Goal: Task Accomplishment & Management: Manage account settings

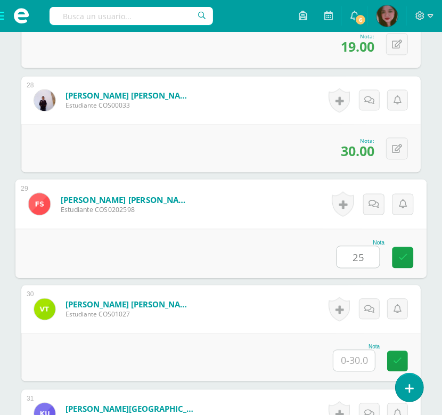
type input "25"
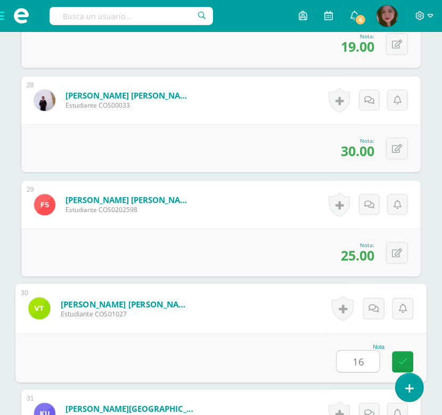
type input "16"
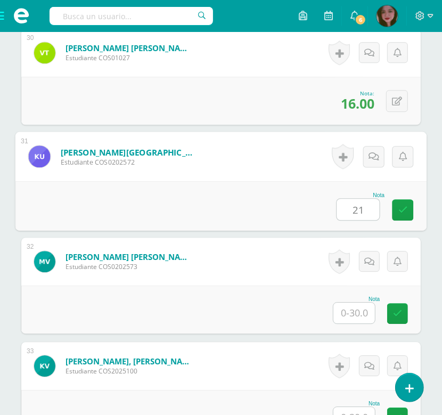
type input "21"
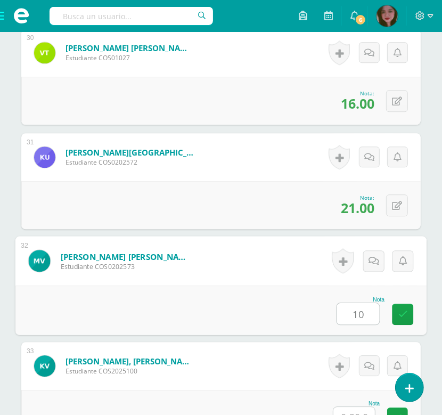
type input "10"
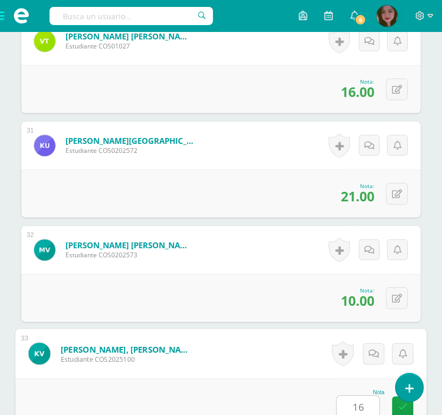
type input "16"
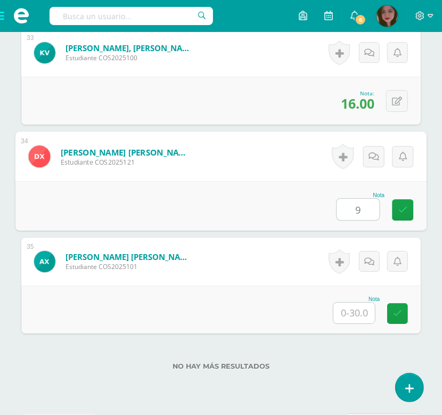
type input "9"
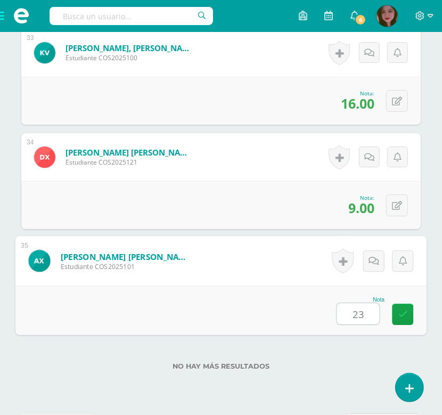
type input "23"
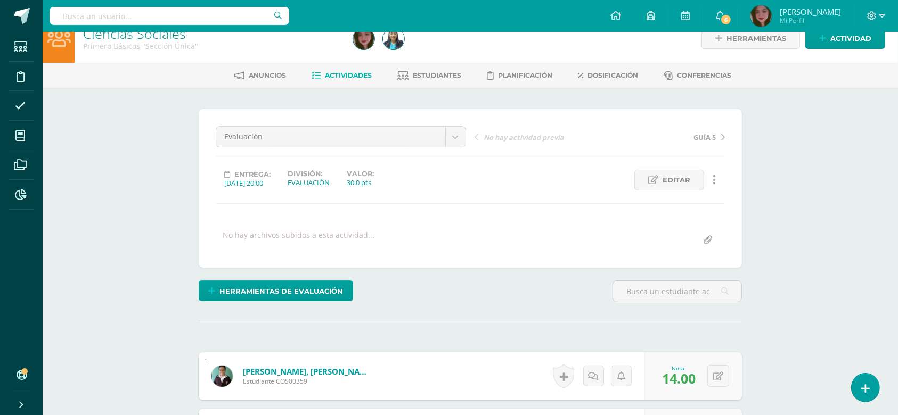
scroll to position [0, 0]
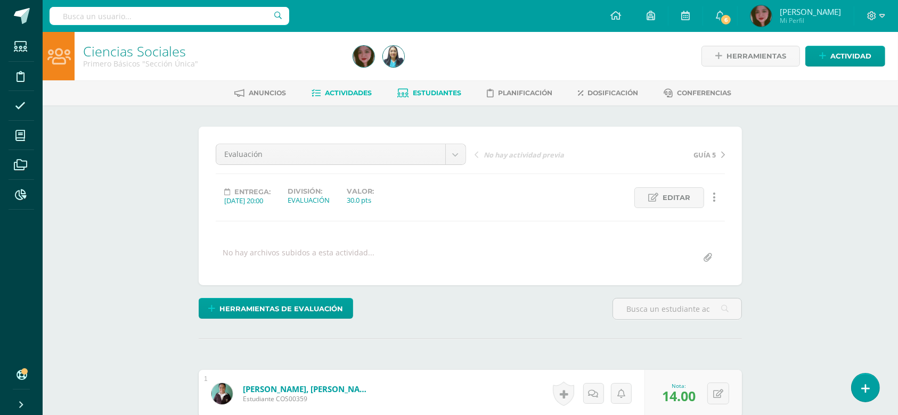
click at [442, 96] on link "Estudiantes" at bounding box center [430, 93] width 64 height 17
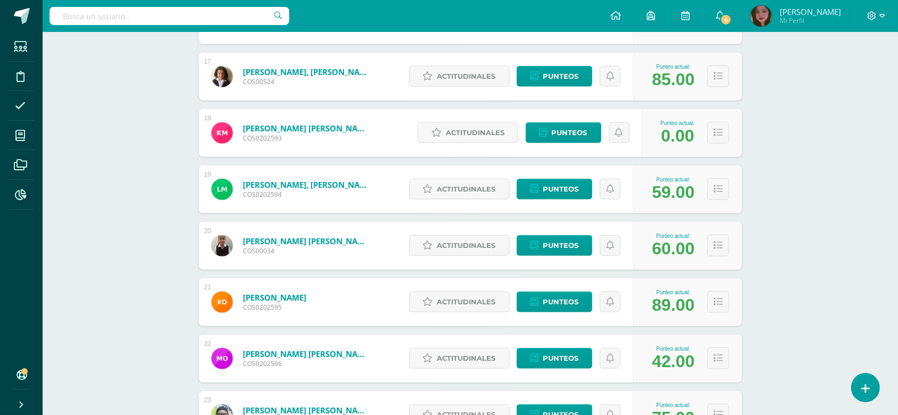
scroll to position [1074, 0]
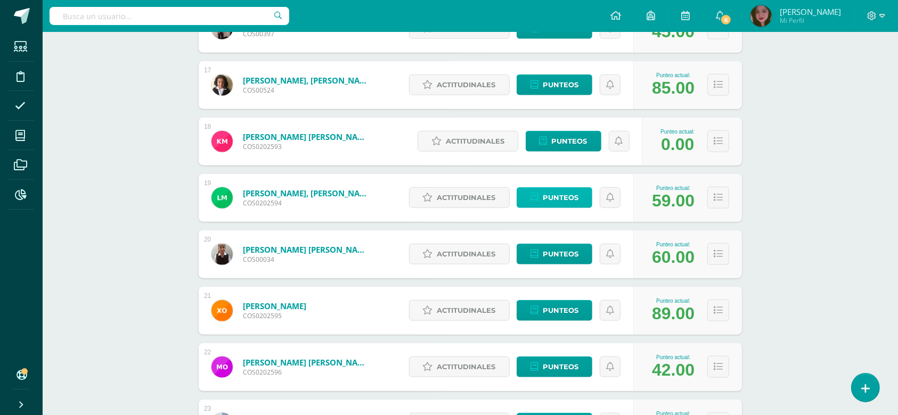
click at [563, 198] on span "Punteos" at bounding box center [561, 198] width 36 height 20
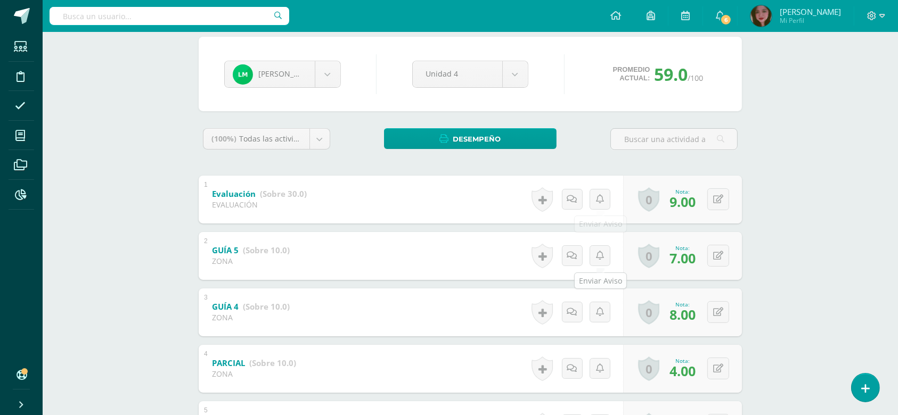
scroll to position [118, 0]
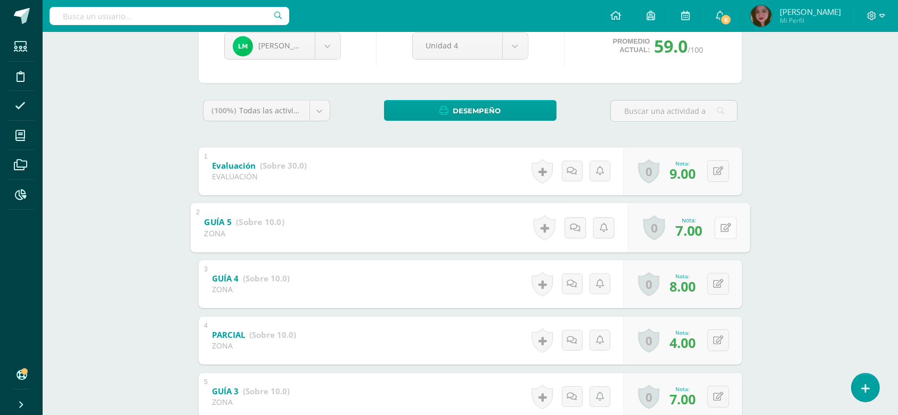
click at [712, 228] on div "0 Logros Logros obtenidos Aún no hay logros agregados Nota: 7.00" at bounding box center [689, 228] width 122 height 50
click at [726, 226] on icon at bounding box center [726, 227] width 11 height 9
type input "8"
click at [694, 231] on icon at bounding box center [697, 231] width 10 height 9
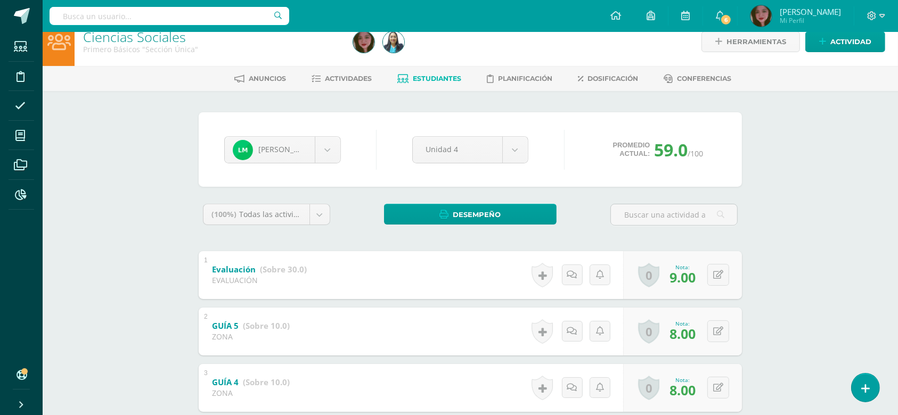
scroll to position [0, 0]
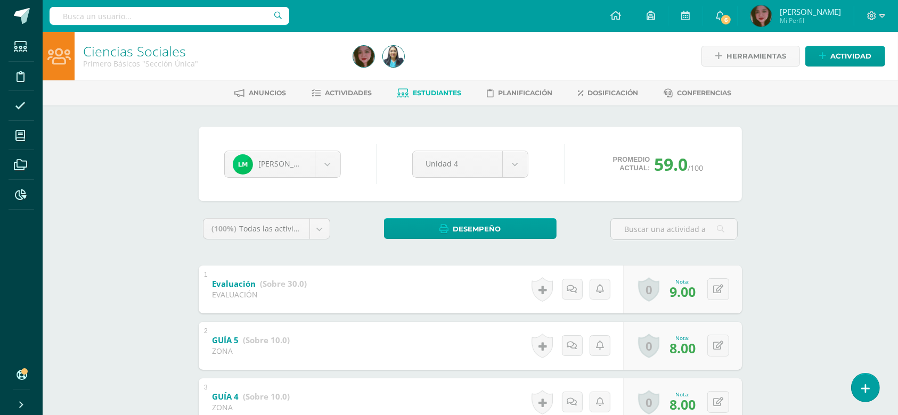
click at [436, 91] on span "Estudiantes" at bounding box center [437, 93] width 48 height 8
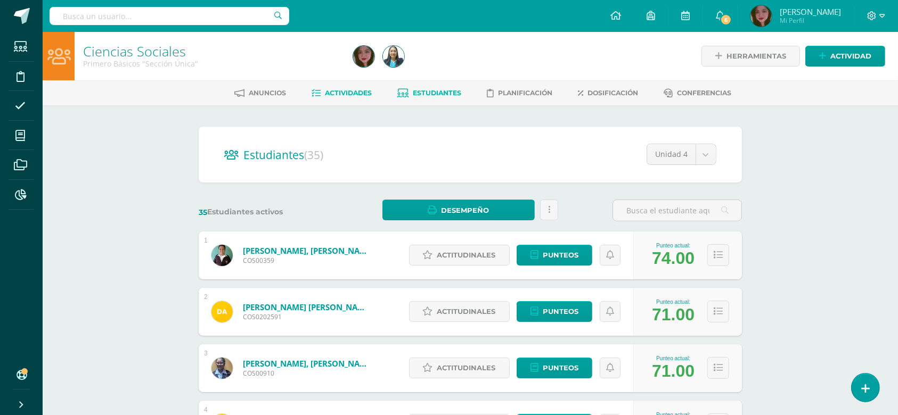
click at [334, 90] on span "Actividades" at bounding box center [348, 93] width 47 height 8
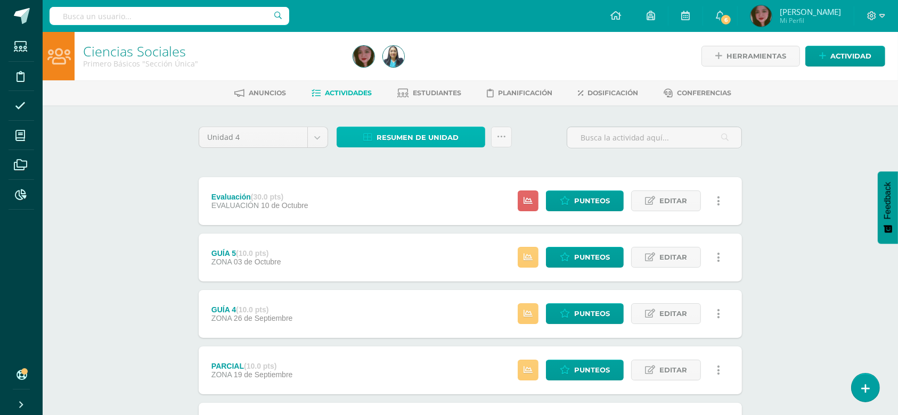
click at [447, 144] on span "Resumen de unidad" at bounding box center [418, 138] width 82 height 20
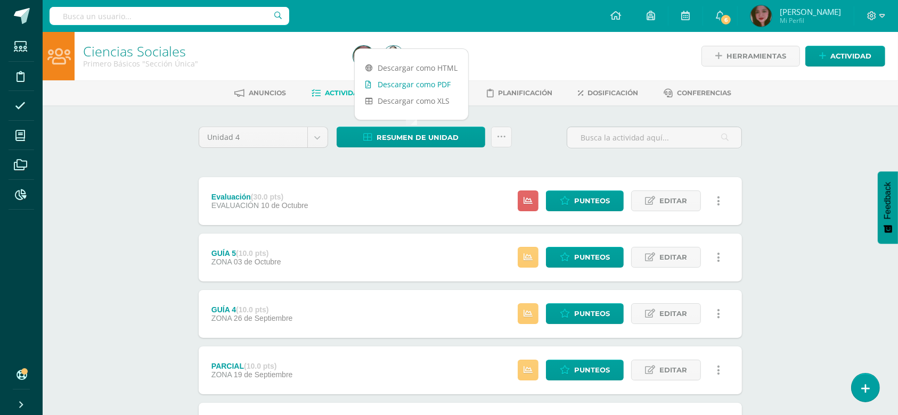
click at [444, 87] on link "Descargar como PDF" at bounding box center [411, 84] width 113 height 17
click at [500, 137] on icon at bounding box center [501, 137] width 9 height 9
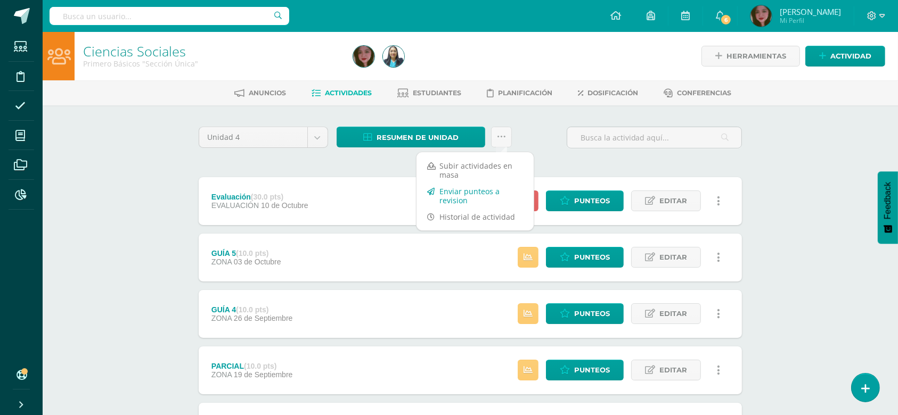
click at [468, 195] on link "Enviar punteos a revision" at bounding box center [474, 196] width 117 height 26
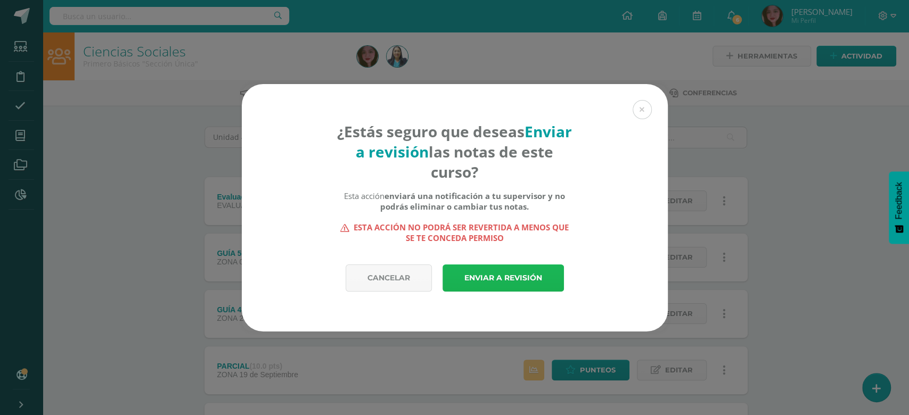
click at [489, 279] on link "Enviar a revisión" at bounding box center [503, 278] width 121 height 27
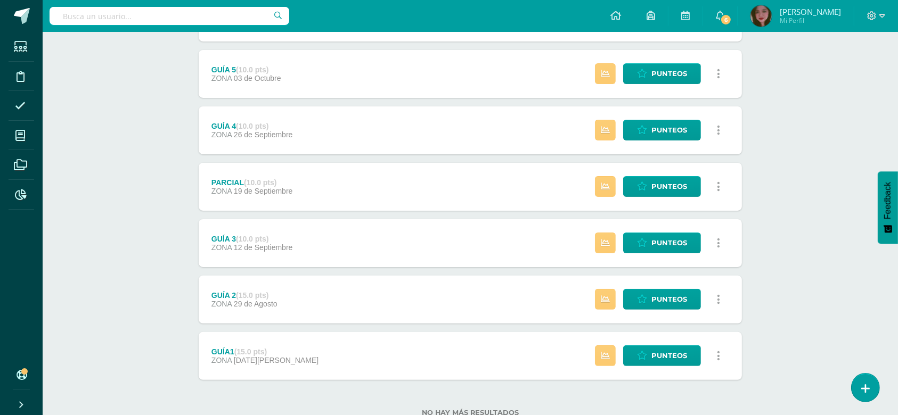
scroll to position [273, 0]
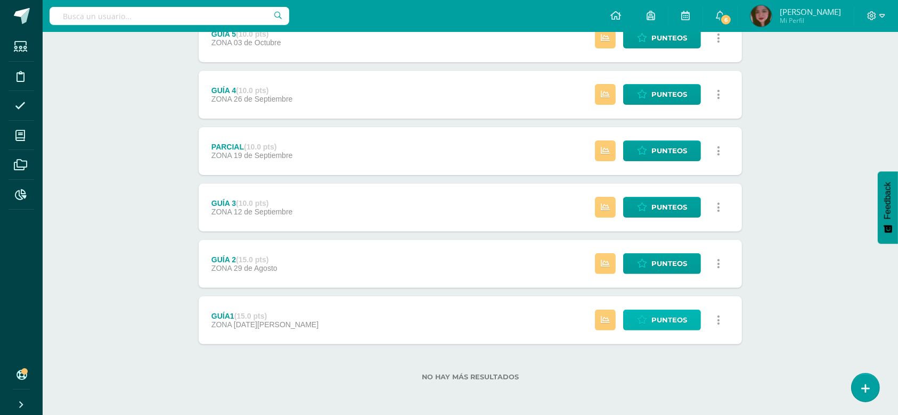
click at [680, 321] on span "Punteos" at bounding box center [669, 320] width 36 height 20
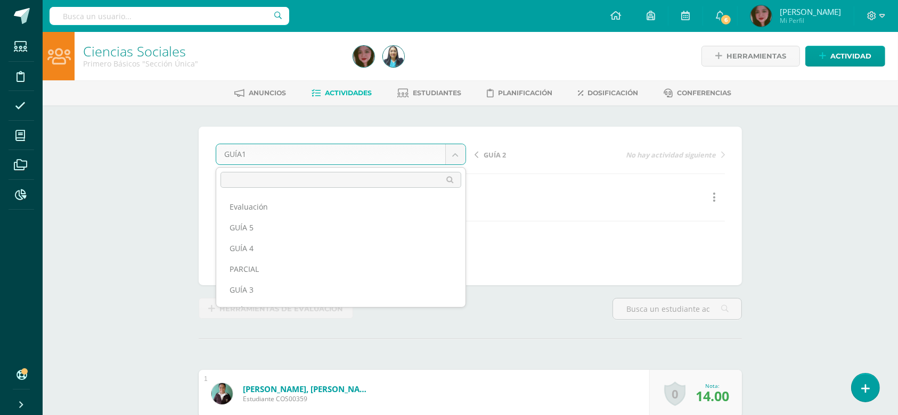
drag, startPoint x: 460, startPoint y: 151, endPoint x: 455, endPoint y: 171, distance: 20.7
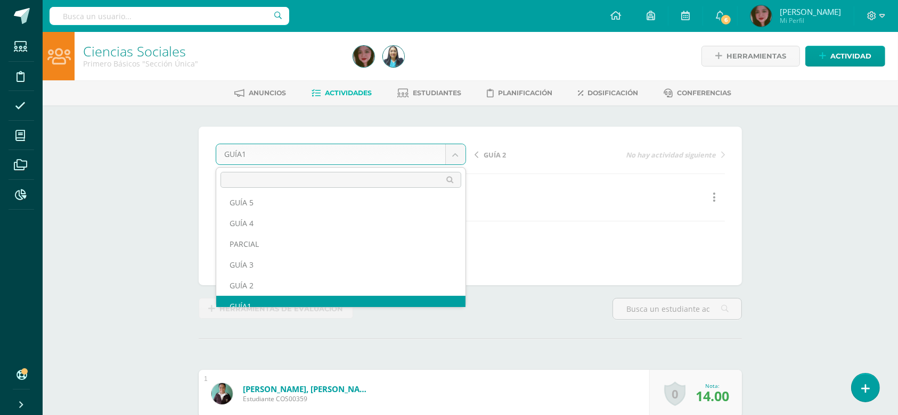
scroll to position [34, 0]
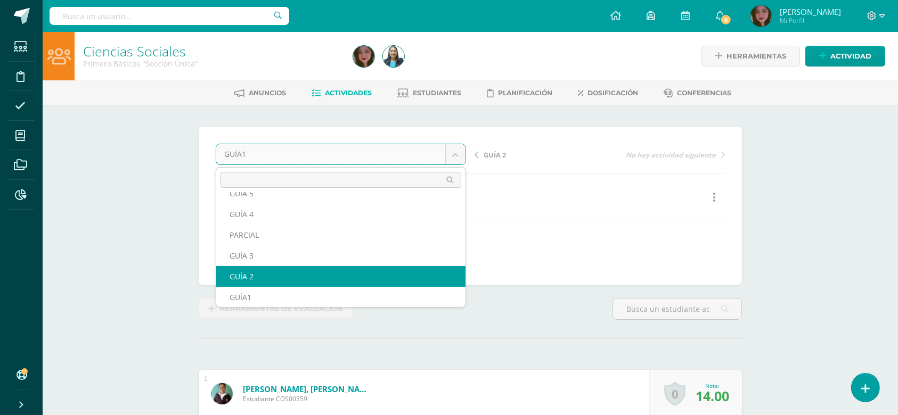
select select "/dashboard/teacher/grade-activity/123426/"
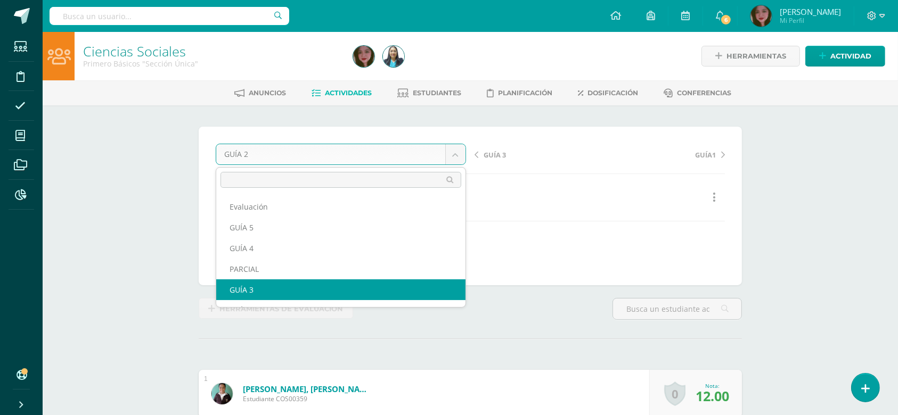
select select "/dashboard/teacher/grade-activity/123873/"
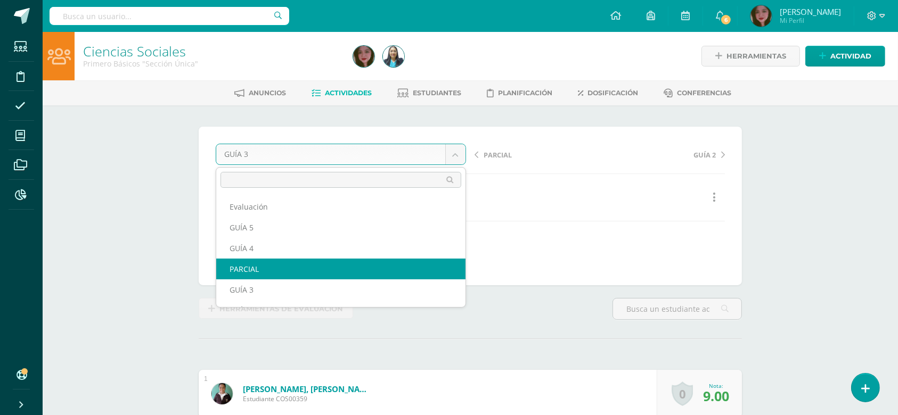
select select "/dashboard/teacher/grade-activity/123874/"
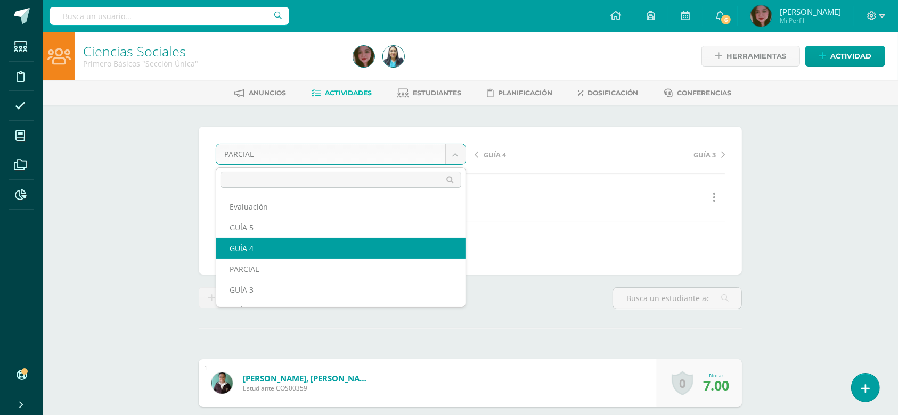
select select "/dashboard/teacher/grade-activity/124412/"
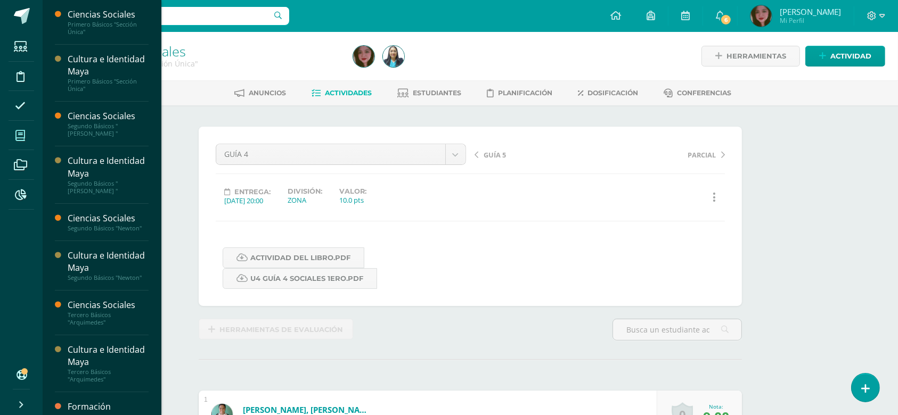
scroll to position [1, 0]
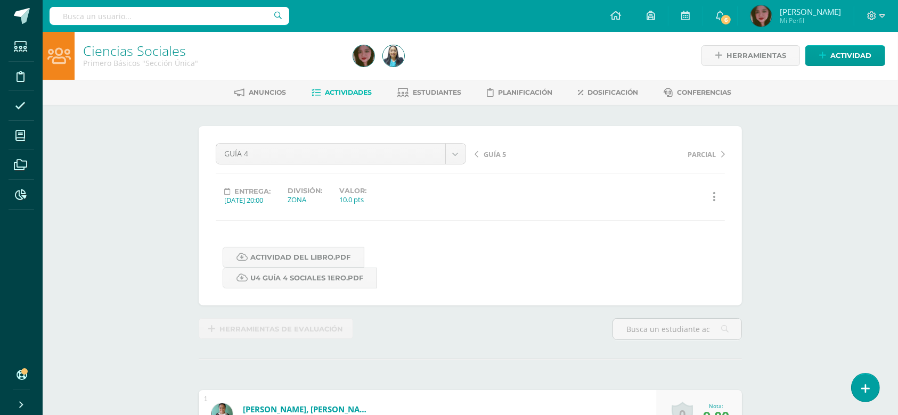
click at [347, 92] on span "Actividades" at bounding box center [348, 92] width 47 height 8
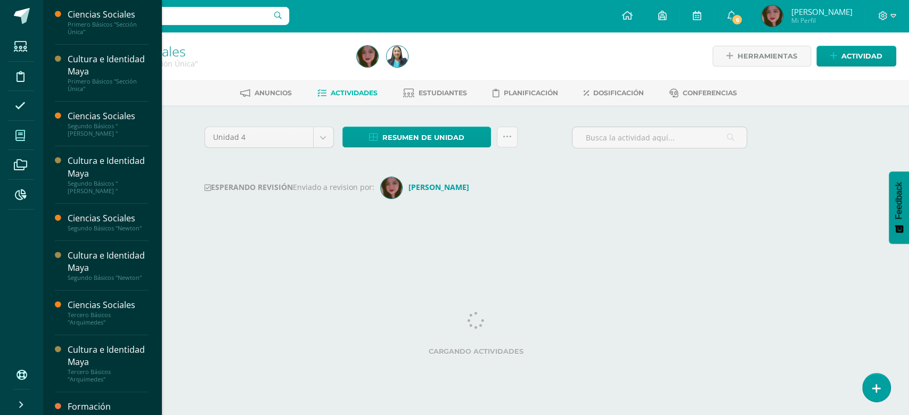
click at [19, 134] on icon at bounding box center [20, 135] width 10 height 11
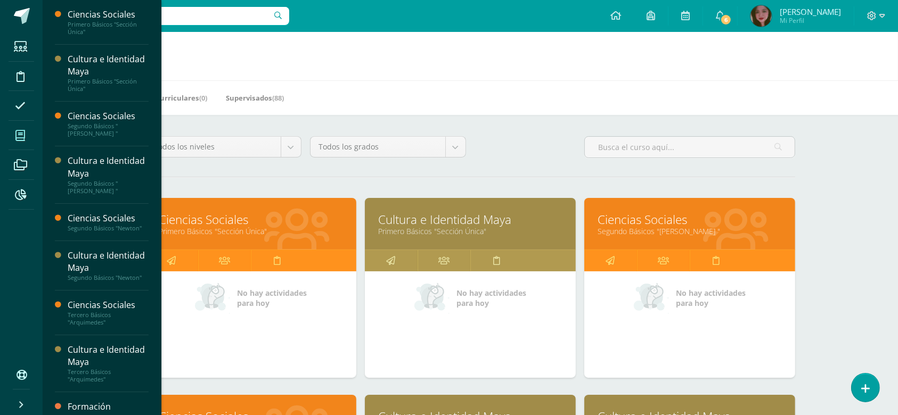
click at [487, 223] on link "Cultura e Identidad Maya" at bounding box center [470, 219] width 184 height 17
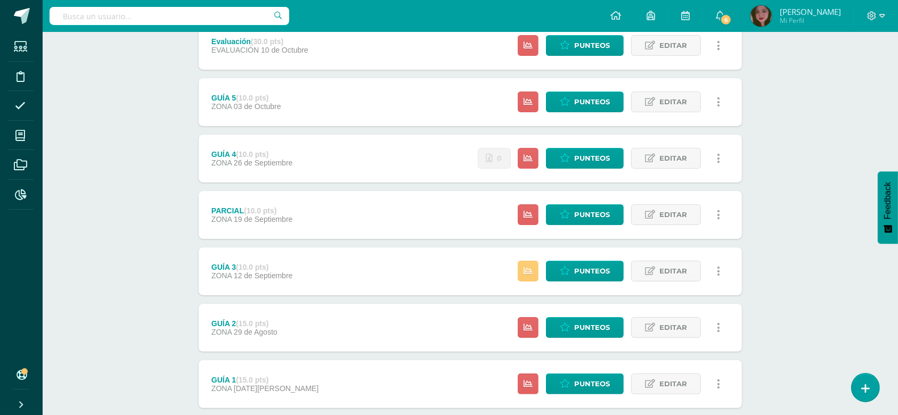
scroll to position [220, 0]
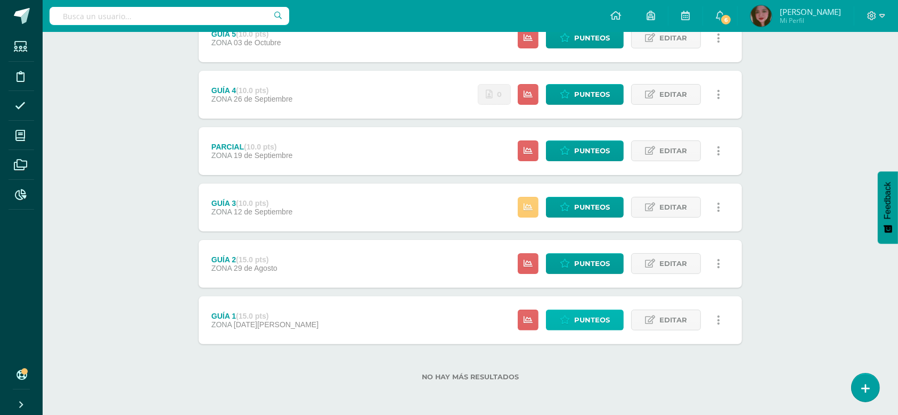
click at [562, 316] on icon at bounding box center [565, 320] width 10 height 9
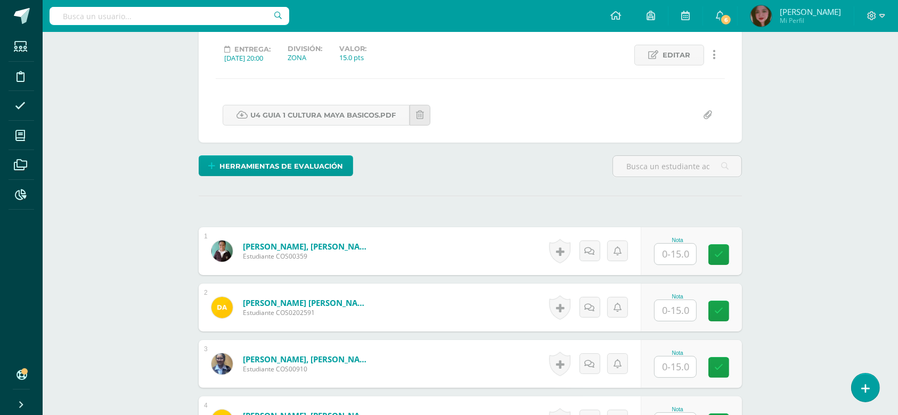
scroll to position [143, 0]
type input "11"
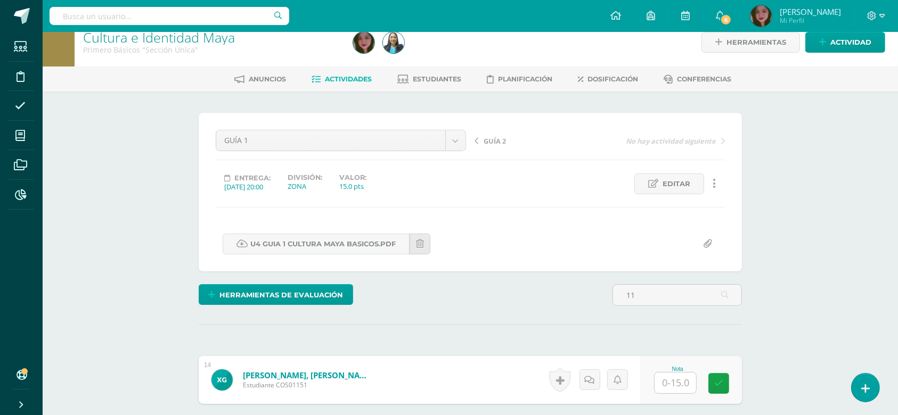
scroll to position [0, 0]
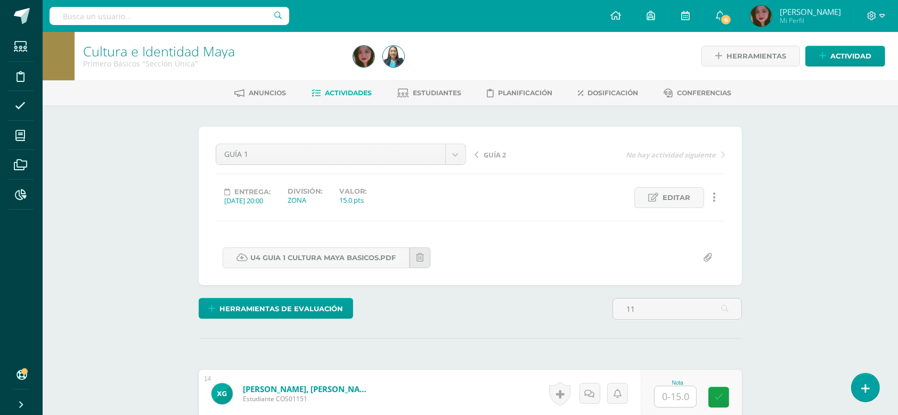
click at [361, 89] on span "Actividades" at bounding box center [348, 93] width 47 height 8
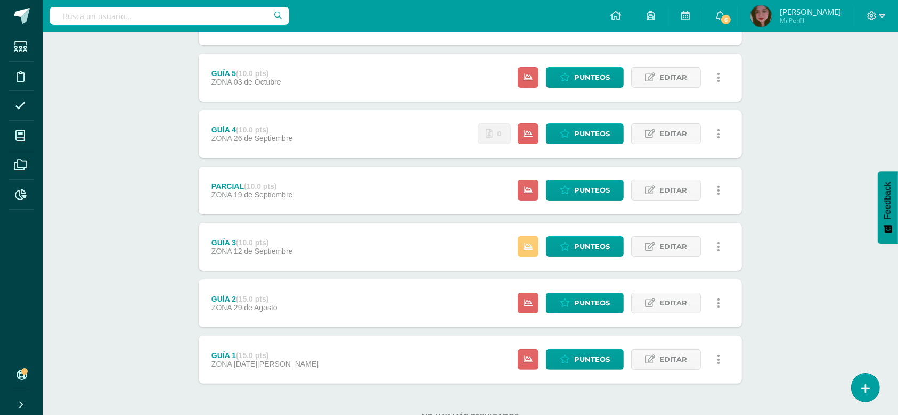
scroll to position [220, 0]
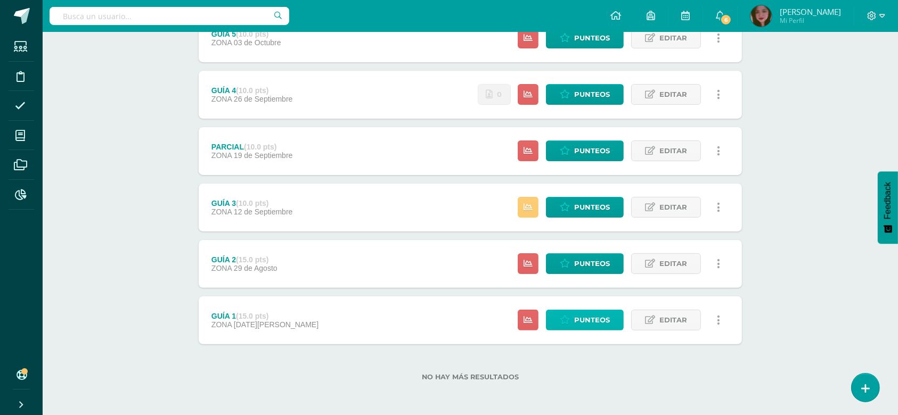
click at [593, 324] on span "Punteos" at bounding box center [592, 320] width 36 height 20
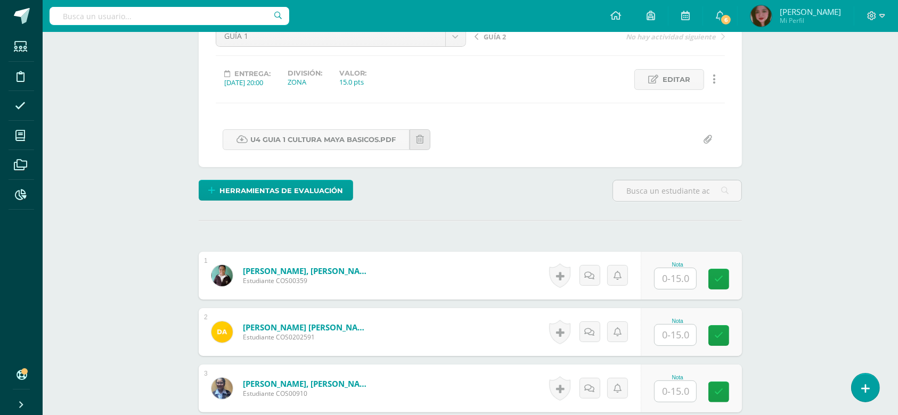
scroll to position [119, 0]
click at [677, 281] on input "text" at bounding box center [681, 278] width 43 height 21
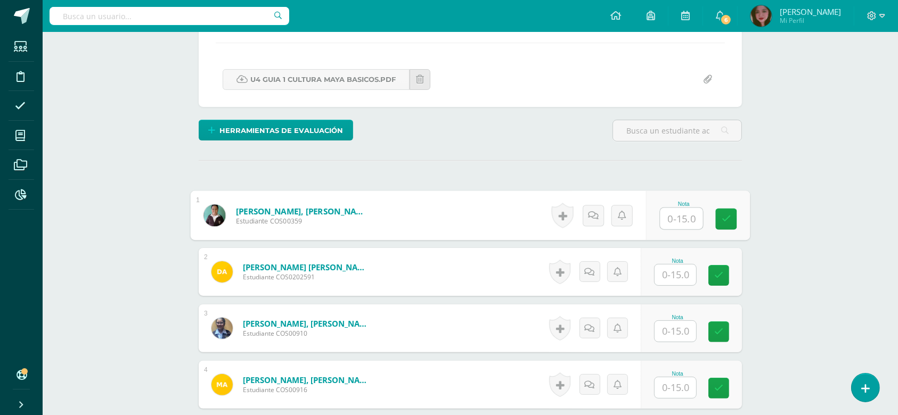
scroll to position [191, 0]
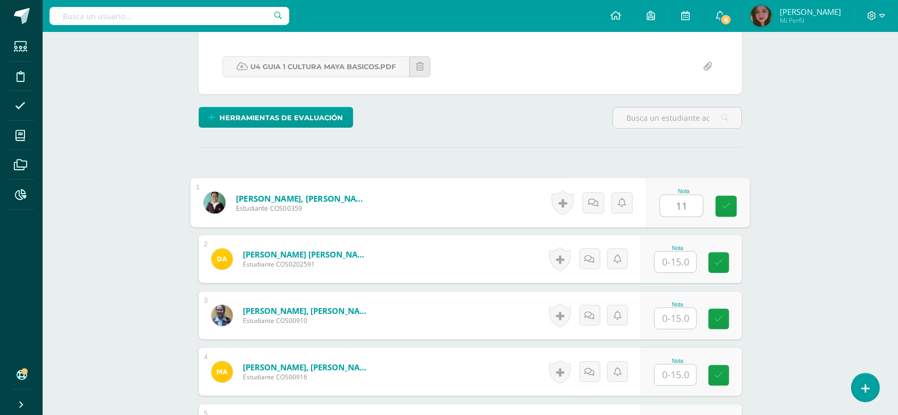
type input "11"
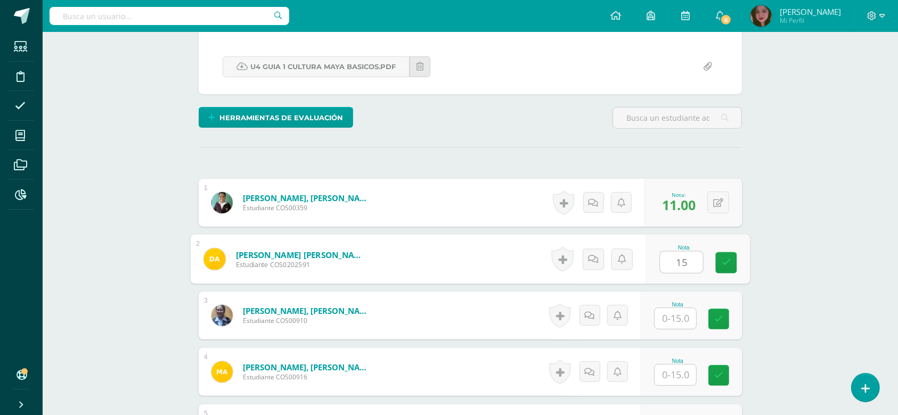
type input "15"
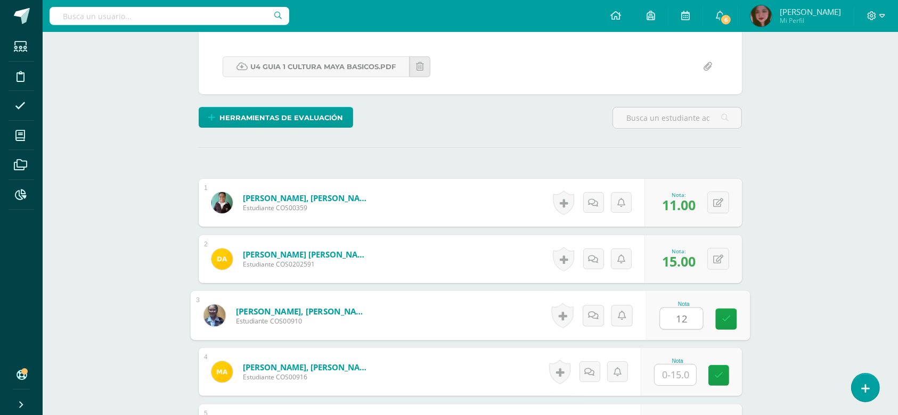
type input "12"
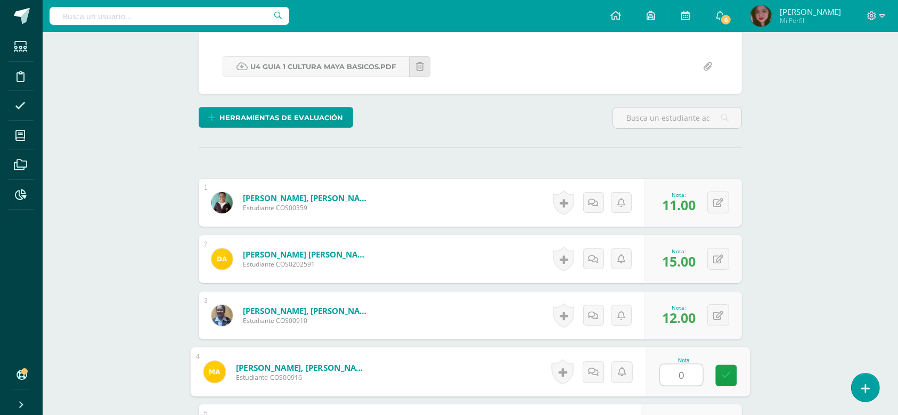
type input "0"
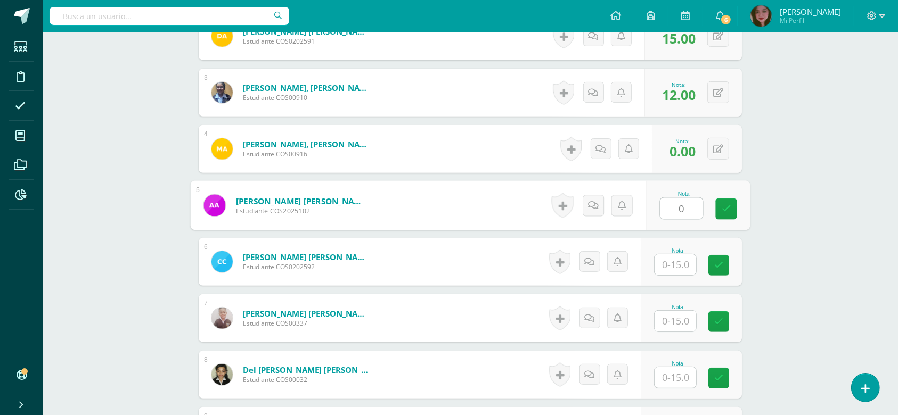
type input "0"
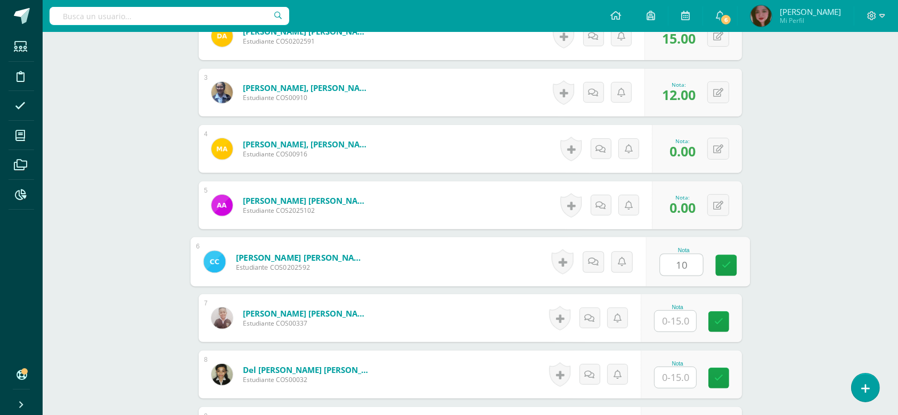
type input "10"
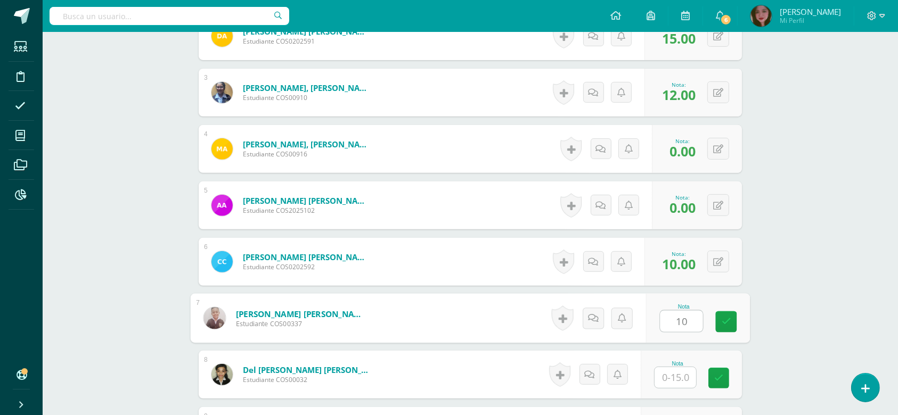
type input "10"
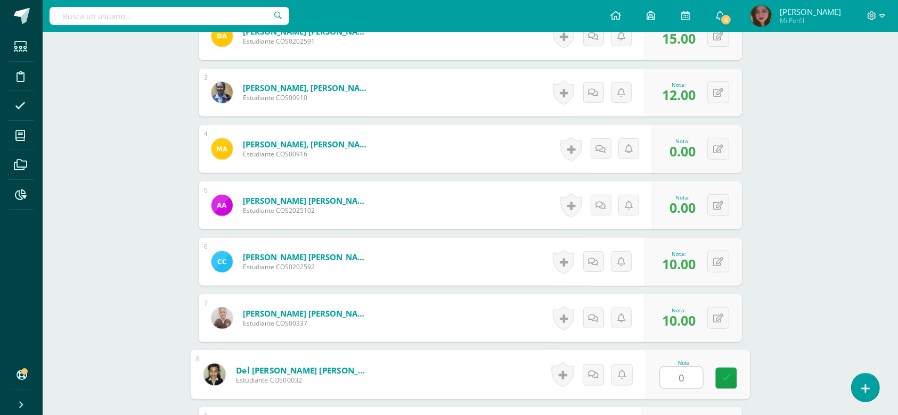
type input "0"
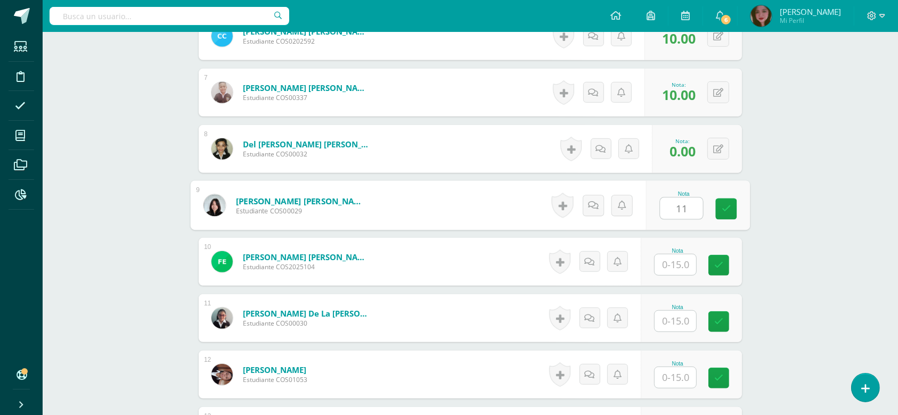
type input "11"
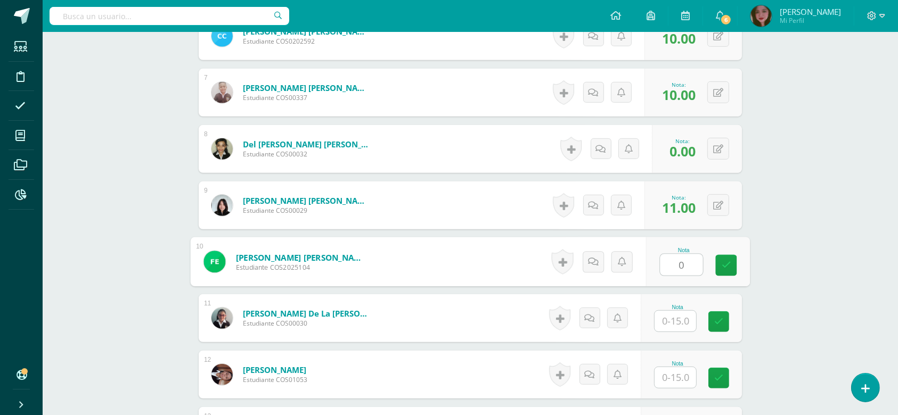
type input "0"
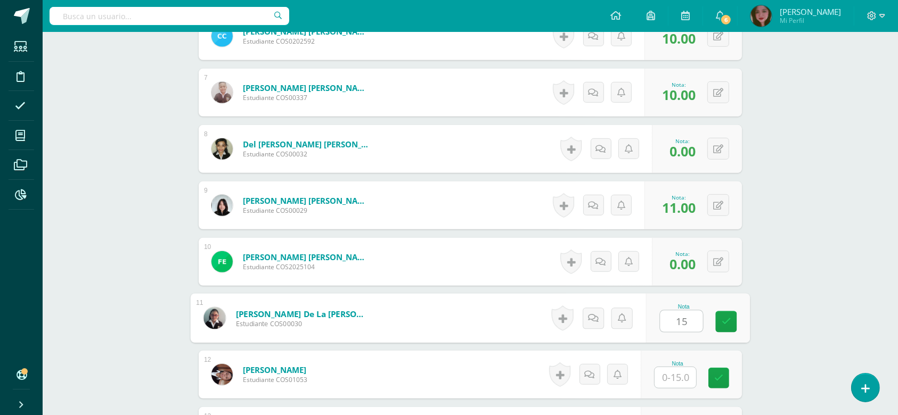
type input "15"
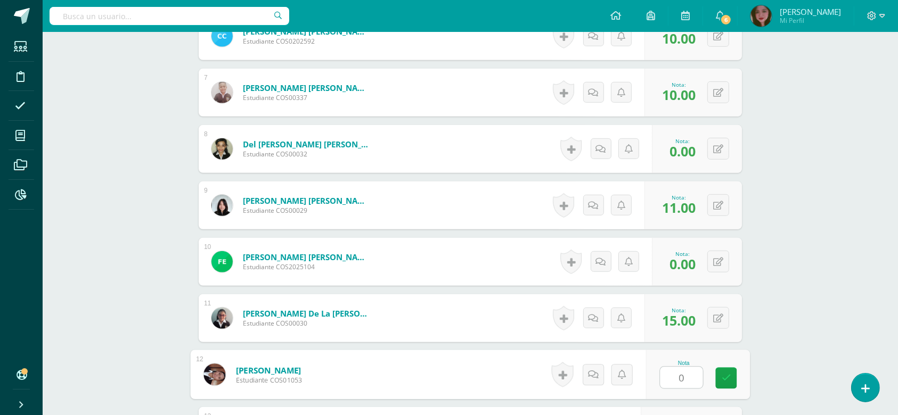
type input "0"
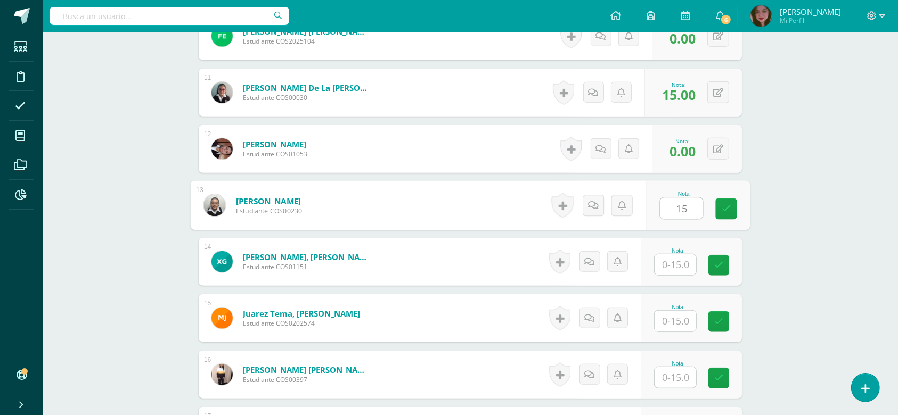
type input "15"
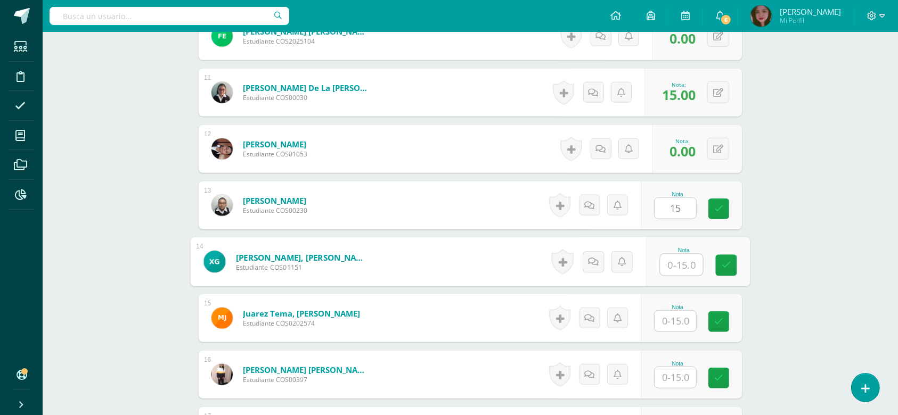
click at [674, 263] on input "text" at bounding box center [681, 265] width 43 height 21
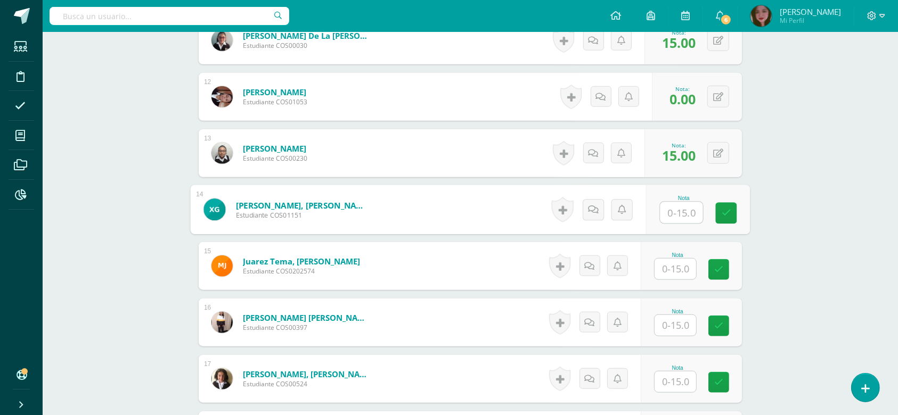
scroll to position [903, 0]
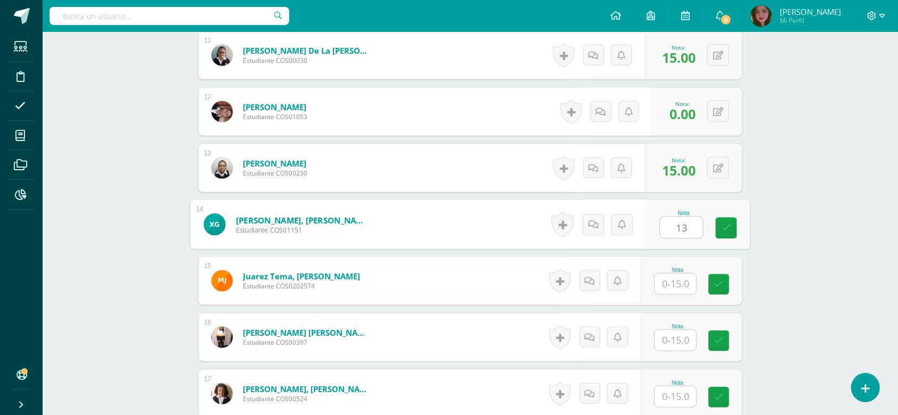
type input "13"
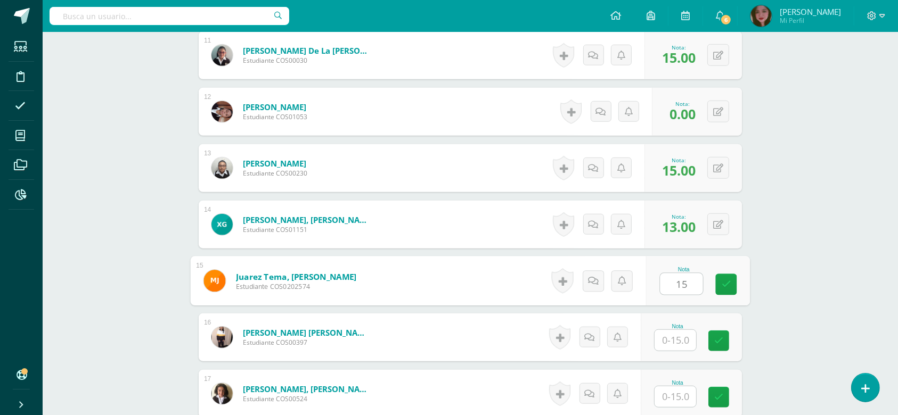
type input "15"
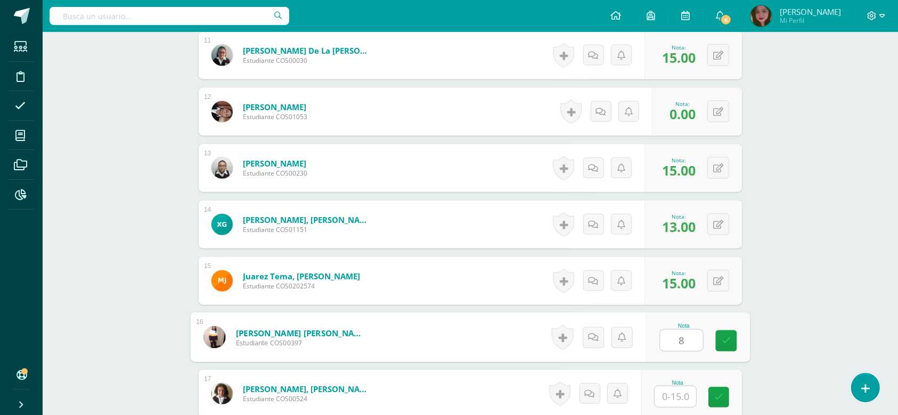
type input "8"
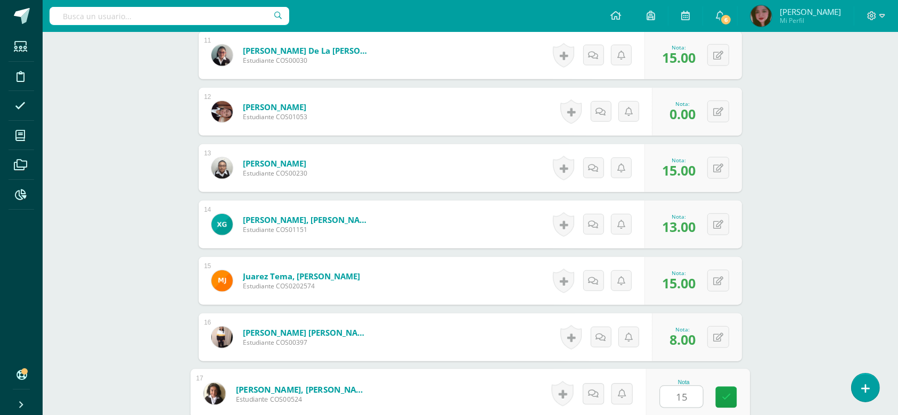
type input "15"
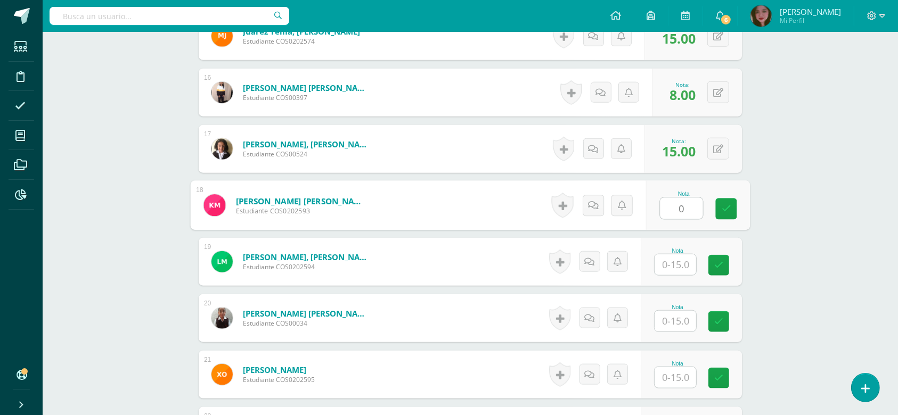
type input "0"
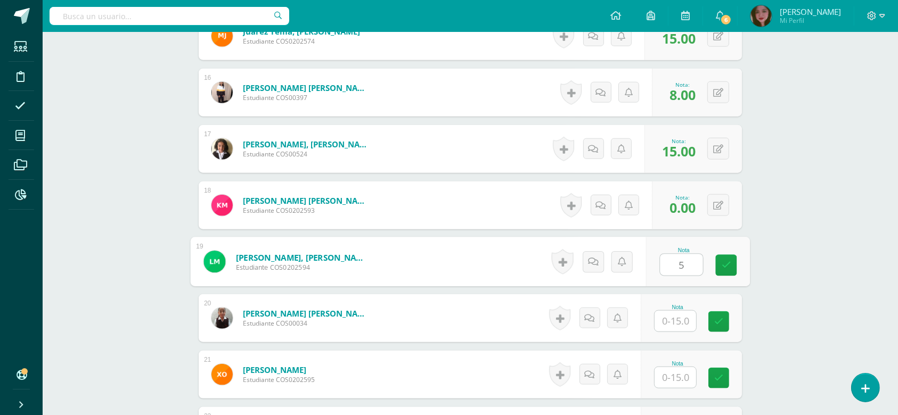
type input "5"
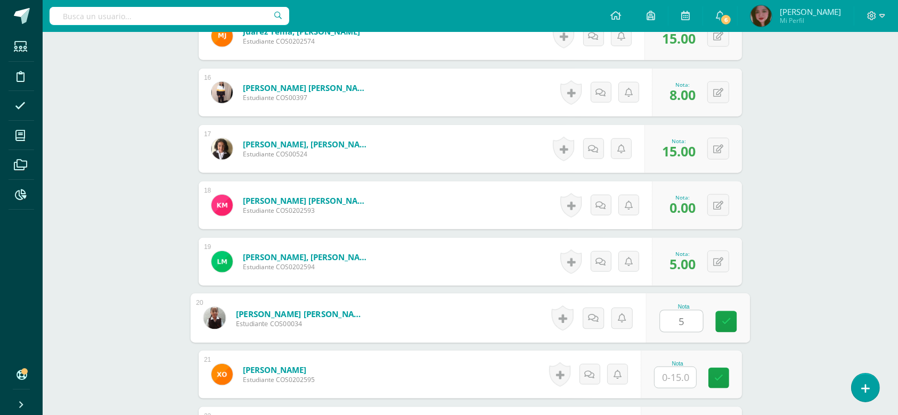
type input "5"
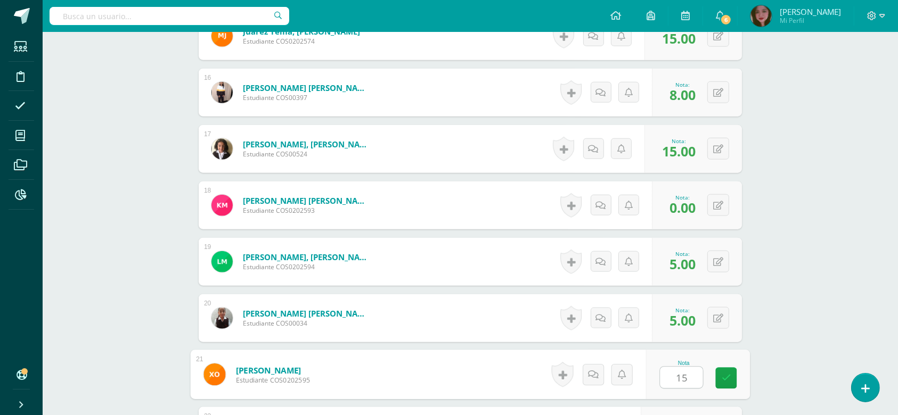
type input "15"
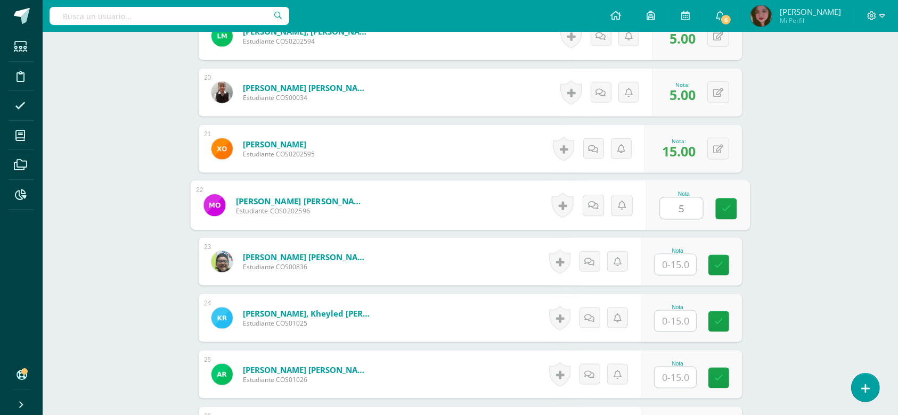
type input "5"
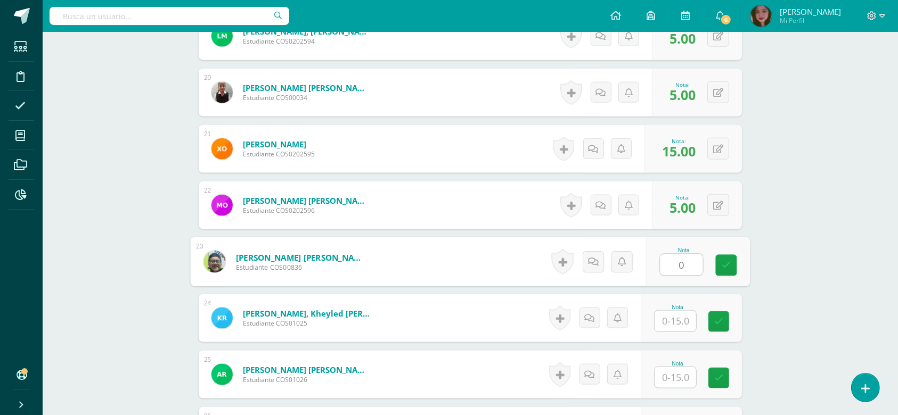
type input "0"
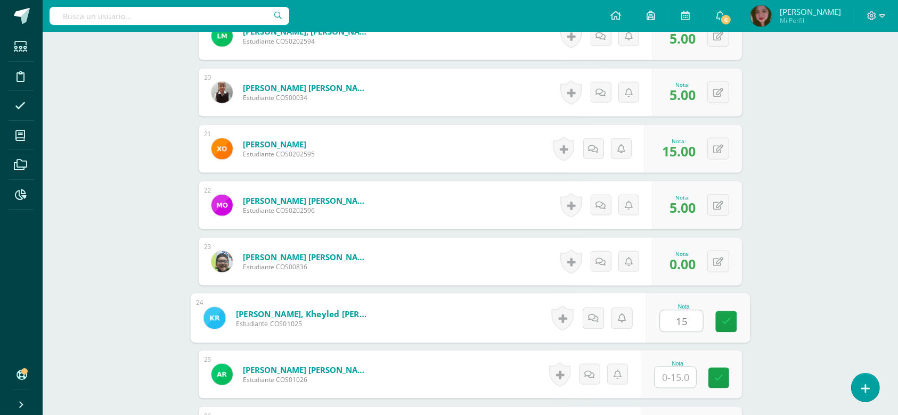
type input "15"
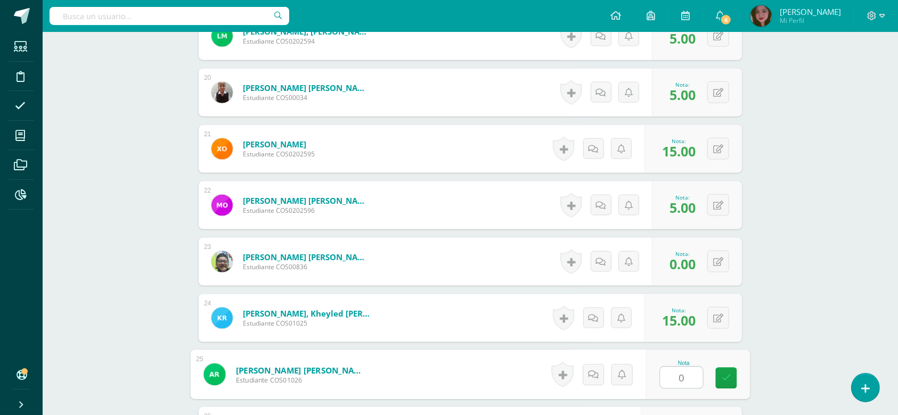
type input "0"
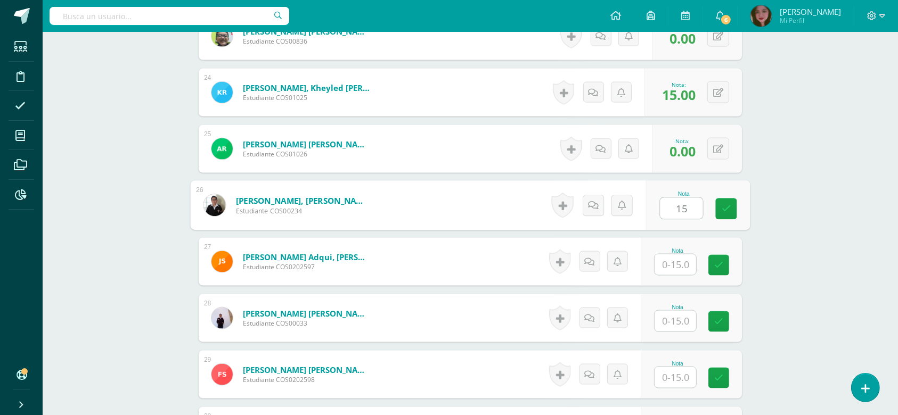
type input "15"
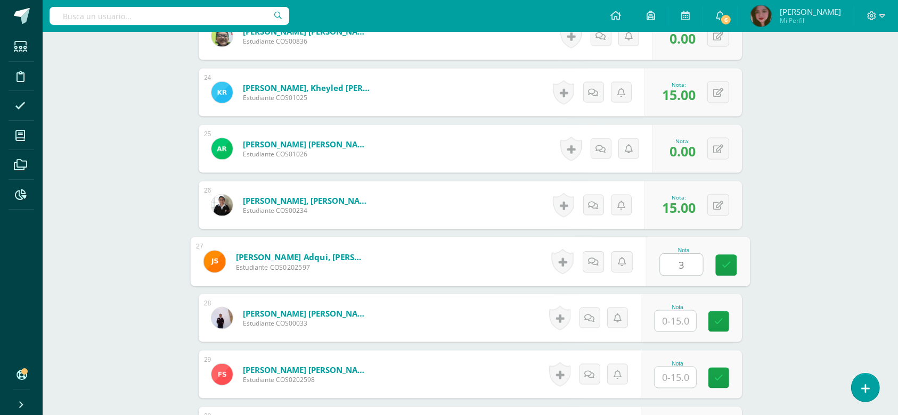
type input "3"
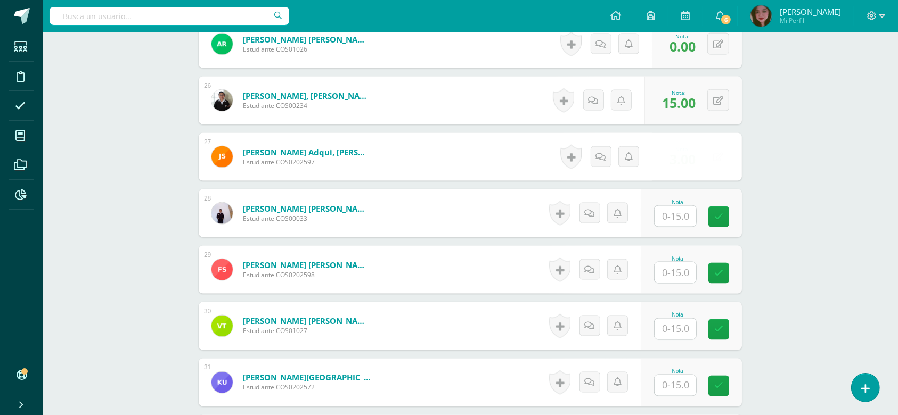
scroll to position [1718, 0]
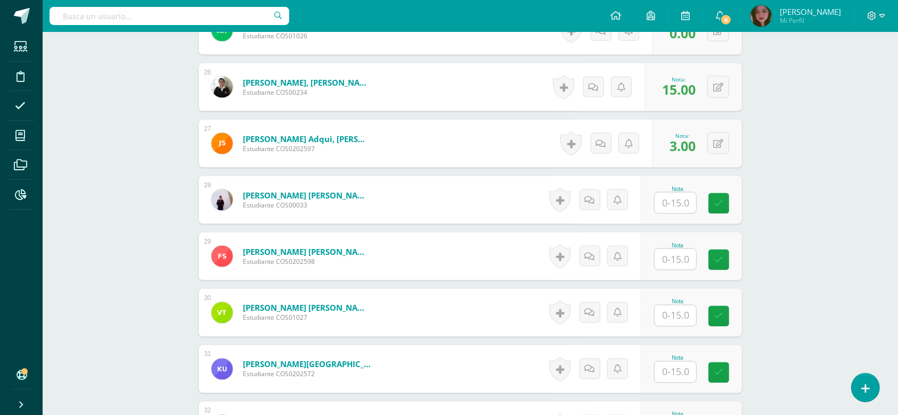
click at [682, 197] on input "text" at bounding box center [676, 203] width 42 height 21
type input "9"
type input "10"
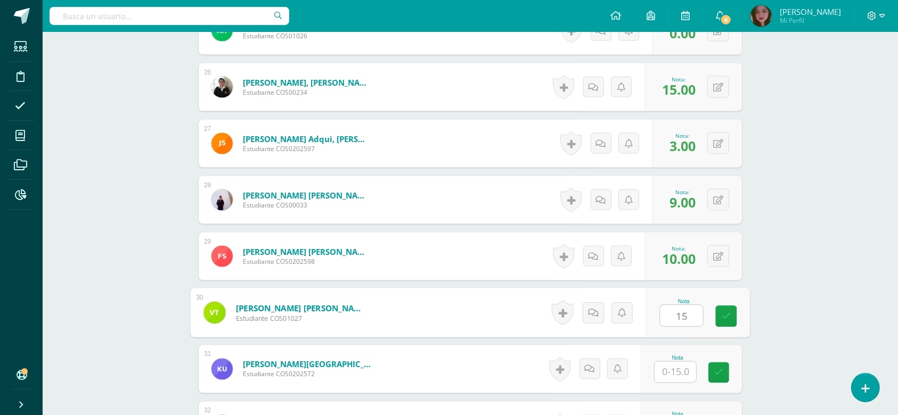
type input "15"
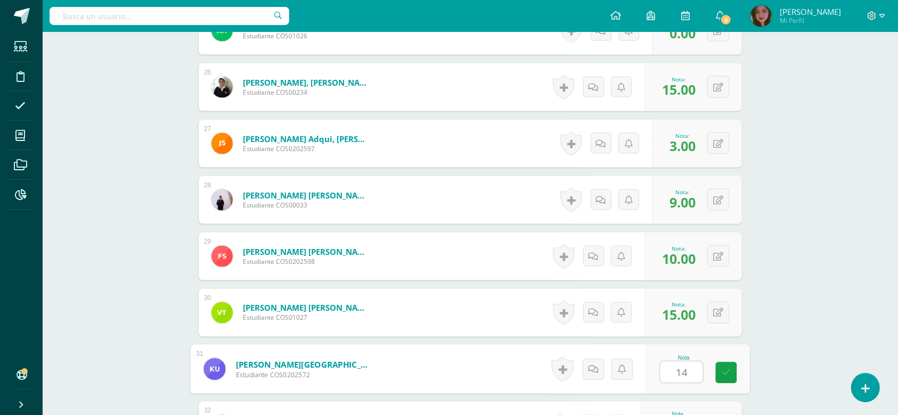
type input "14"
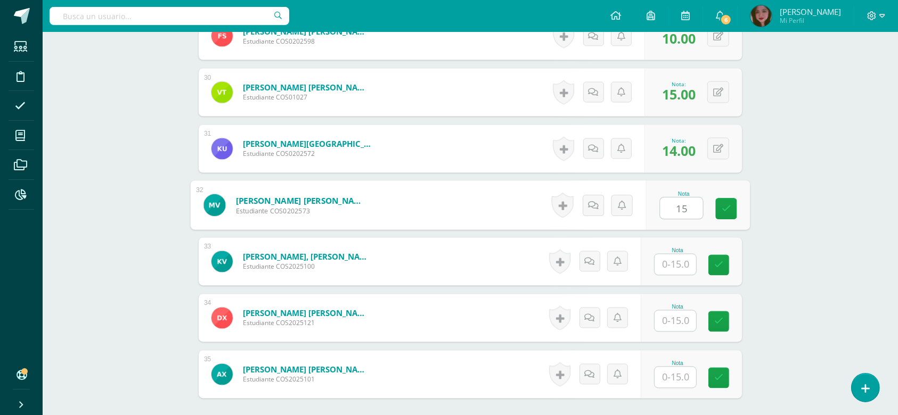
type input "15"
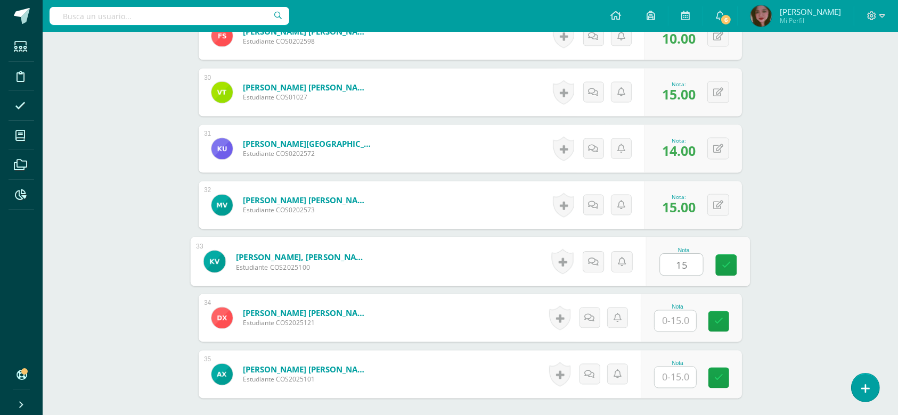
type input "15"
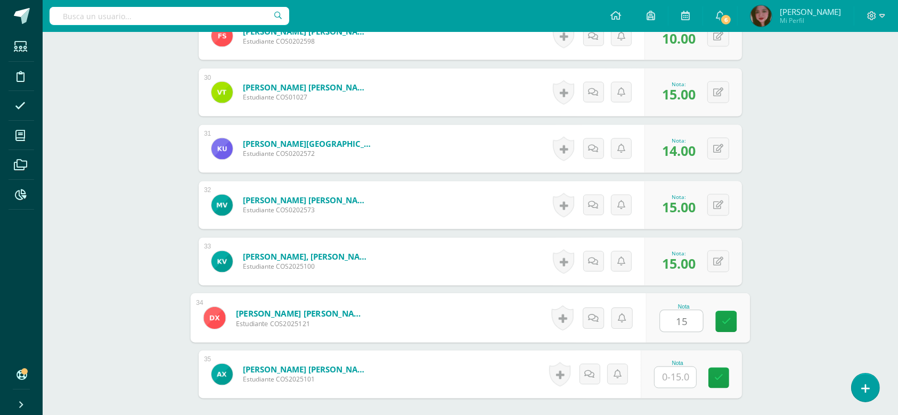
type input "15"
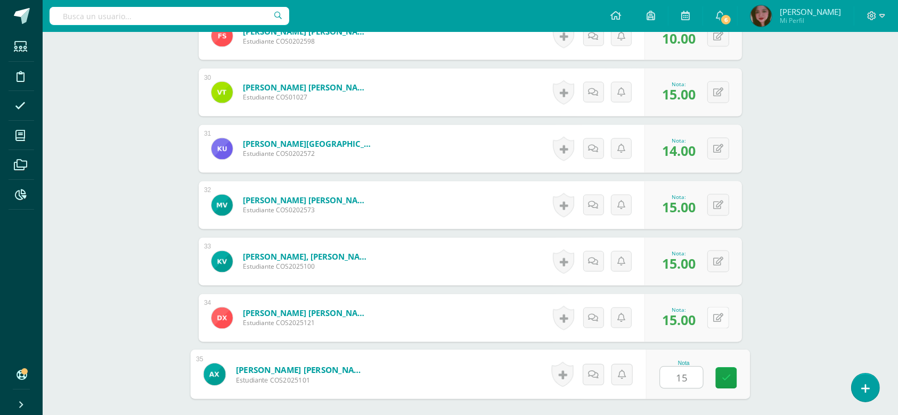
type input "15"
drag, startPoint x: 718, startPoint y: 321, endPoint x: 695, endPoint y: 325, distance: 23.3
click at [716, 321] on button at bounding box center [718, 318] width 22 height 22
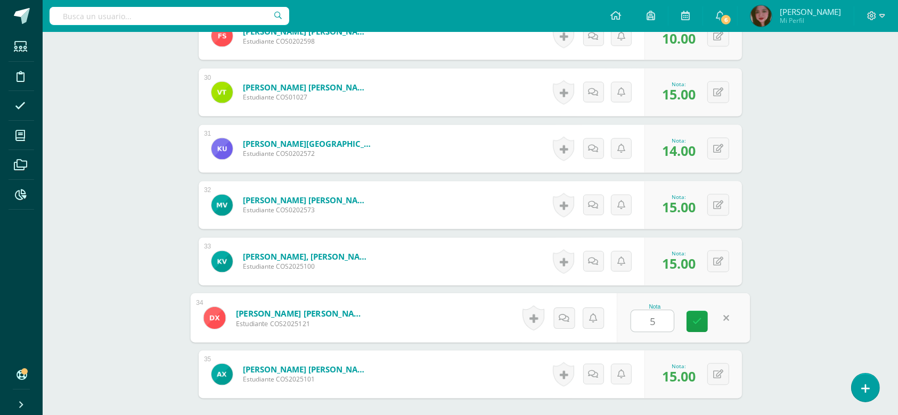
type input "5"
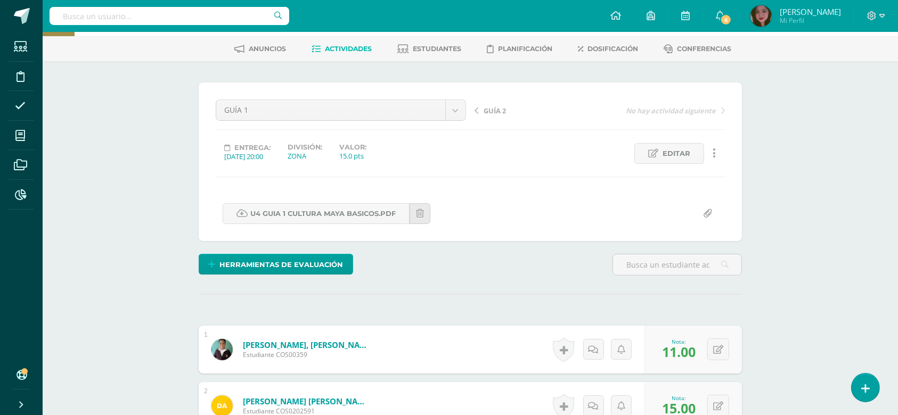
scroll to position [0, 0]
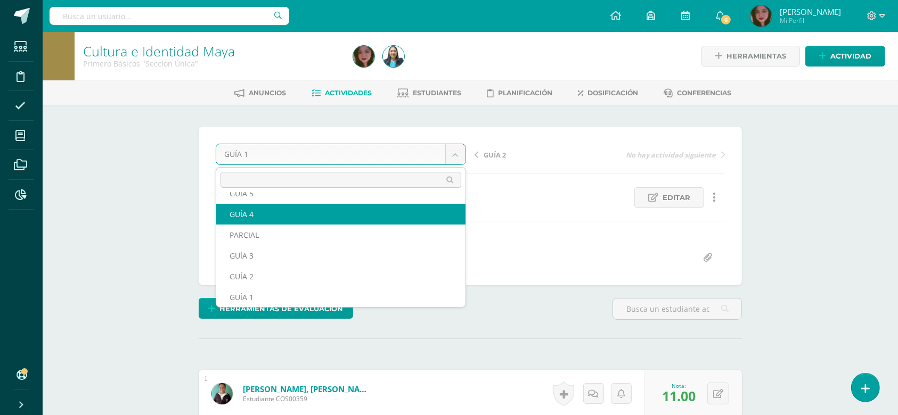
scroll to position [25, 0]
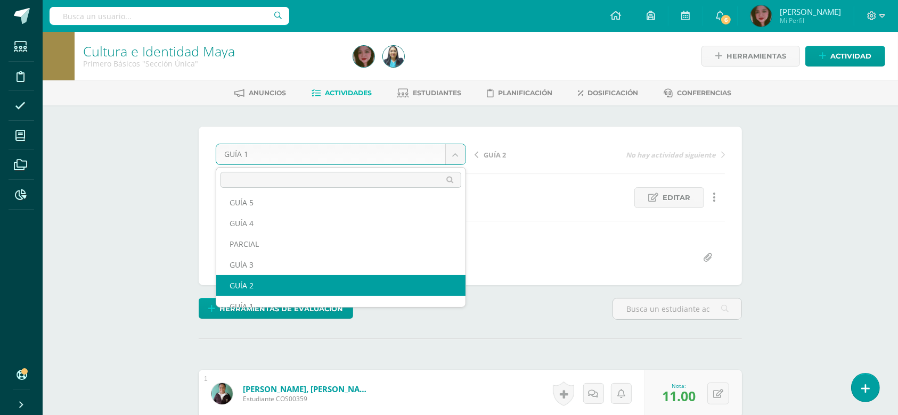
select select "/dashboard/teacher/grade-activity/123431/"
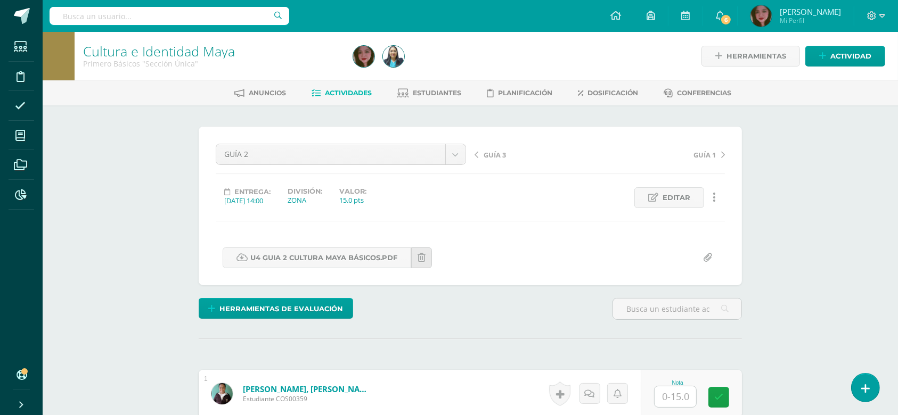
scroll to position [1, 0]
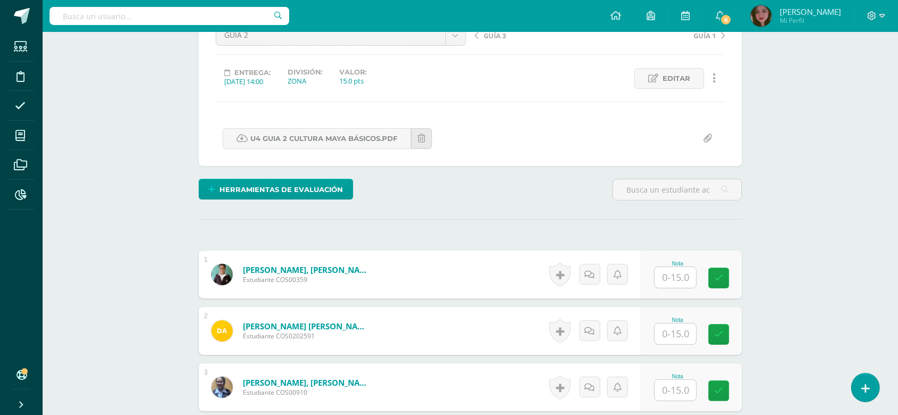
click at [681, 277] on input "text" at bounding box center [676, 277] width 42 height 21
type input "8"
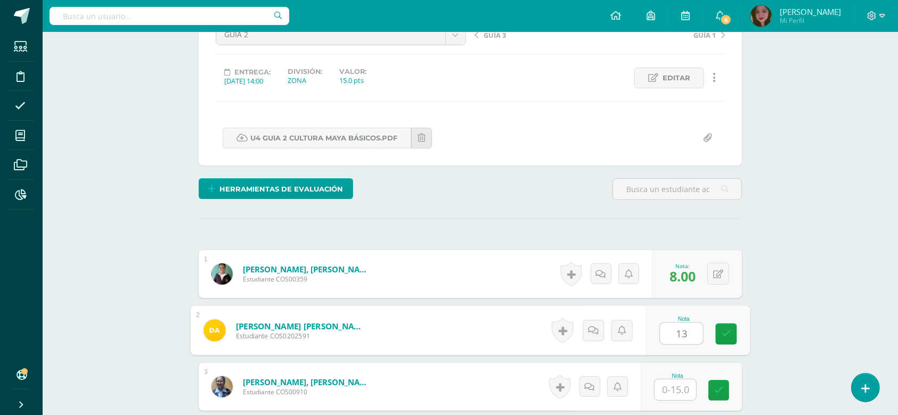
type input "13"
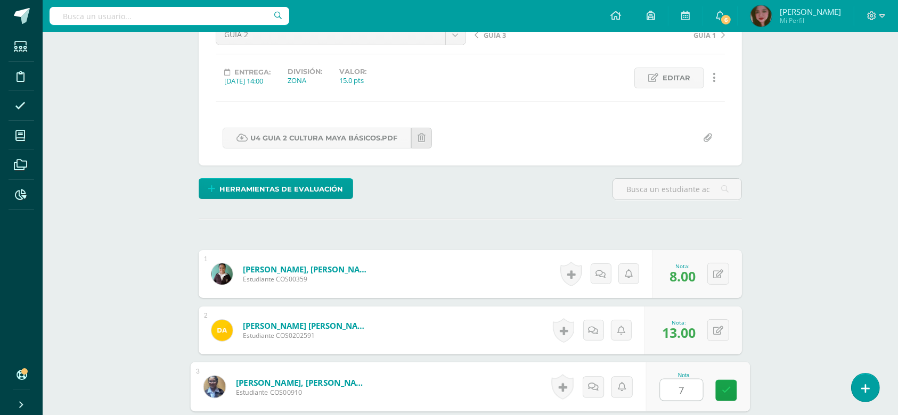
type input "7"
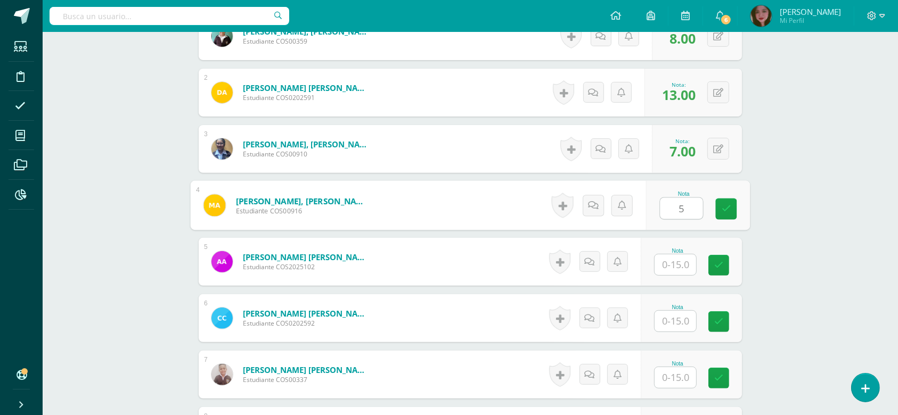
type input "5"
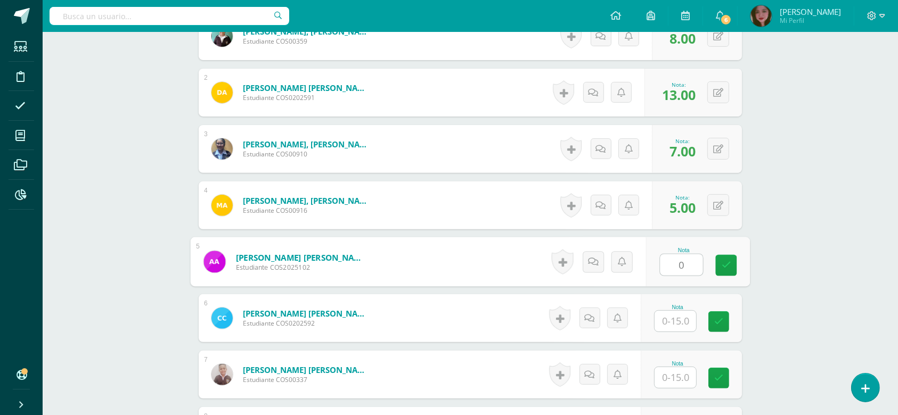
type input "0"
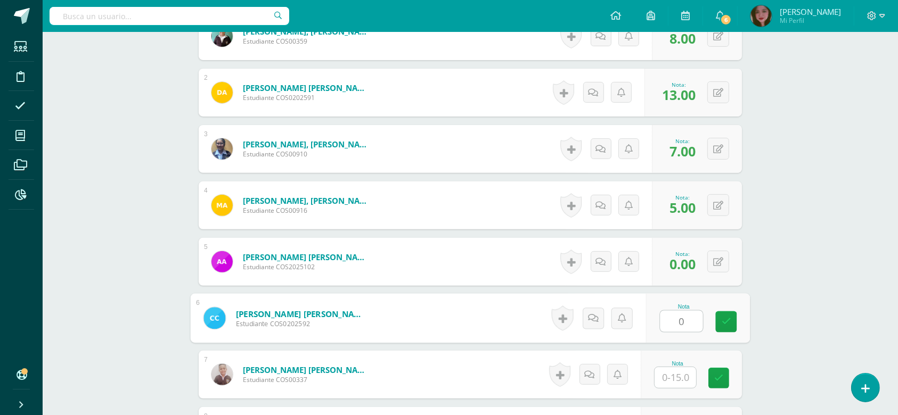
type input "0"
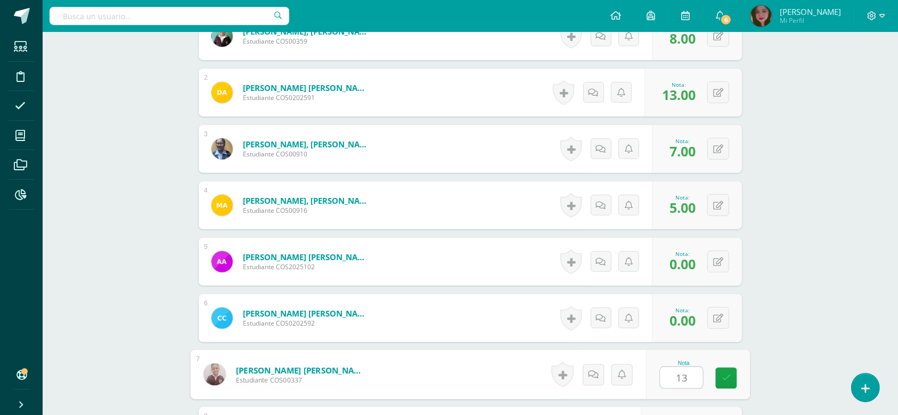
type input "13"
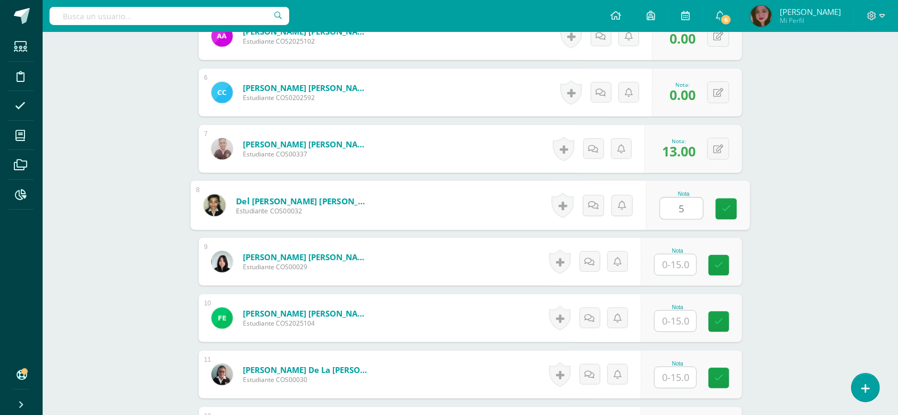
type input "5"
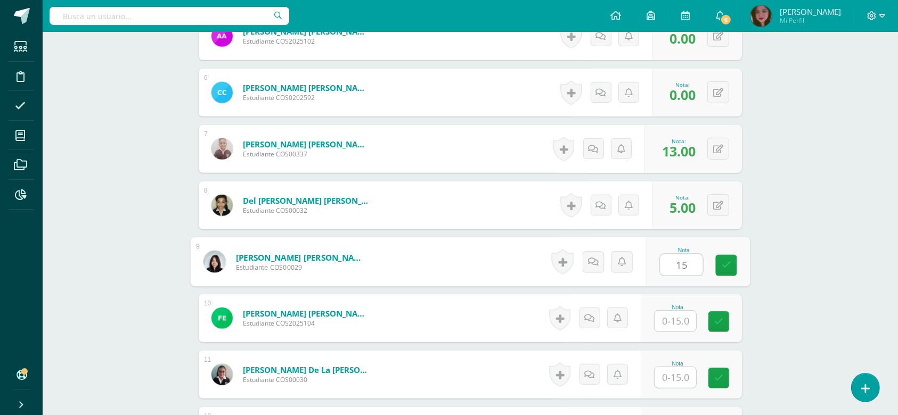
type input "15"
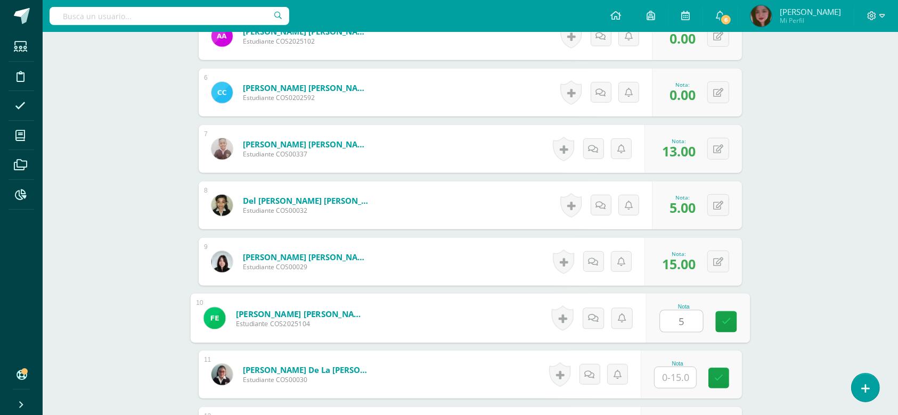
type input "5"
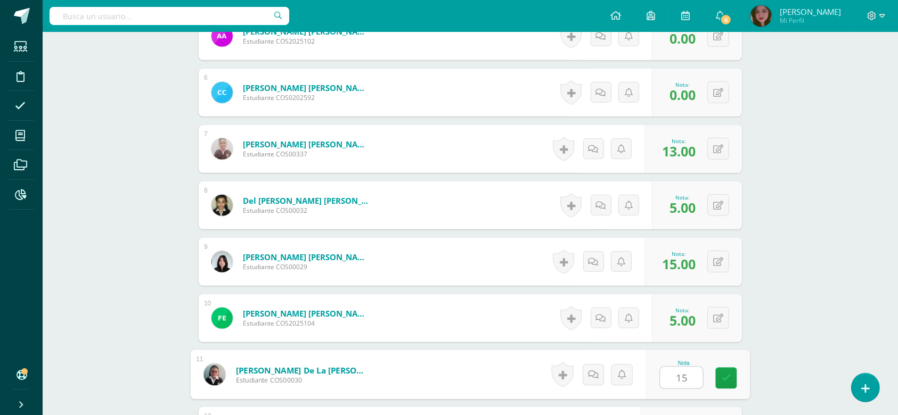
type input "15"
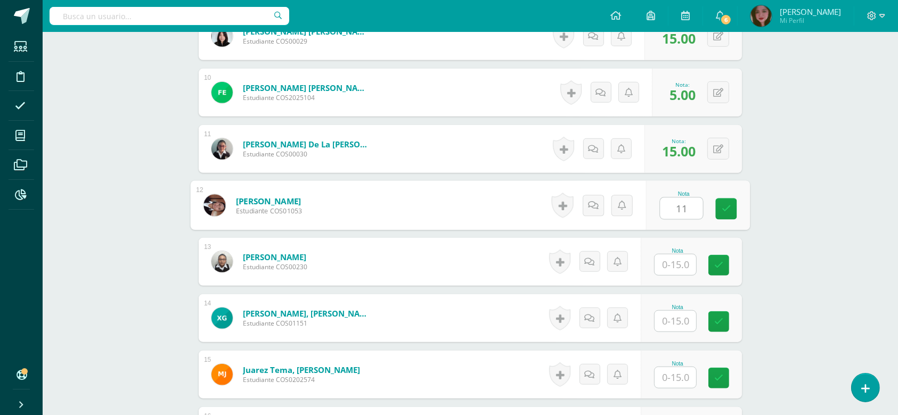
type input "11"
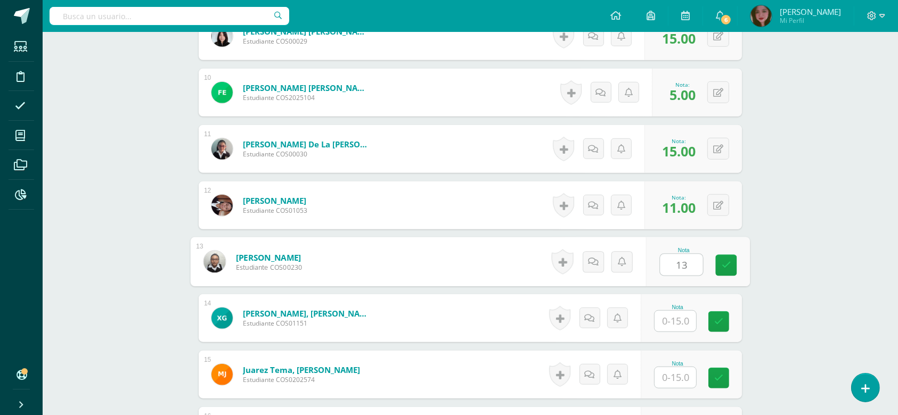
type input "13"
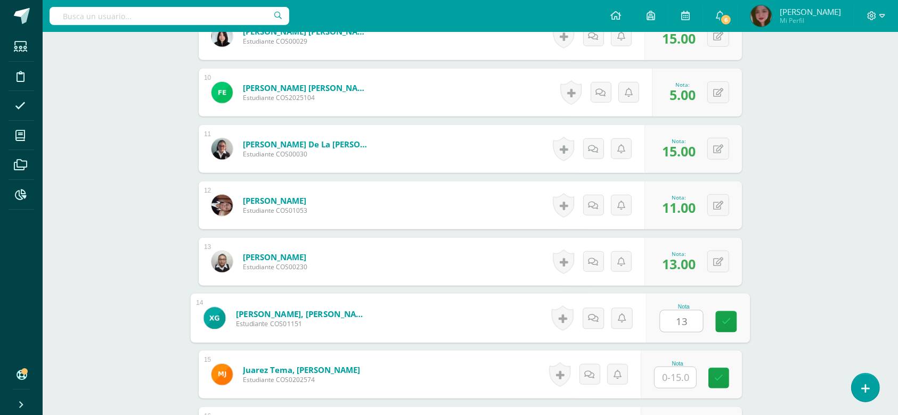
type input "13"
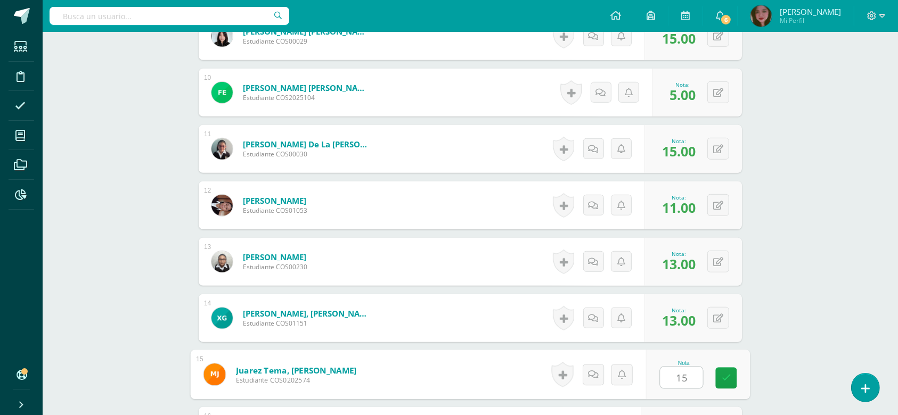
type input "15"
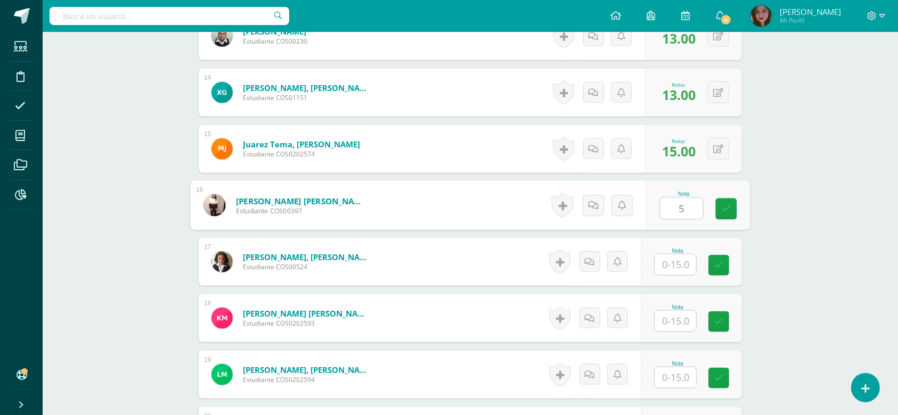
type input "5"
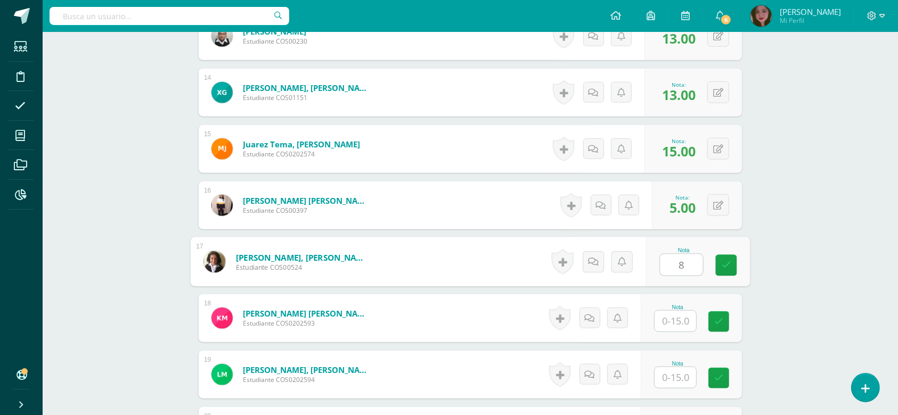
type input "8"
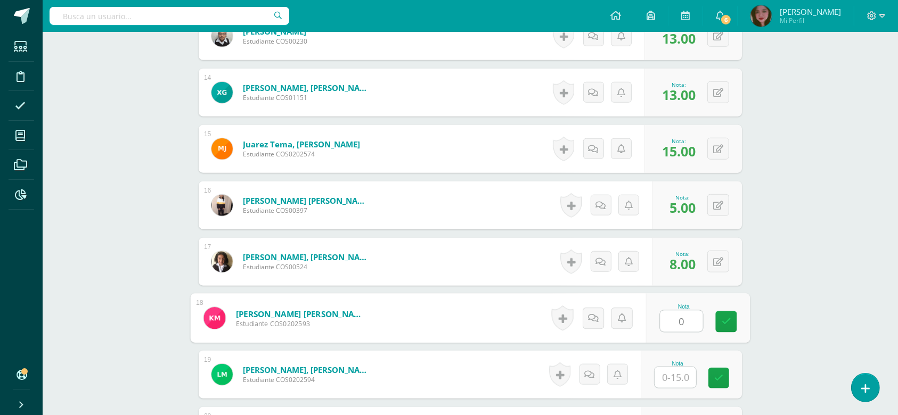
type input "0"
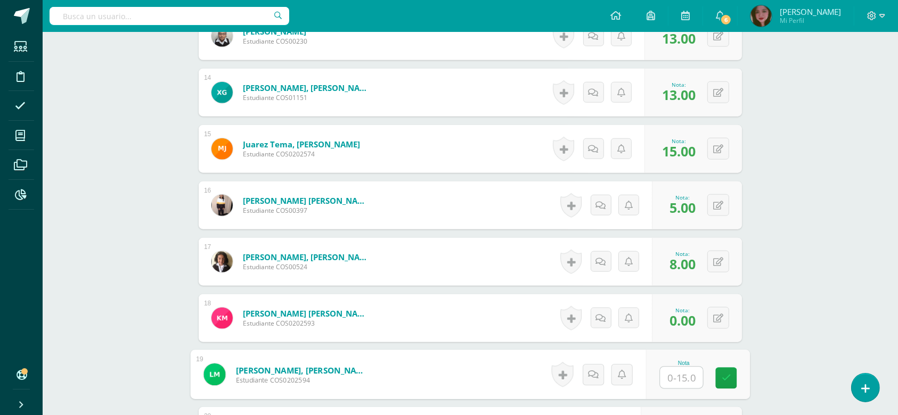
type input "8"
type input "9"
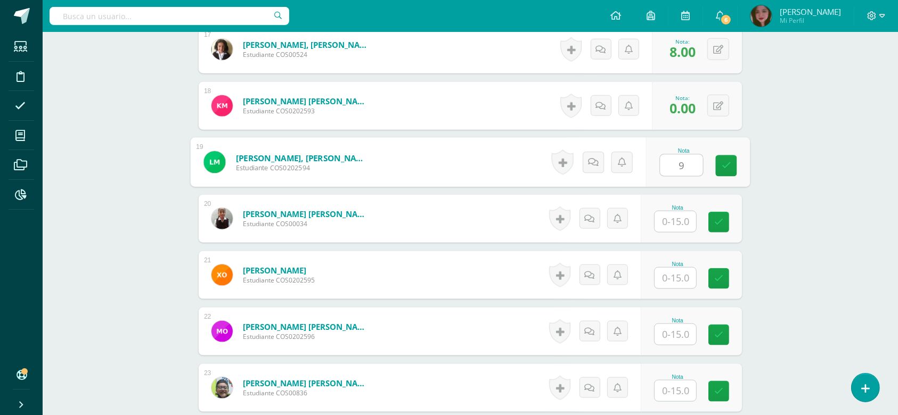
scroll to position [1248, 0]
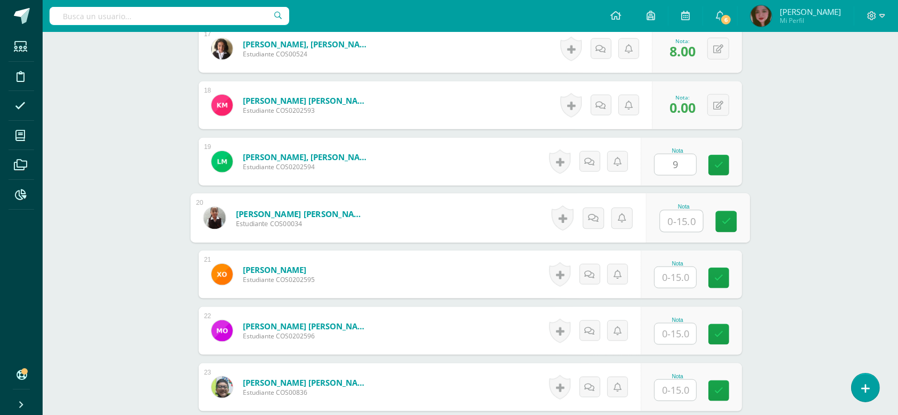
click at [679, 216] on input "text" at bounding box center [681, 221] width 43 height 21
type input "0"
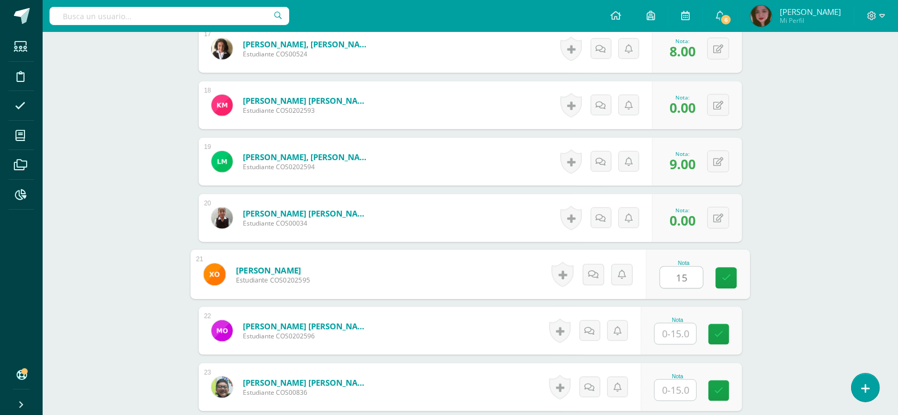
type input "15"
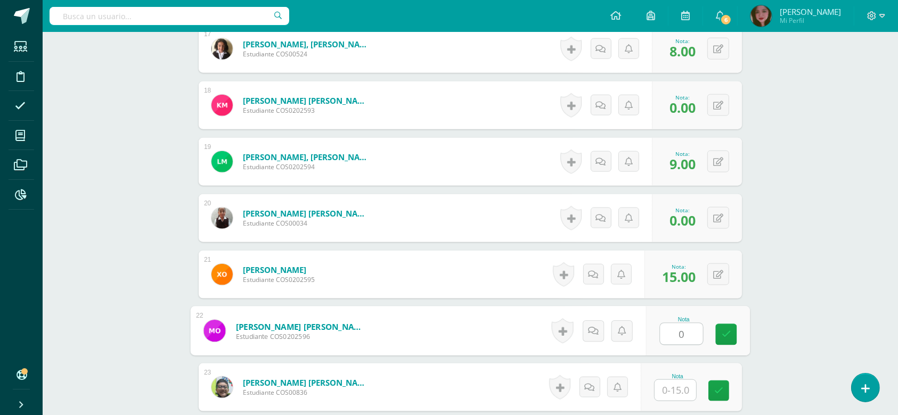
type input "0"
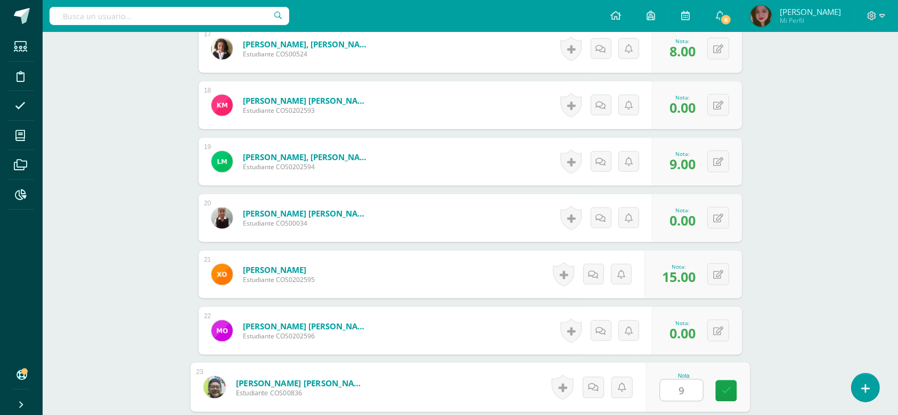
type input "9"
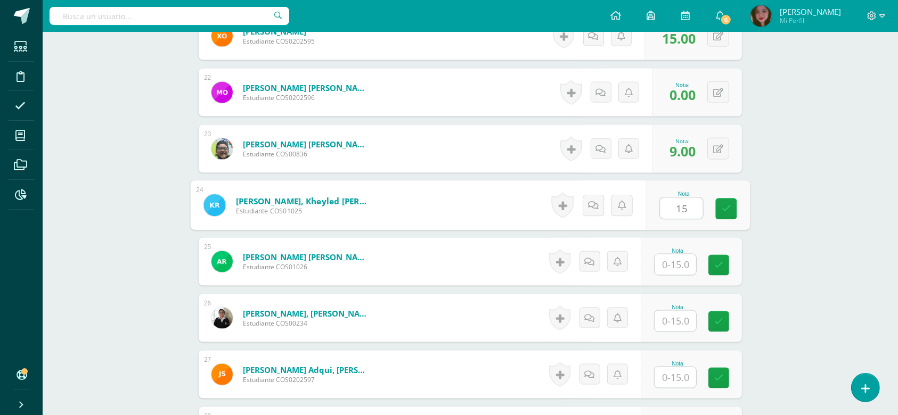
type input "15"
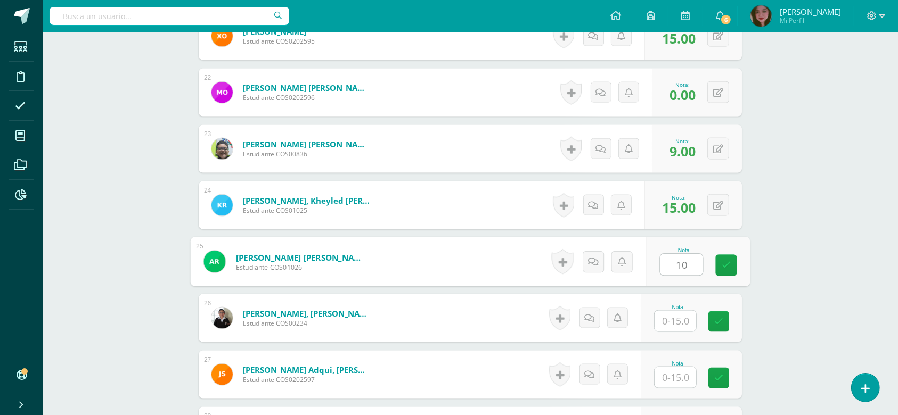
type input "10"
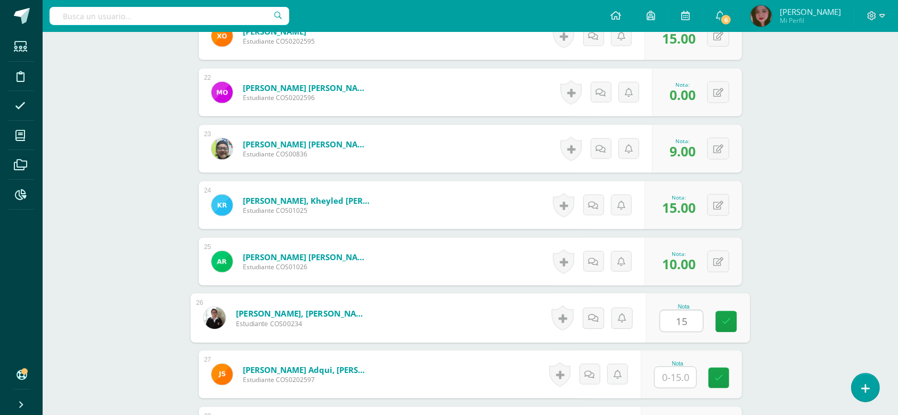
type input "15"
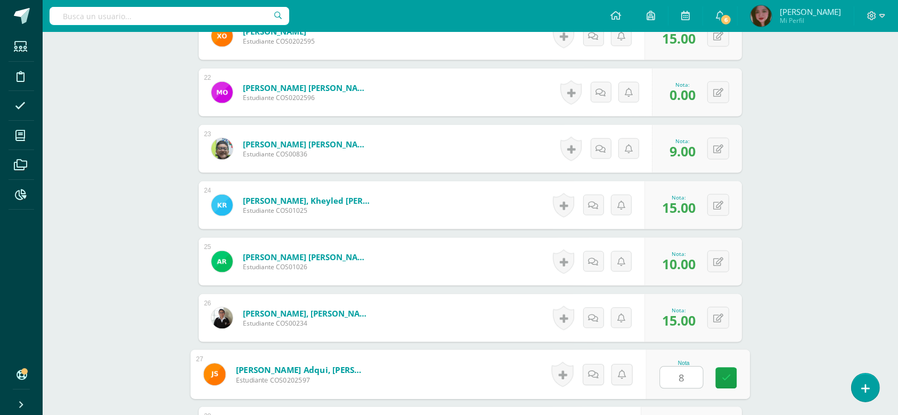
type input "8"
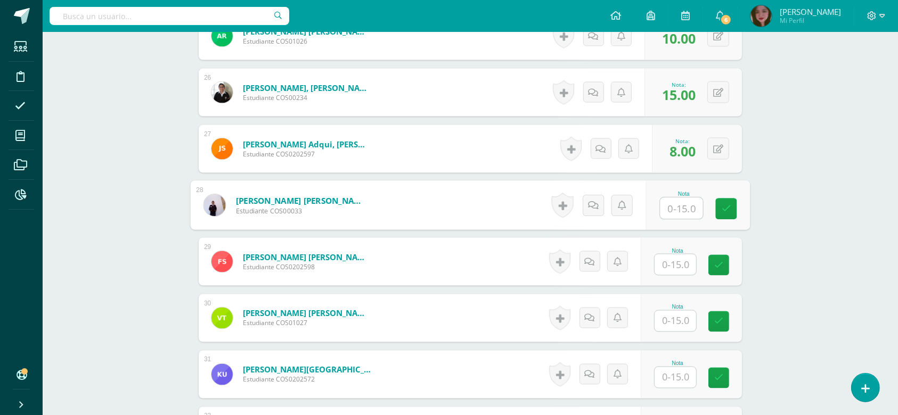
scroll to position [1737, 0]
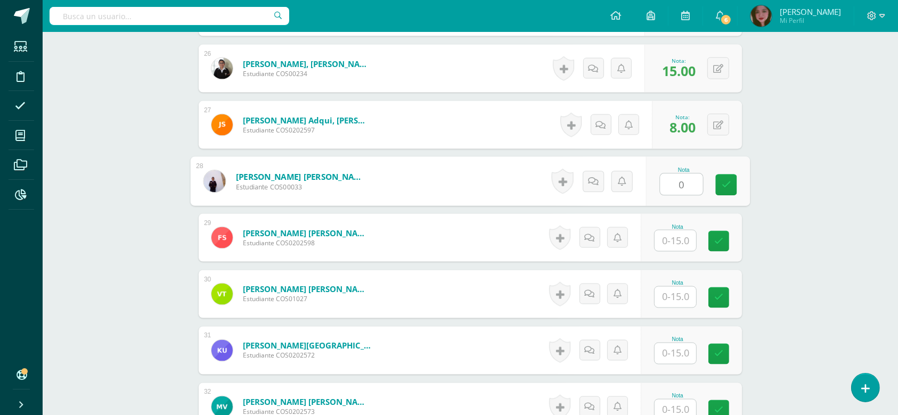
type input "0"
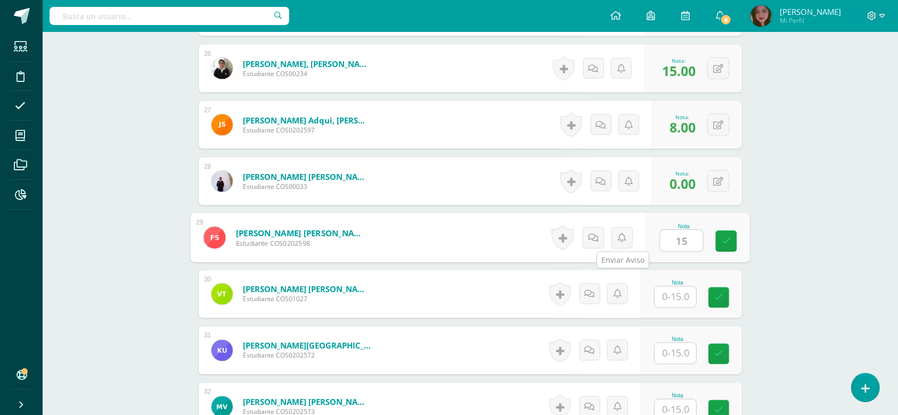
type input "15"
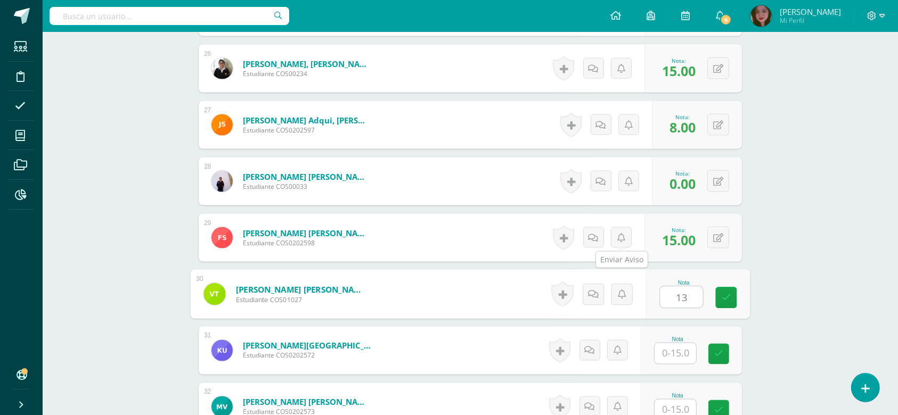
type input "13"
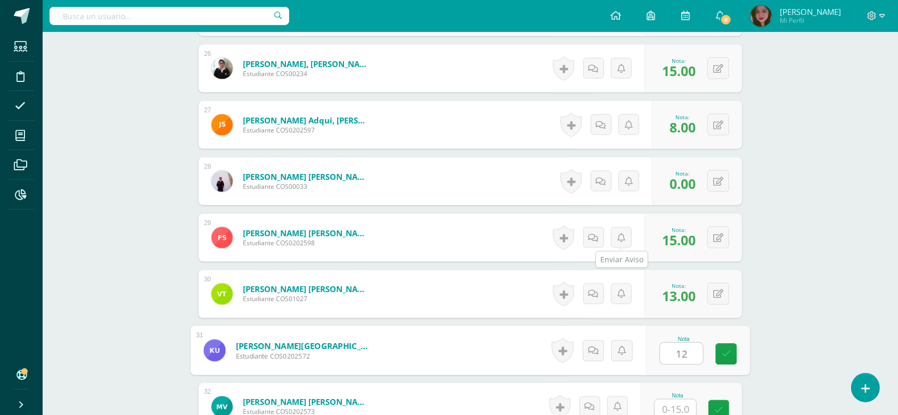
type input "12"
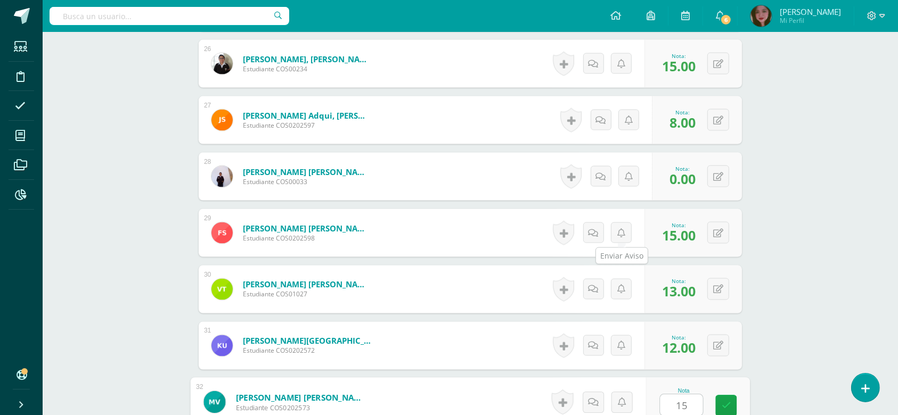
type input "15"
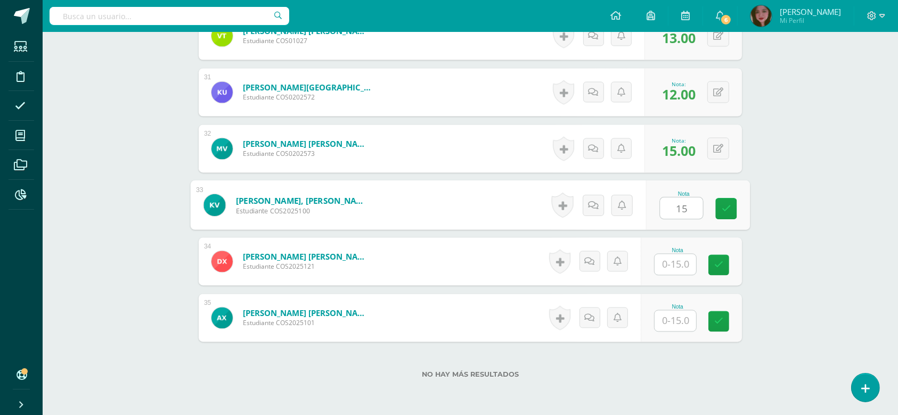
type input "15"
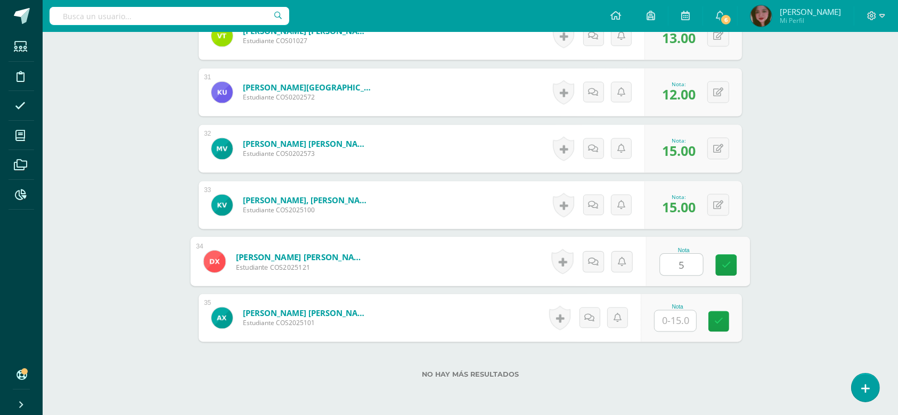
type input "5"
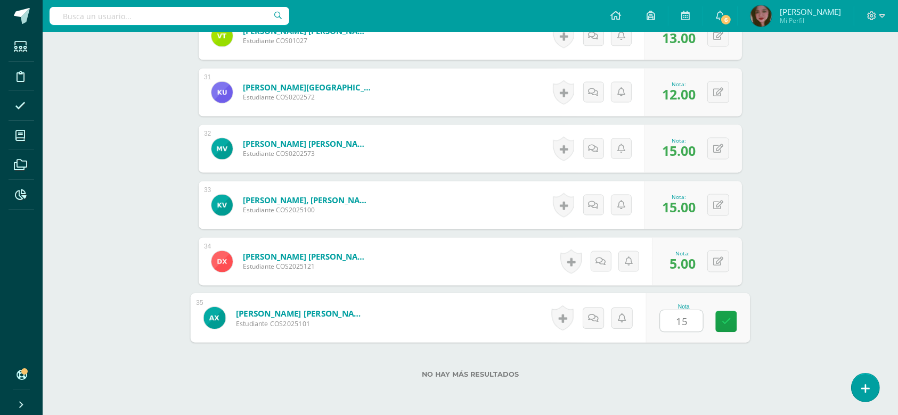
type input "15"
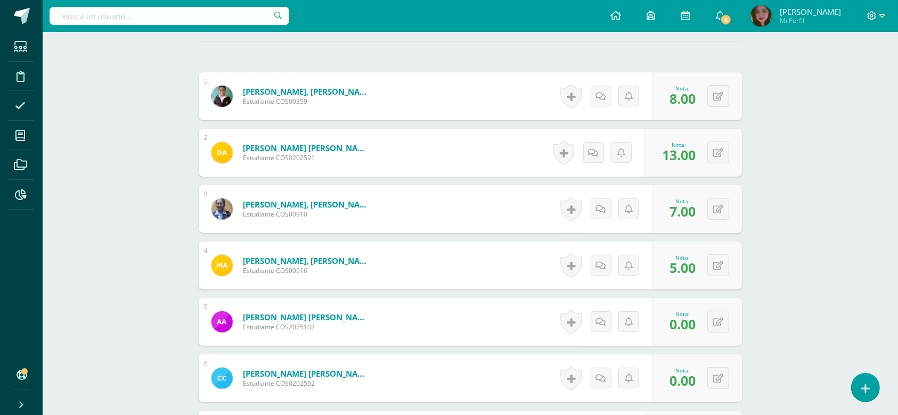
scroll to position [0, 0]
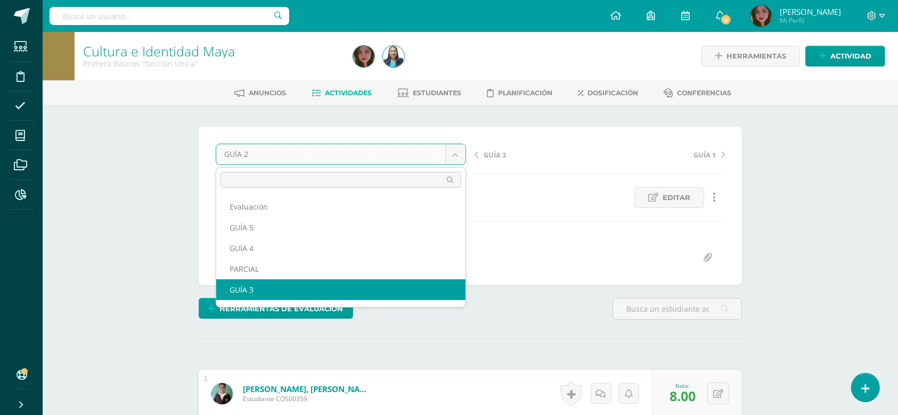
select select "/dashboard/teacher/grade-activity/123879/"
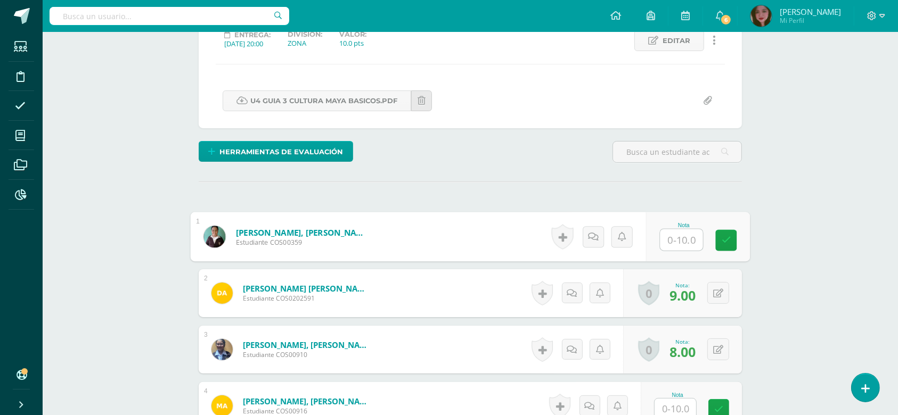
scroll to position [158, 0]
click at [686, 246] on input "text" at bounding box center [681, 239] width 43 height 21
type input "7"
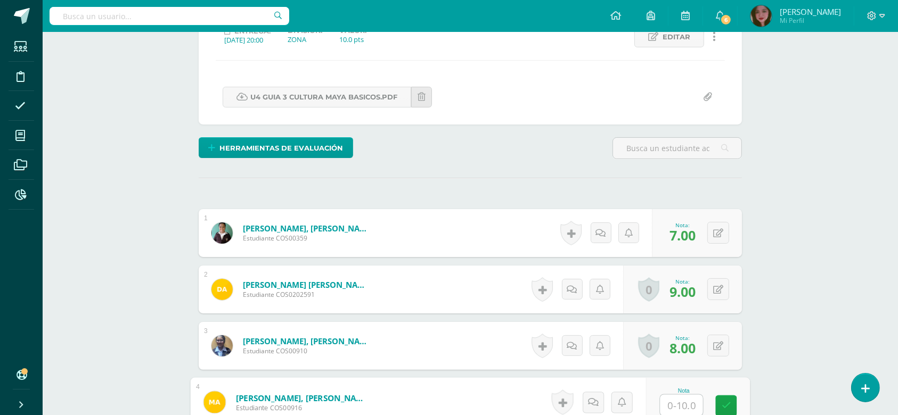
scroll to position [161, 0]
type input "0"
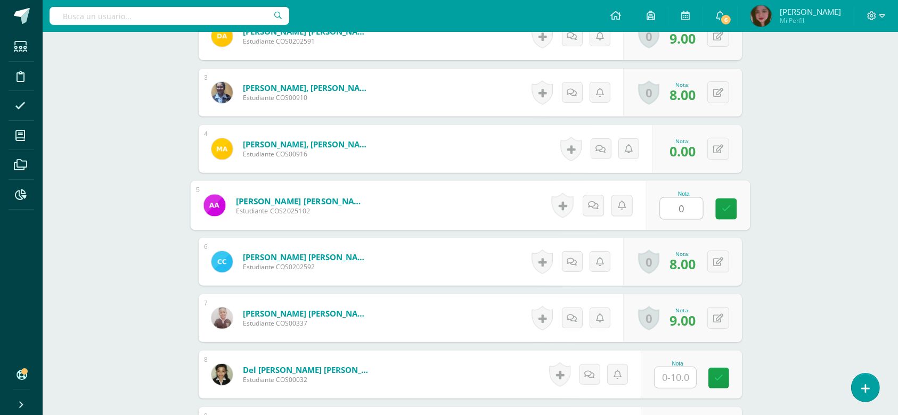
scroll to position [415, 0]
type input "0"
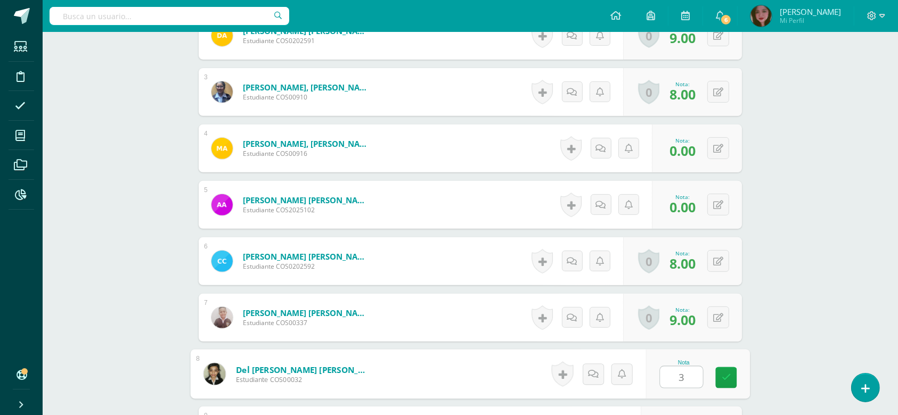
type input "3"
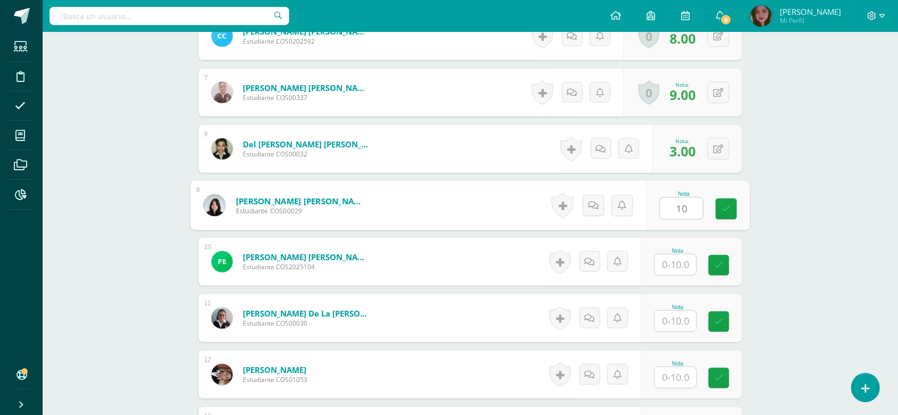
type input "10"
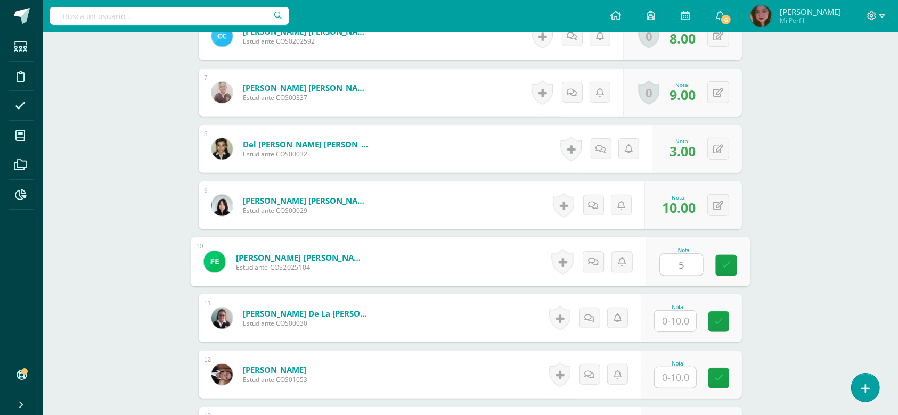
type input "5"
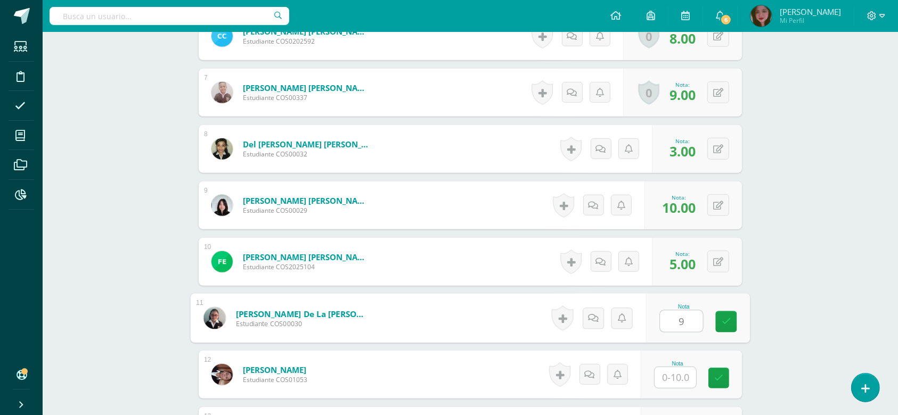
type input "9"
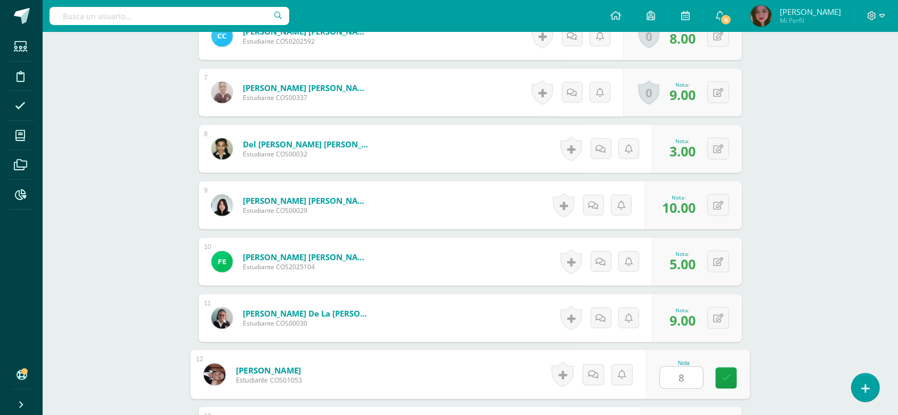
type input "8"
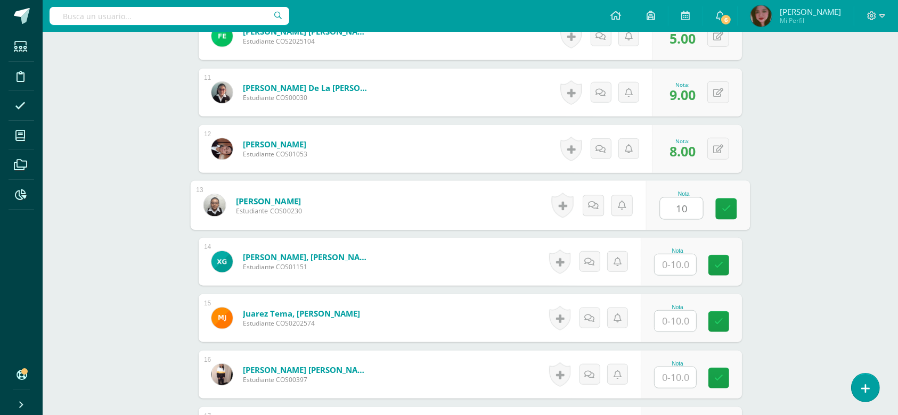
type input "10"
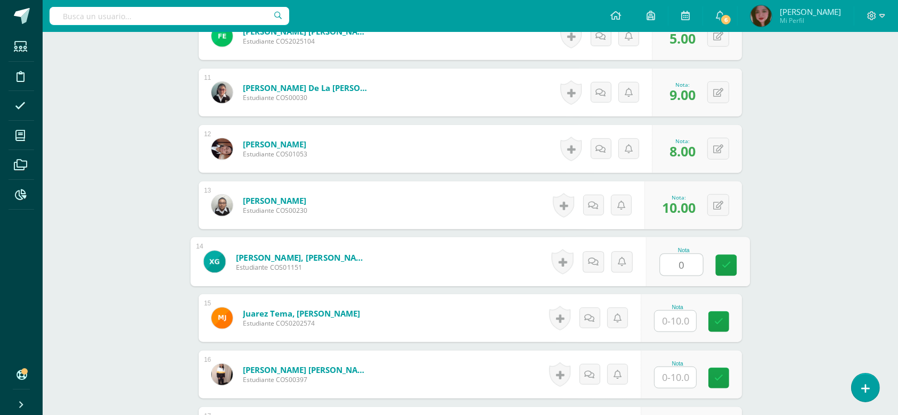
type input "0"
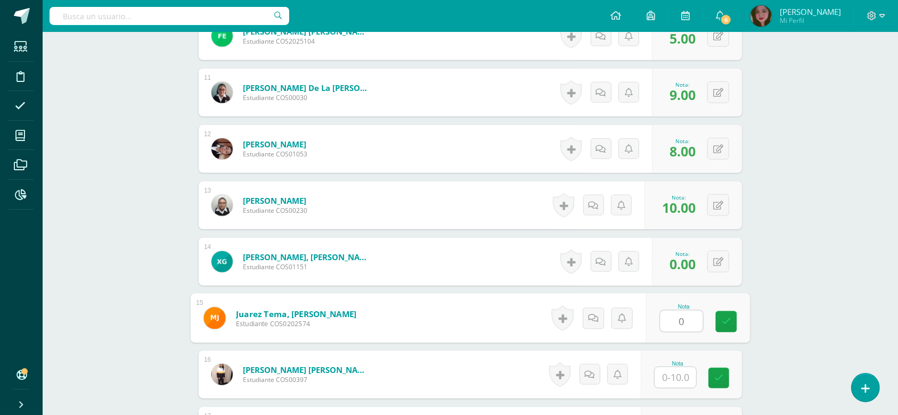
type input "0"
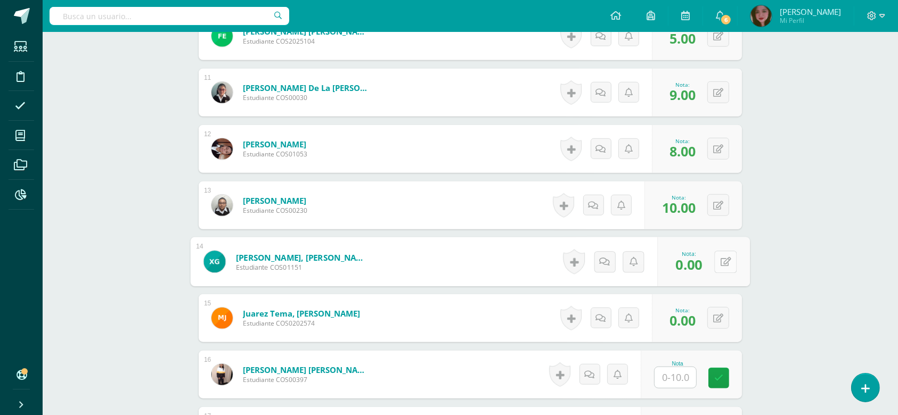
click at [719, 260] on button at bounding box center [725, 262] width 22 height 22
type input "8"
click at [824, 235] on div "Cultura e Identidad Maya Primero Básicos "Sección Única" Herramientas Detalle d…" at bounding box center [470, 380] width 855 height 2428
click at [723, 151] on icon at bounding box center [718, 149] width 10 height 9
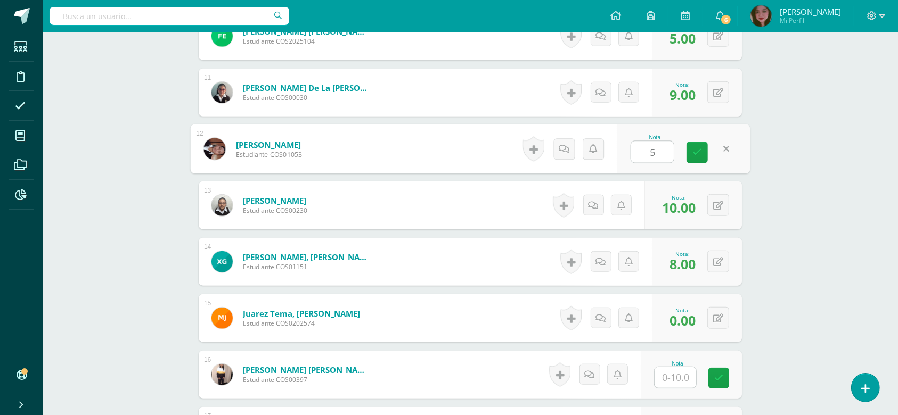
type input "5"
click at [761, 185] on div "¿Estás seguro que quieres eliminar esta actividad? Esto borrará la actividad y …" at bounding box center [470, 416] width 586 height 2354
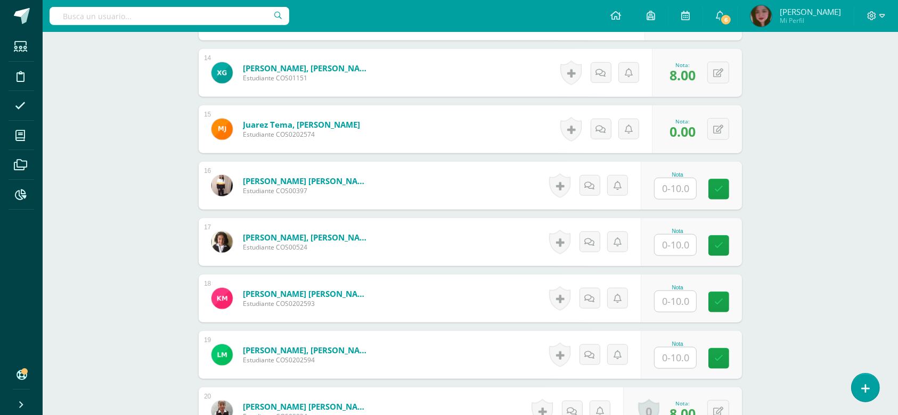
scroll to position [1056, 0]
click at [677, 191] on input "text" at bounding box center [676, 188] width 42 height 21
click at [718, 129] on button at bounding box center [718, 129] width 22 height 22
type input "10"
click at [691, 184] on input "text" at bounding box center [676, 188] width 42 height 21
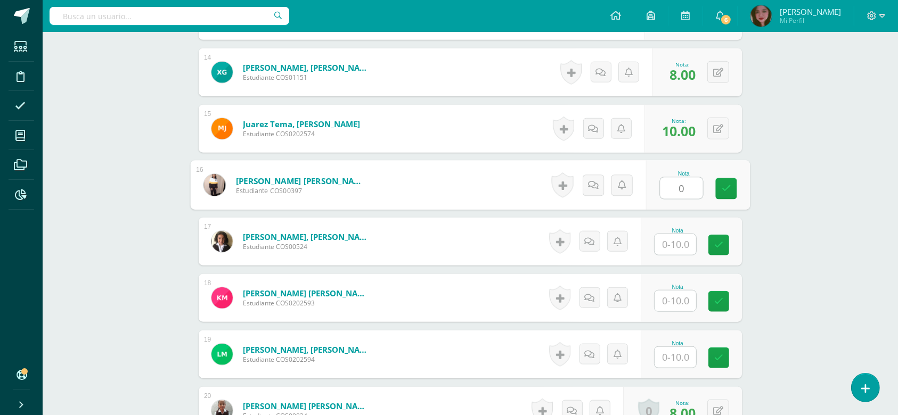
type input "0"
click at [844, 269] on div "Cultura e Identidad Maya Primero Básicos "Sección Única" Herramientas Detalle d…" at bounding box center [470, 190] width 855 height 2428
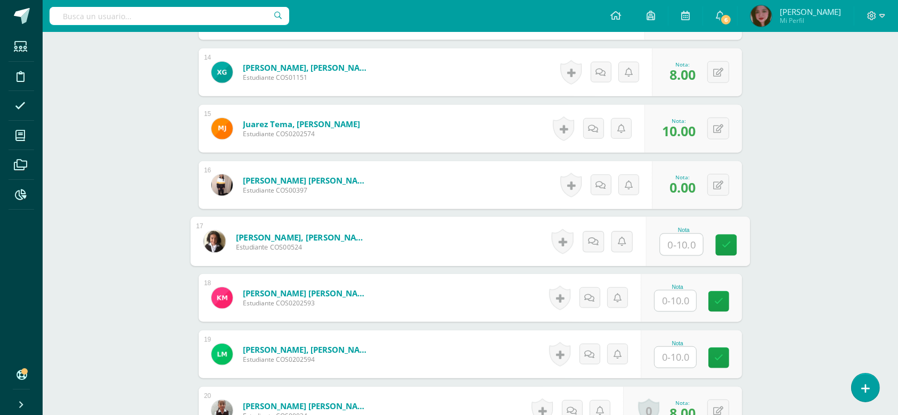
click at [677, 248] on input "text" at bounding box center [681, 244] width 43 height 21
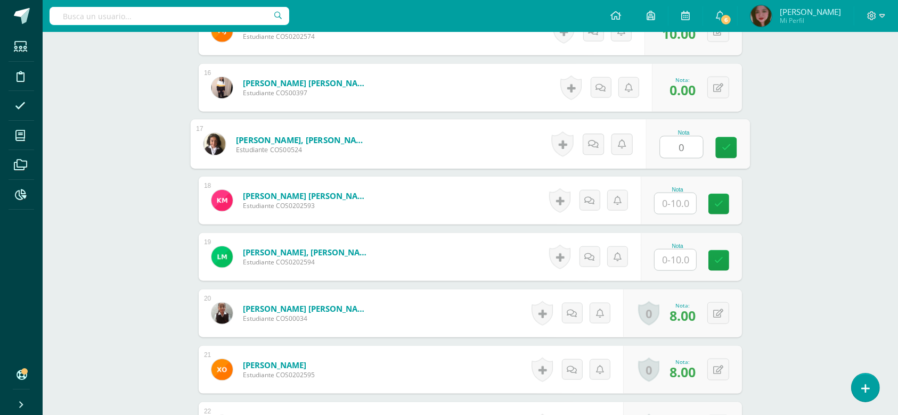
scroll to position [1197, 0]
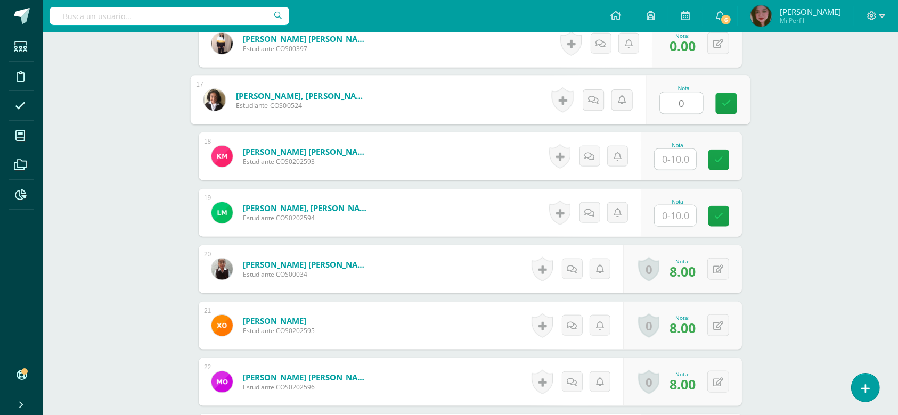
type input "0"
click at [669, 161] on input "text" at bounding box center [676, 159] width 42 height 21
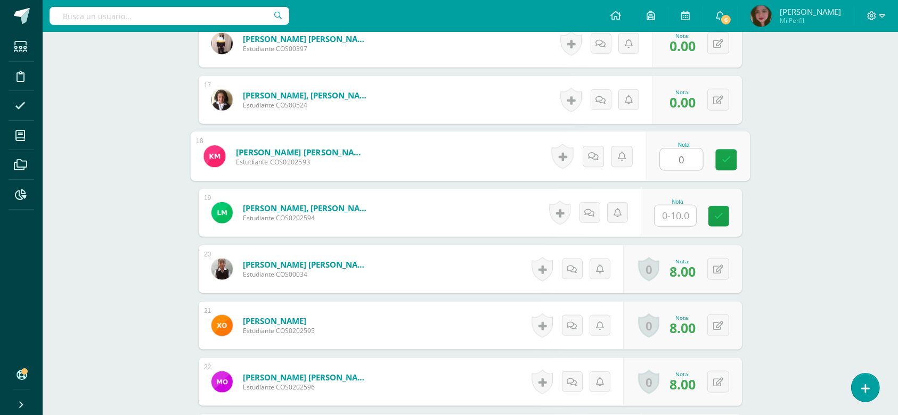
type input "0"
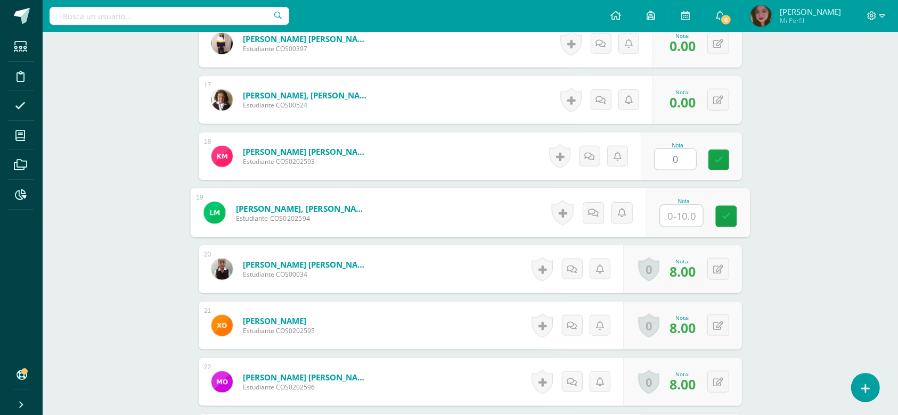
click at [679, 211] on input "text" at bounding box center [681, 216] width 43 height 21
type input "8"
click at [737, 243] on div "1 Aguilar Sanchez, Jefferson Emanuel Estudiante COS00359 Nota 7.00 0 Logros" at bounding box center [470, 156] width 543 height 1967
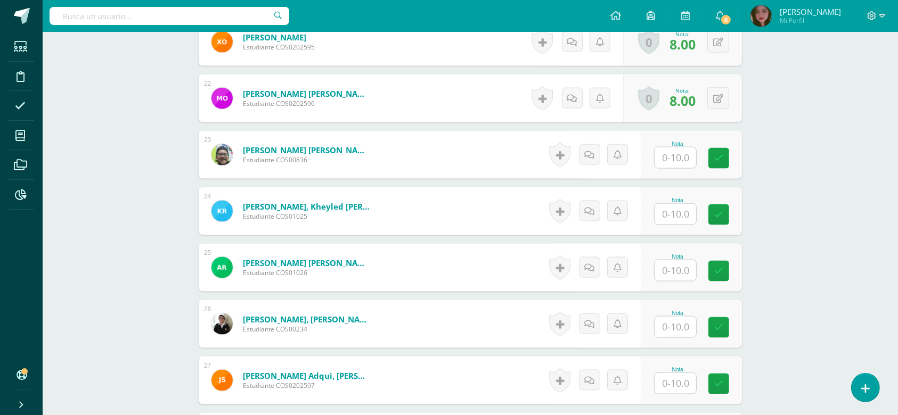
scroll to position [1482, 0]
click at [680, 154] on input "text" at bounding box center [681, 157] width 43 height 21
type input "9"
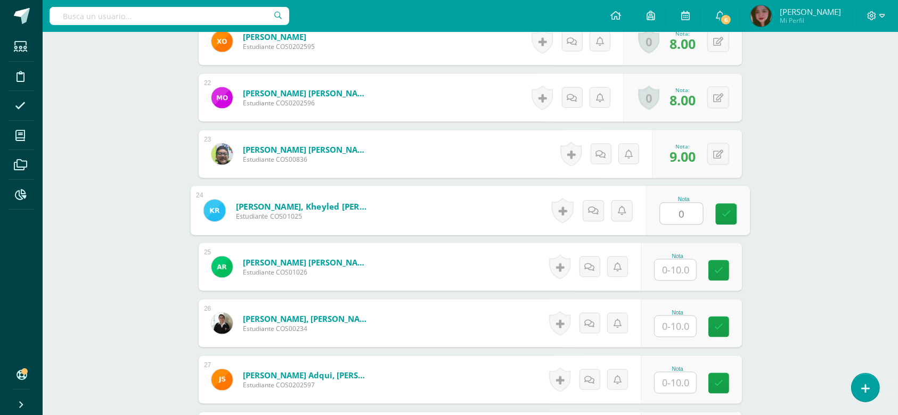
type input "0"
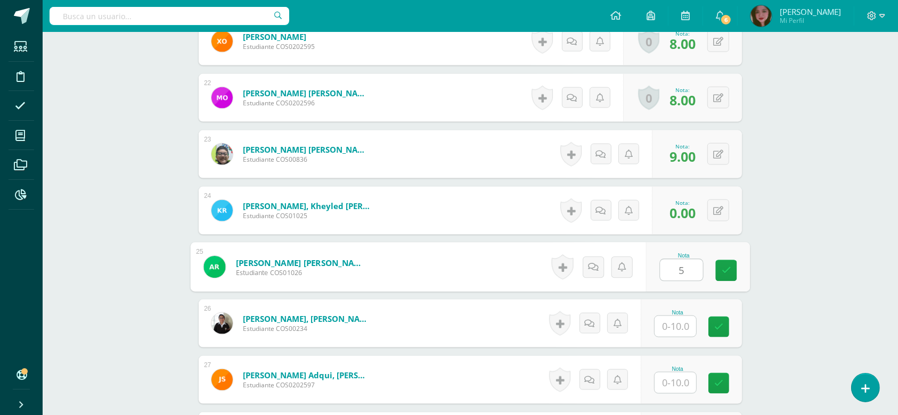
type input "5"
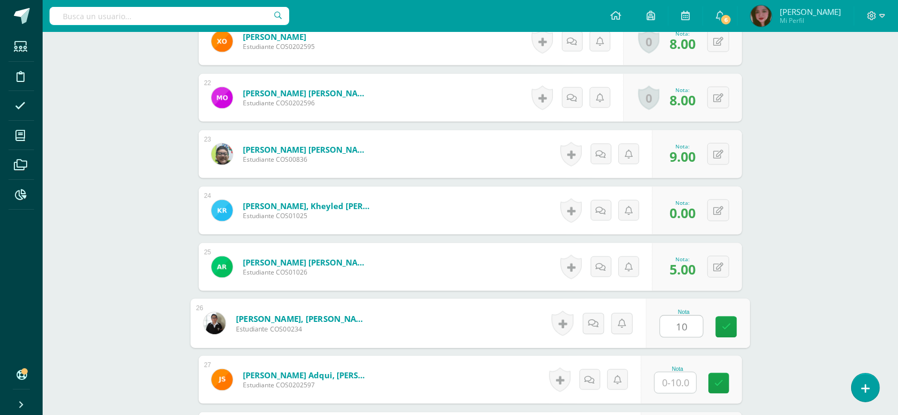
type input "10"
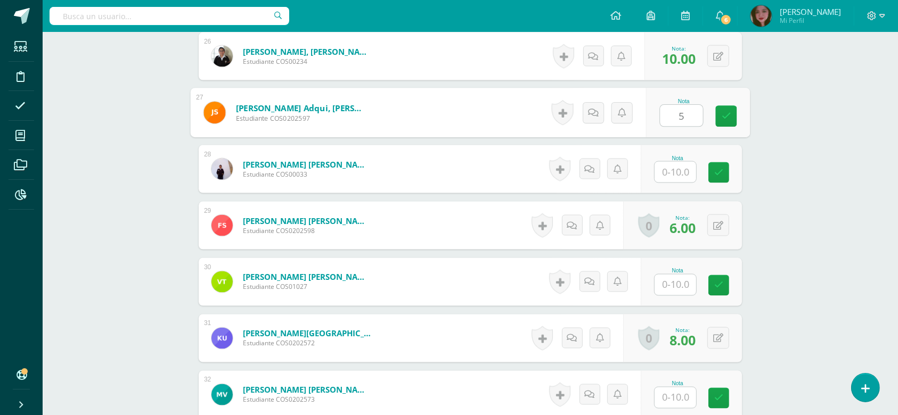
scroll to position [1766, 0]
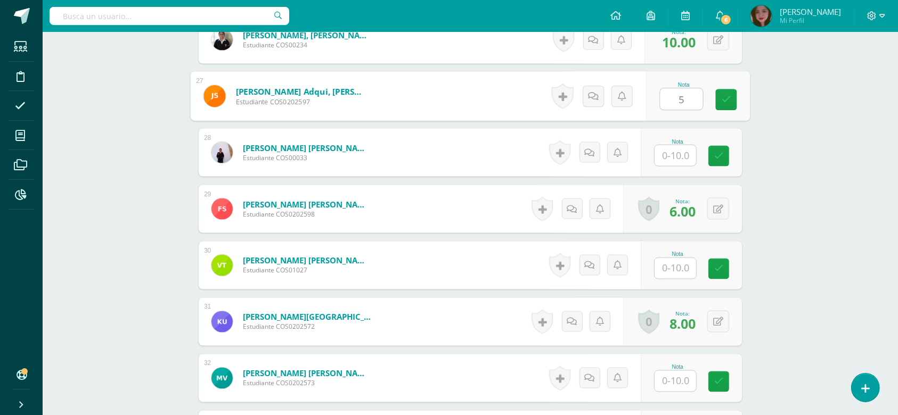
type input "5"
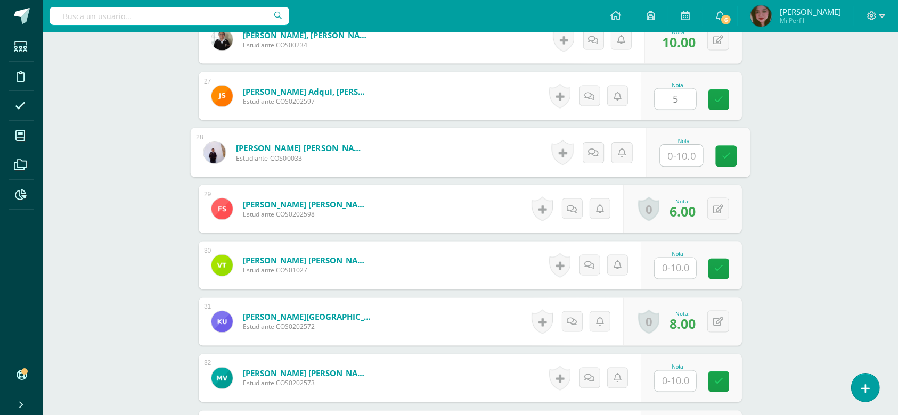
click at [681, 157] on input "text" at bounding box center [681, 155] width 43 height 21
type input "10"
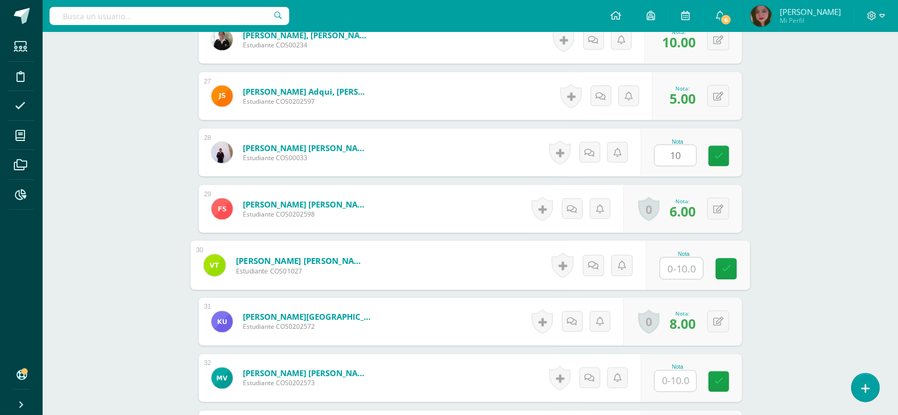
click at [687, 267] on input "text" at bounding box center [681, 268] width 43 height 21
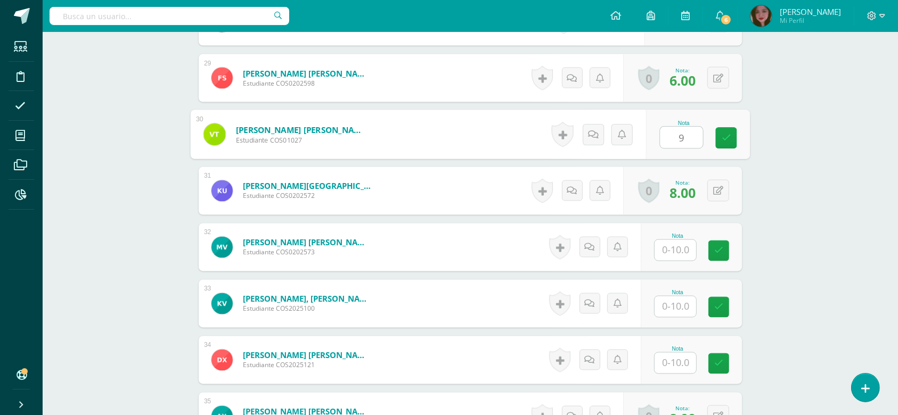
scroll to position [1931, 0]
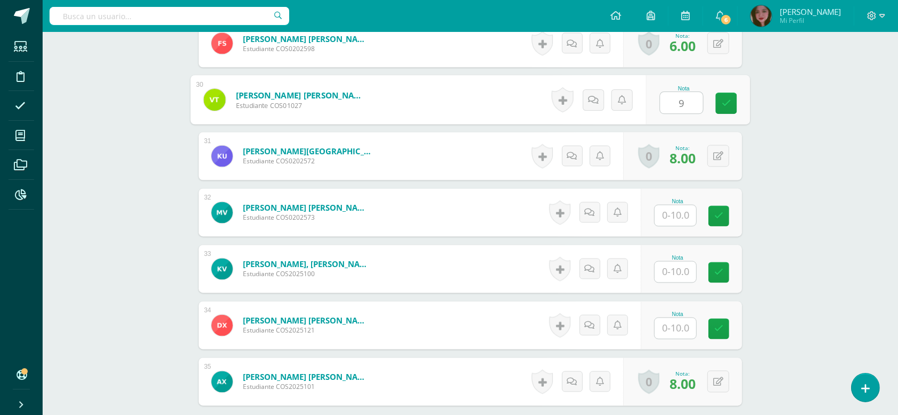
type input "9"
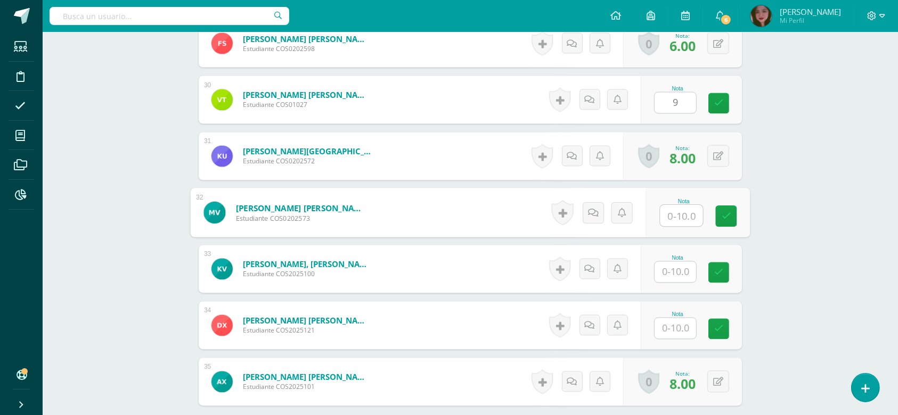
click at [690, 212] on input "text" at bounding box center [681, 216] width 43 height 21
type input "10"
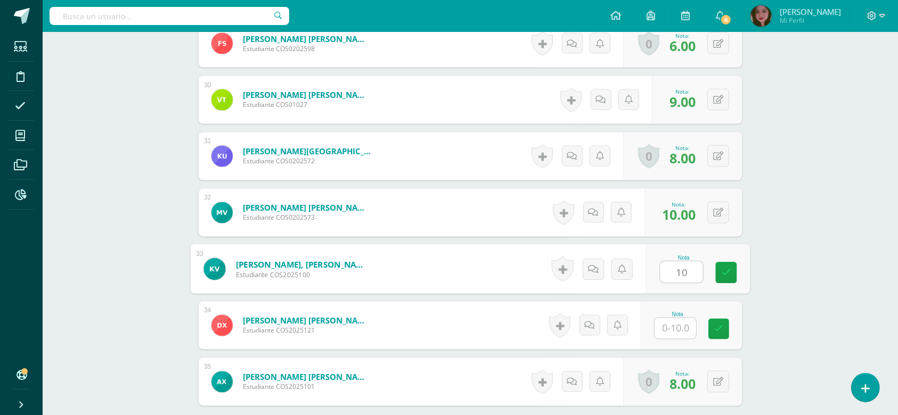
type input "10"
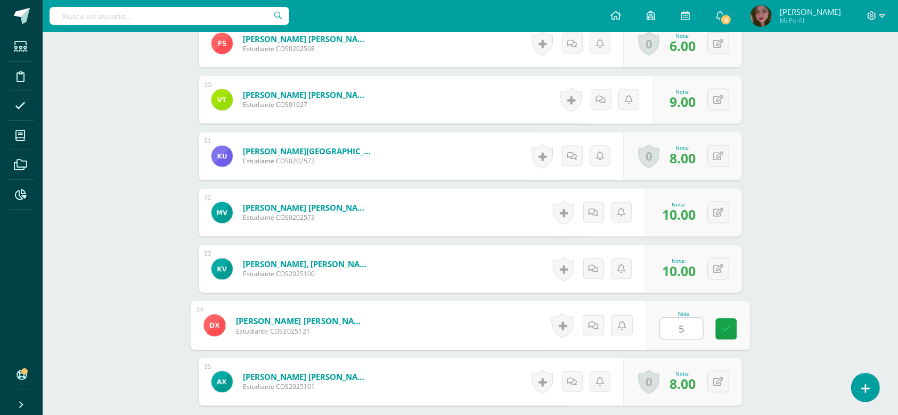
type input "5"
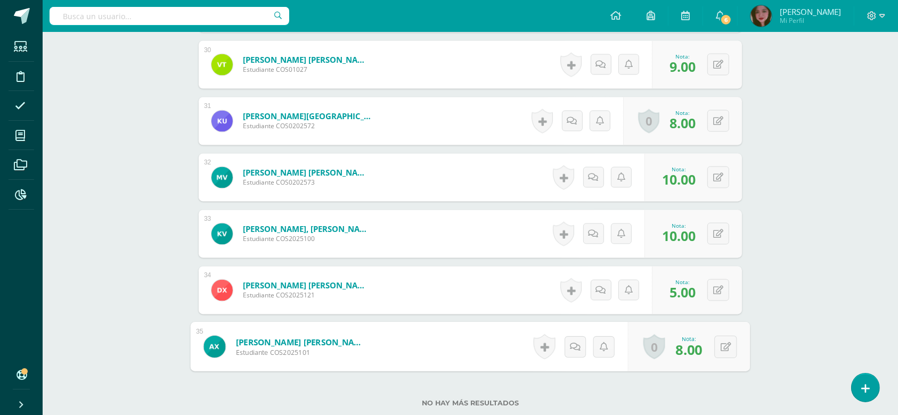
scroll to position [2045, 0]
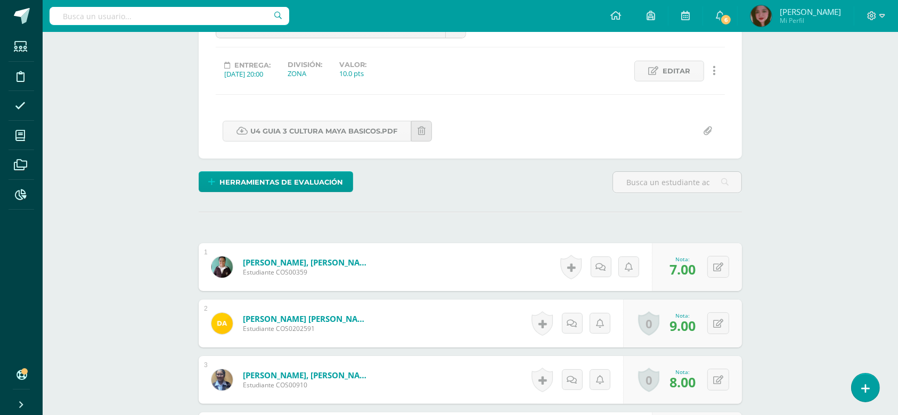
scroll to position [0, 0]
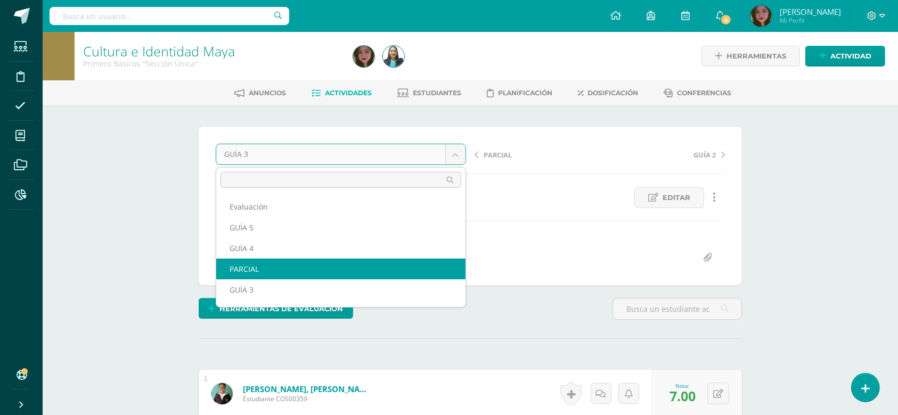
select select "/dashboard/teacher/grade-activity/124430/"
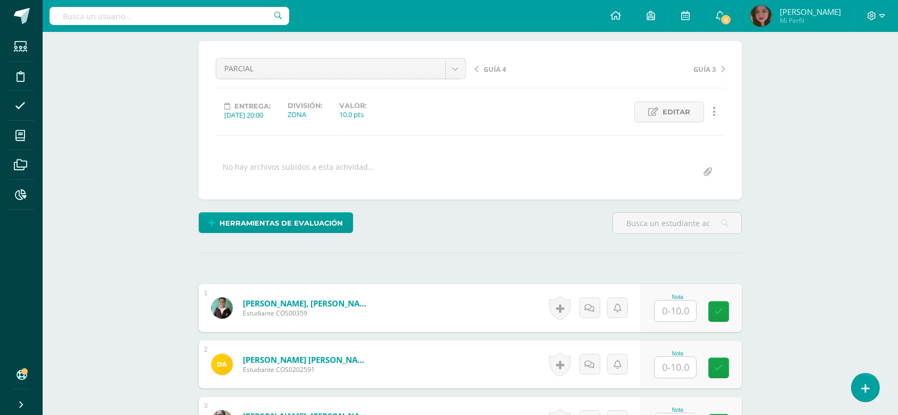
scroll to position [86, 0]
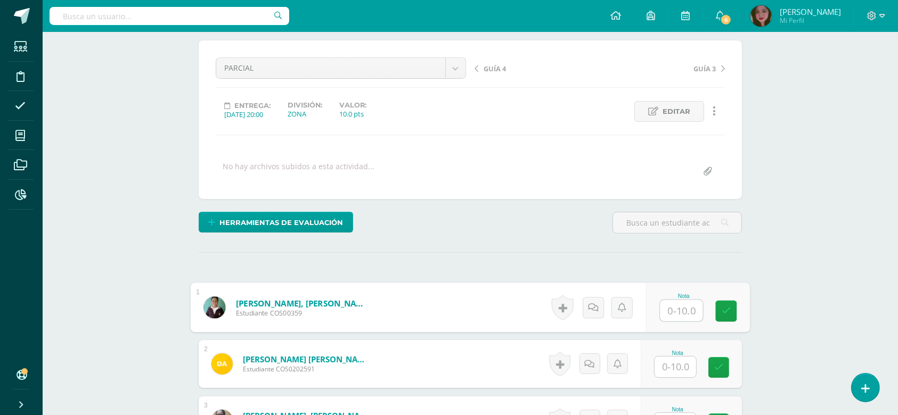
click at [673, 315] on input "text" at bounding box center [681, 310] width 43 height 21
type input "10"
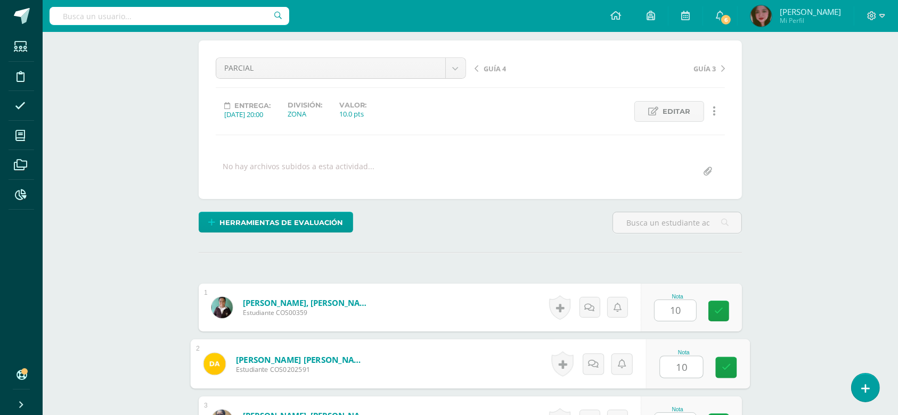
type input "10"
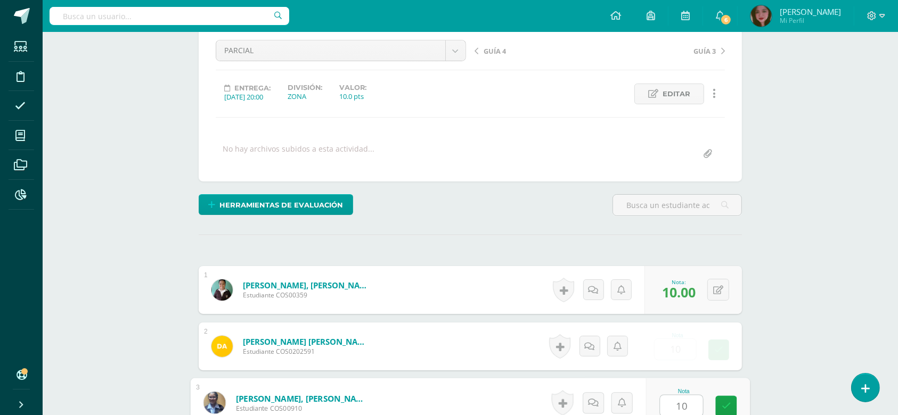
type input "10"
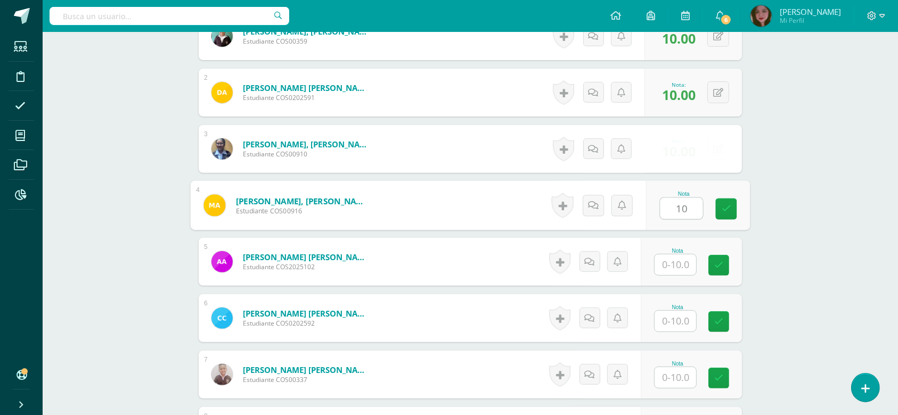
type input "10"
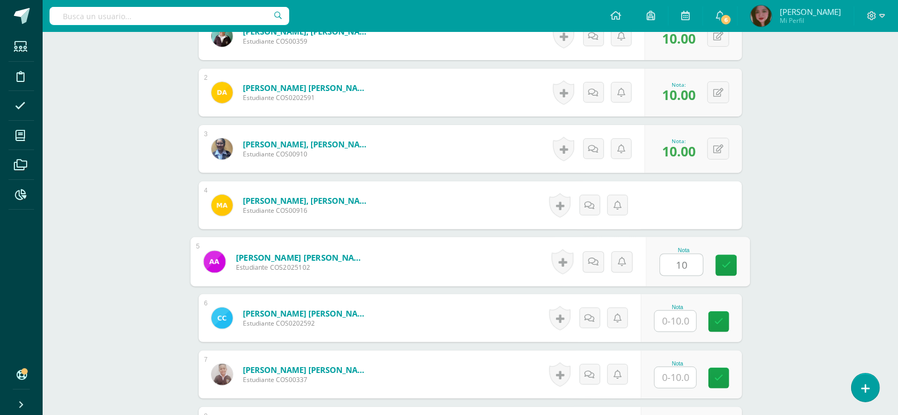
type input "10"
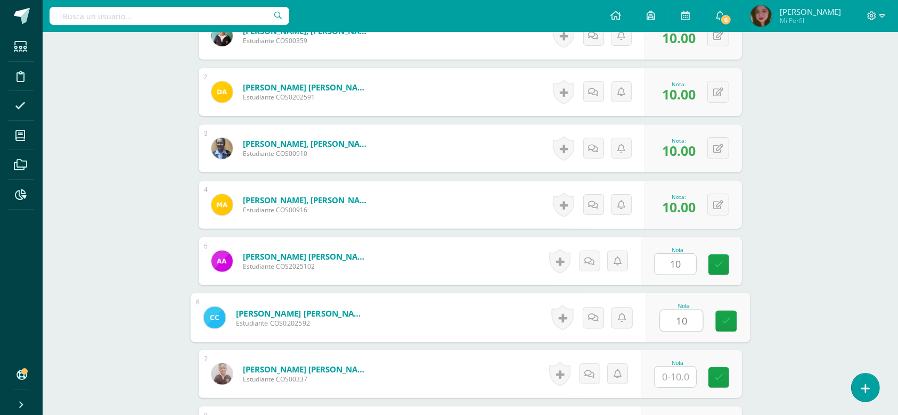
type input "10"
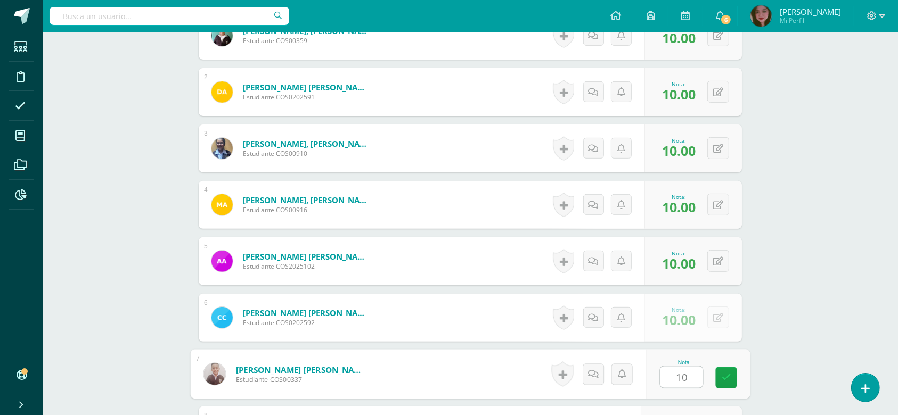
type input "10"
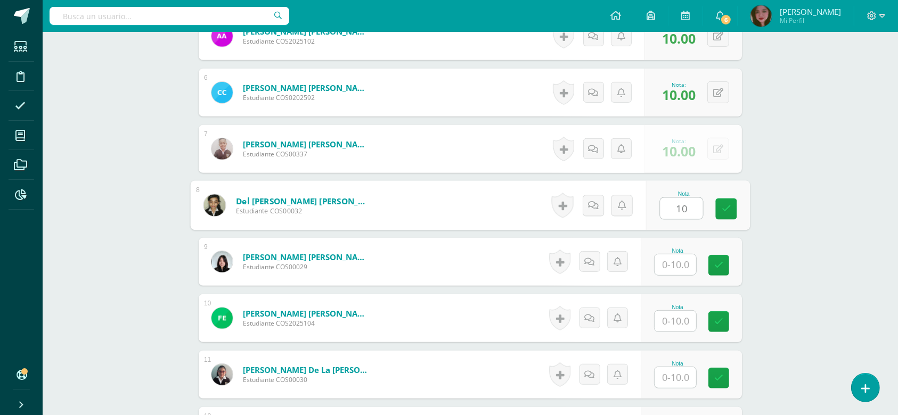
type input "10"
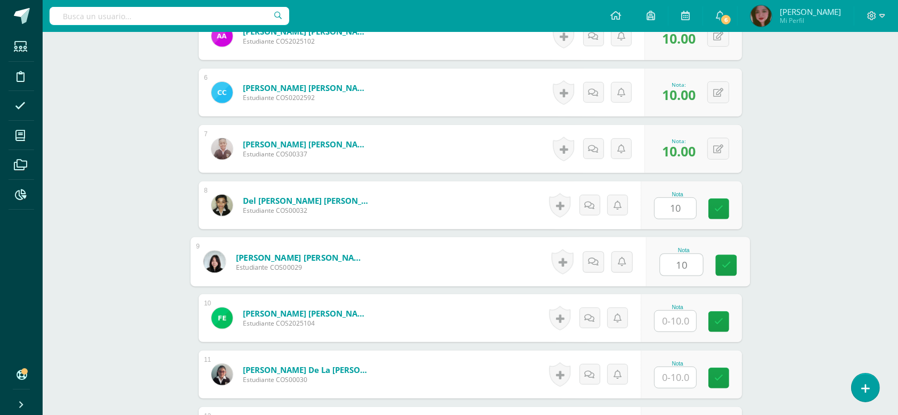
type input "10"
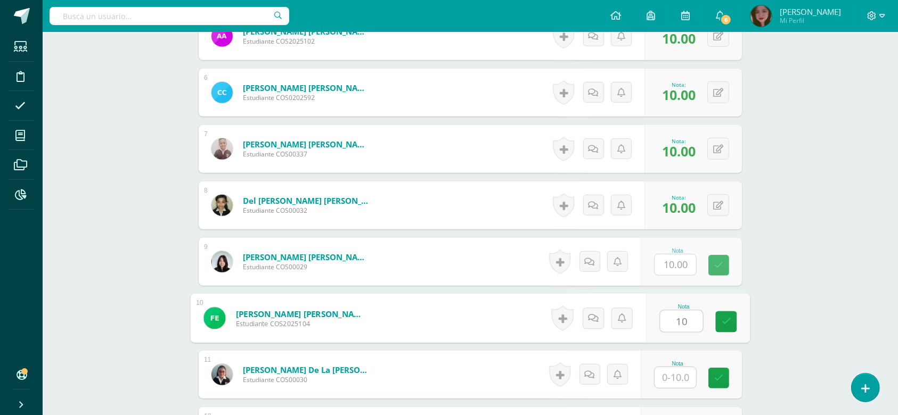
type input "10"
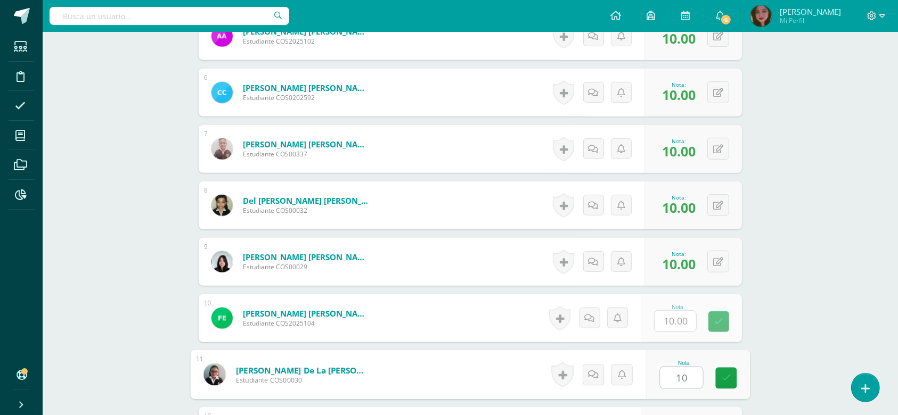
type input "10"
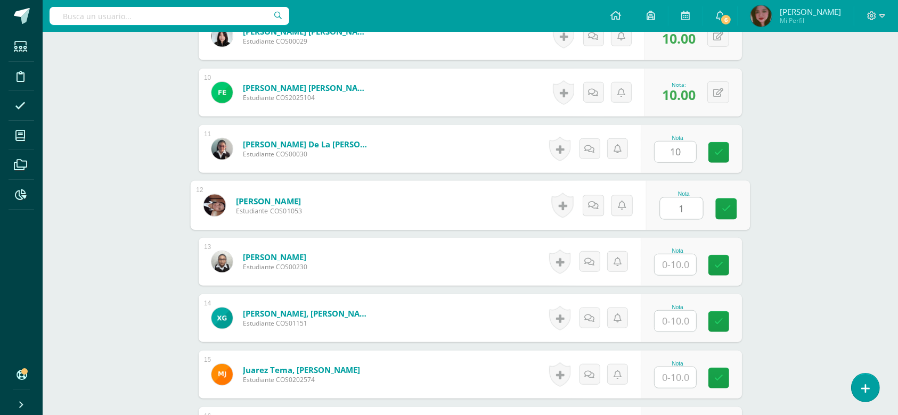
scroll to position [810, 0]
type input "10"
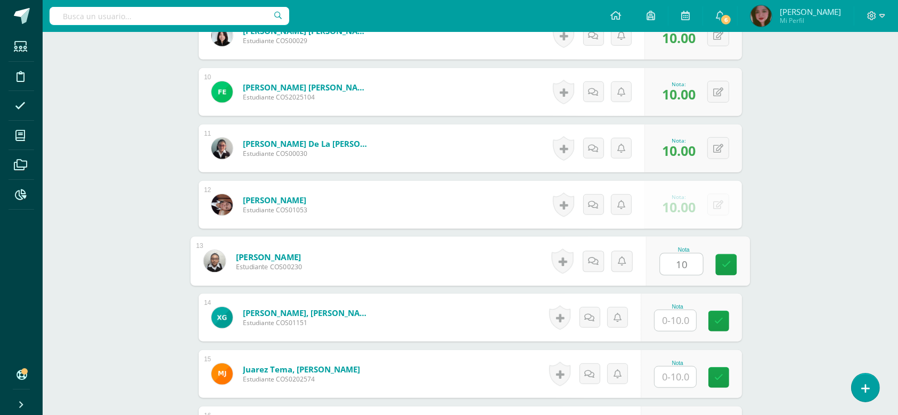
type input "10"
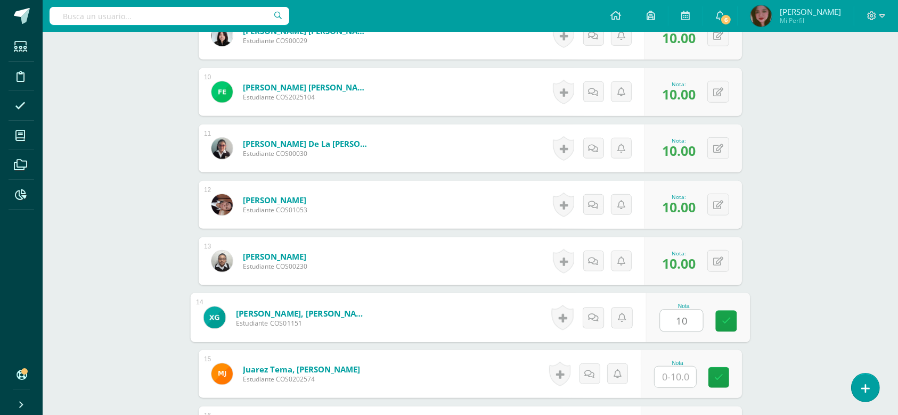
type input "10"
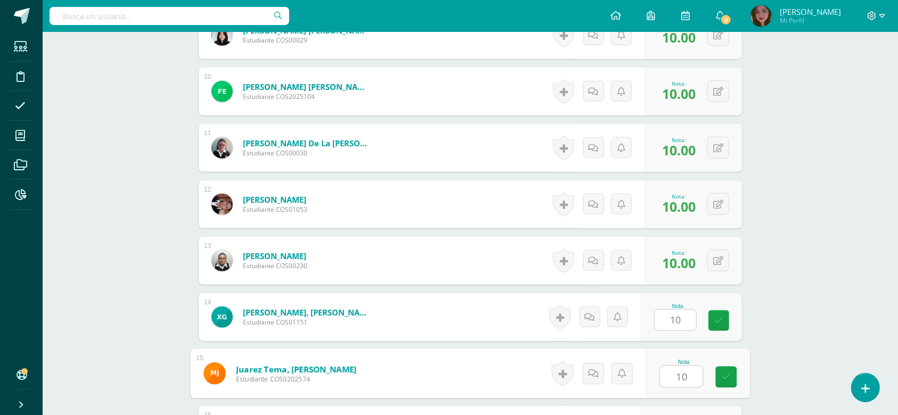
type input "10"
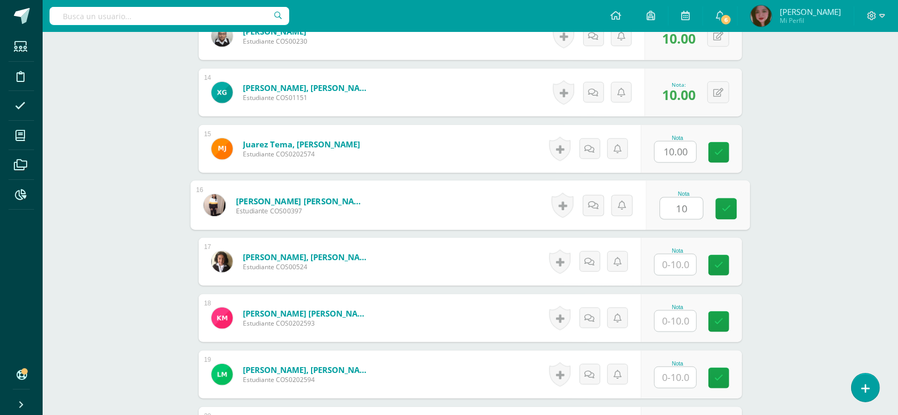
type input "10"
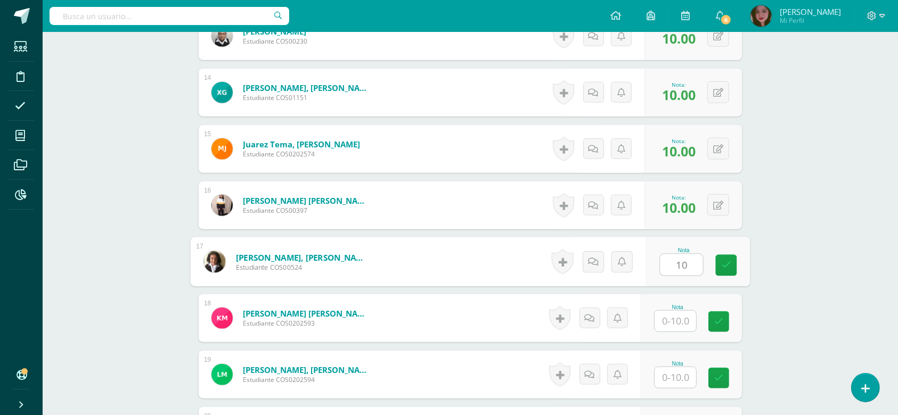
type input "10"
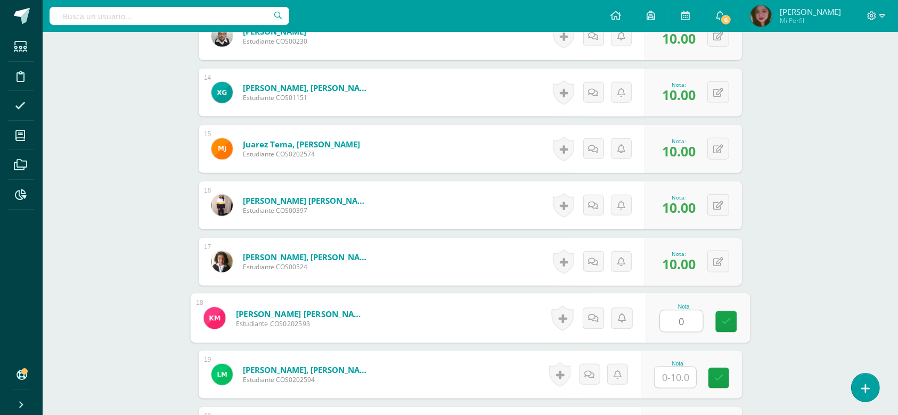
type input "0"
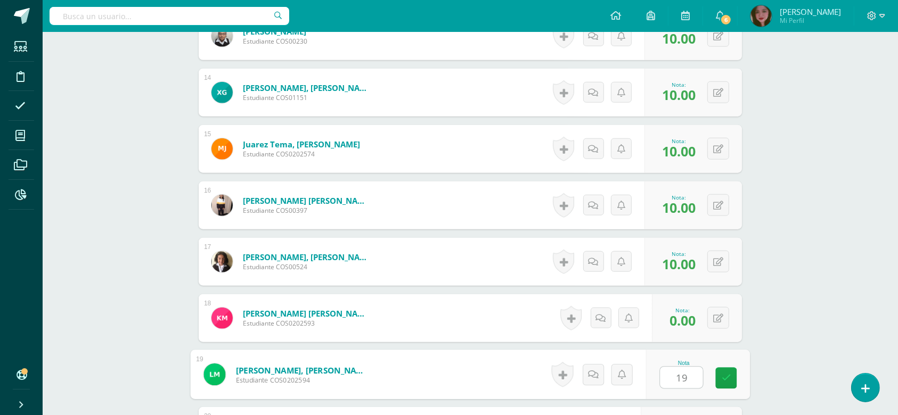
scroll to position [1261, 0]
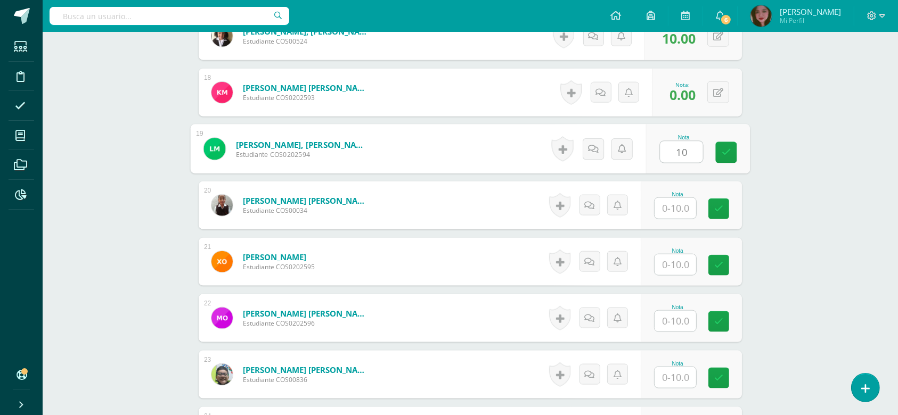
type input "10"
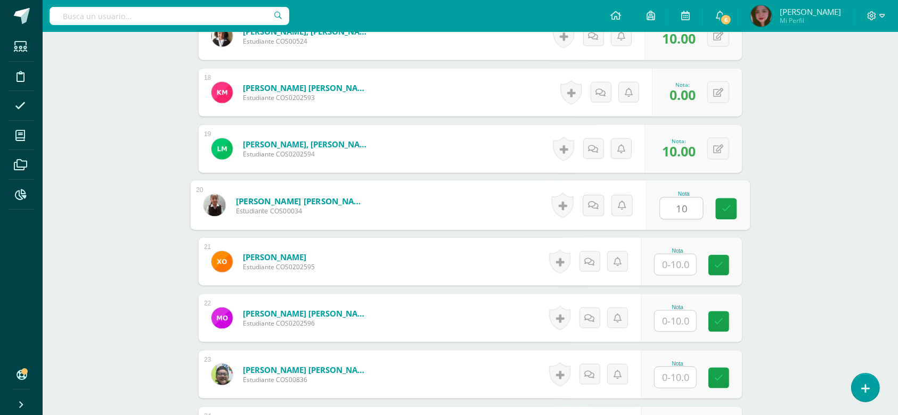
type input "10"
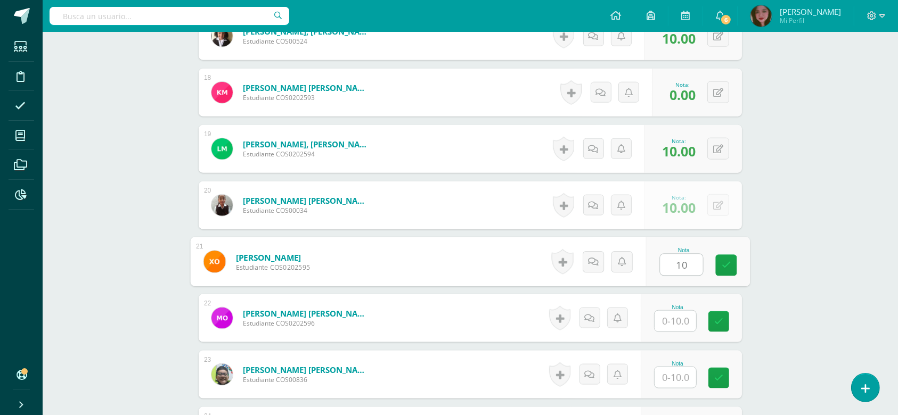
type input "10"
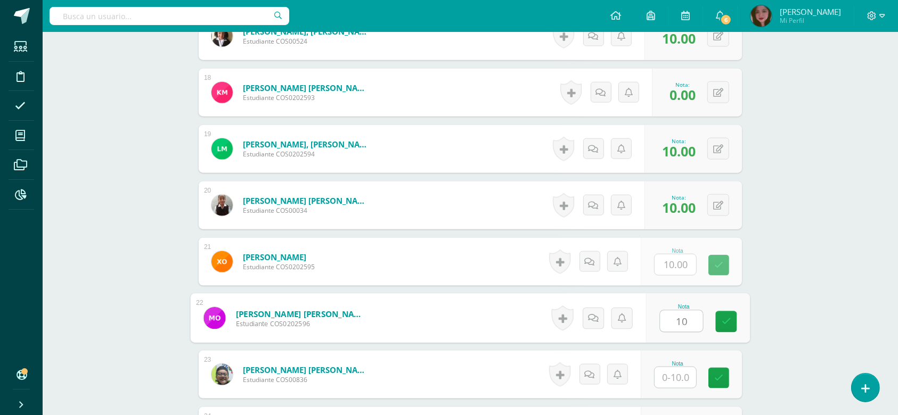
type input "10"
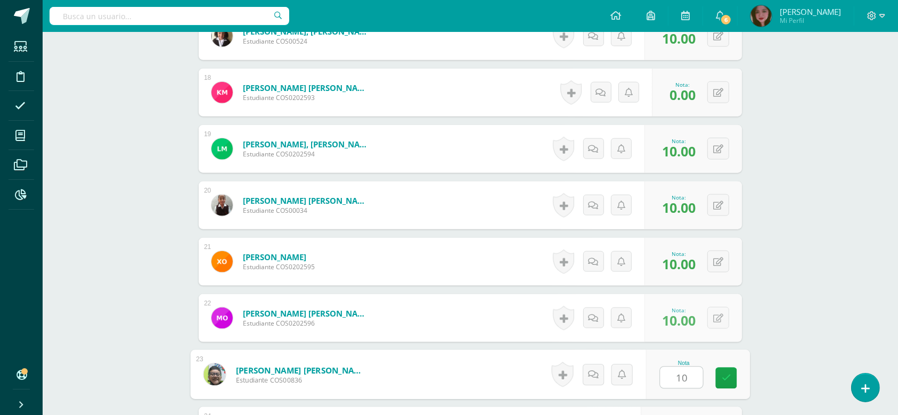
type input "10"
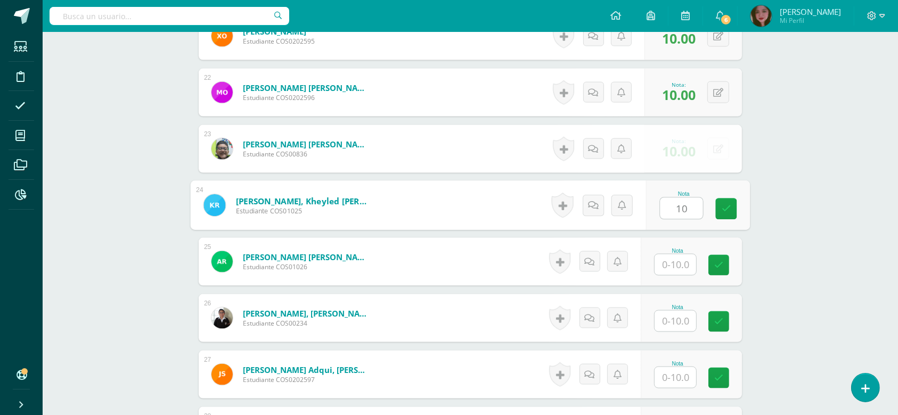
type input "10"
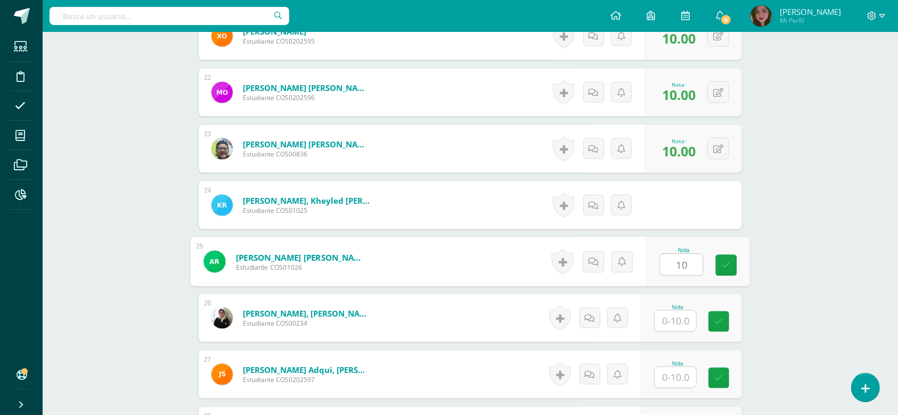
type input "10"
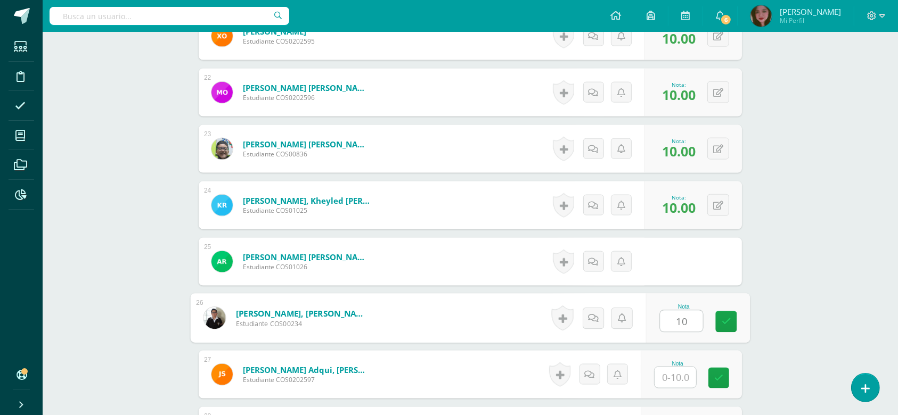
type input "10"
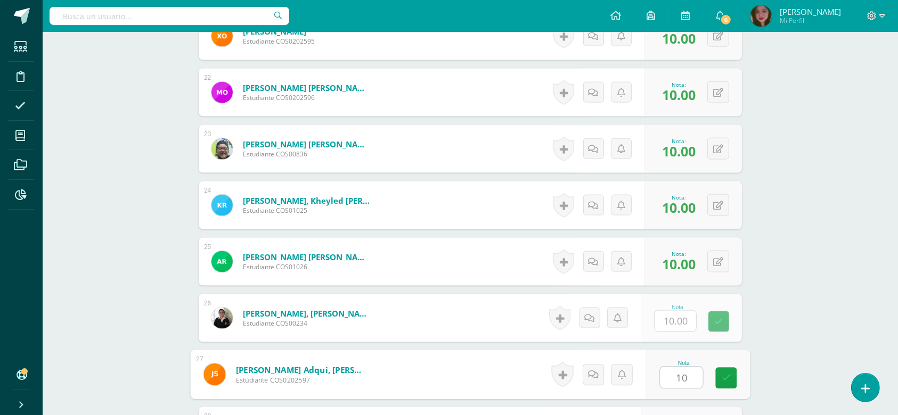
type input "10"
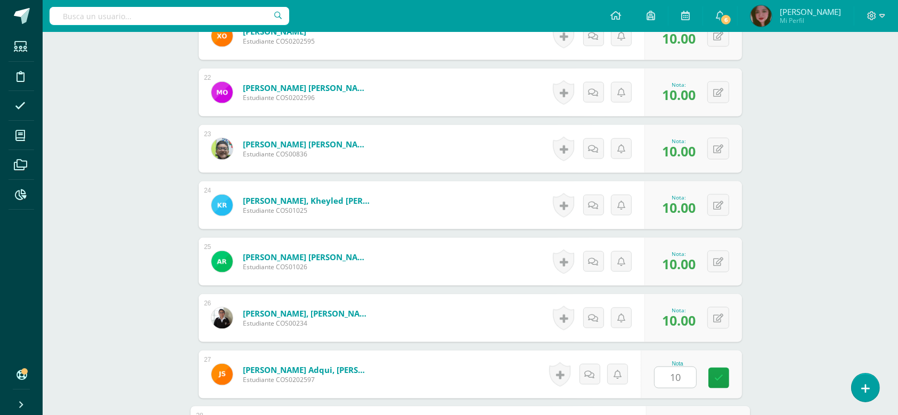
scroll to position [1713, 0]
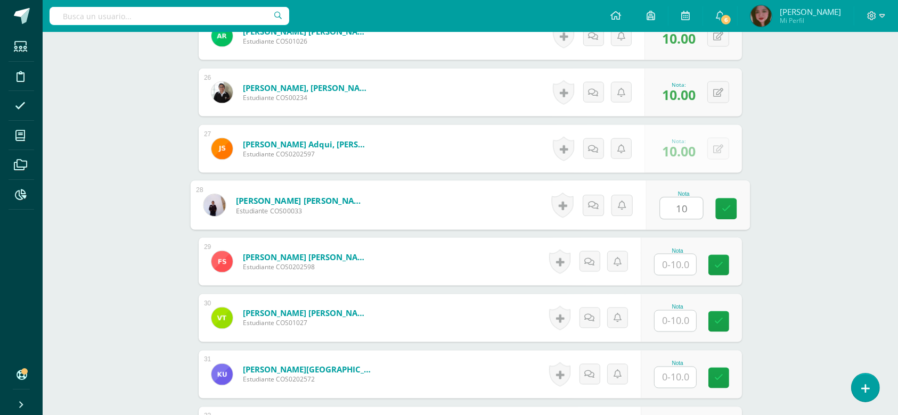
type input "10"
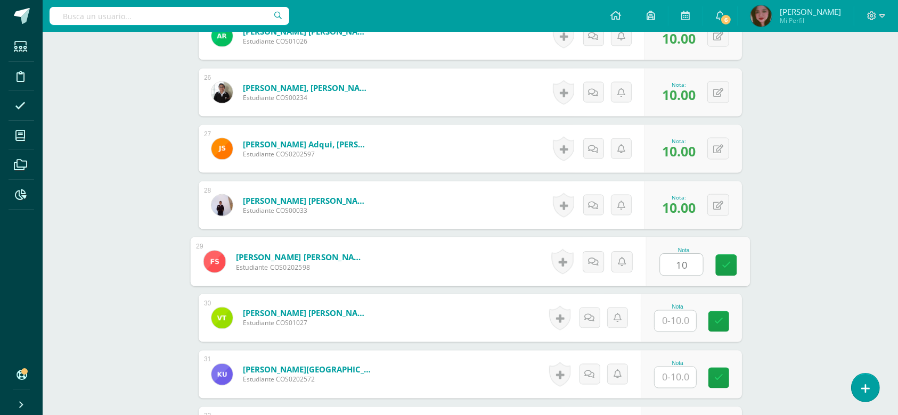
type input "10"
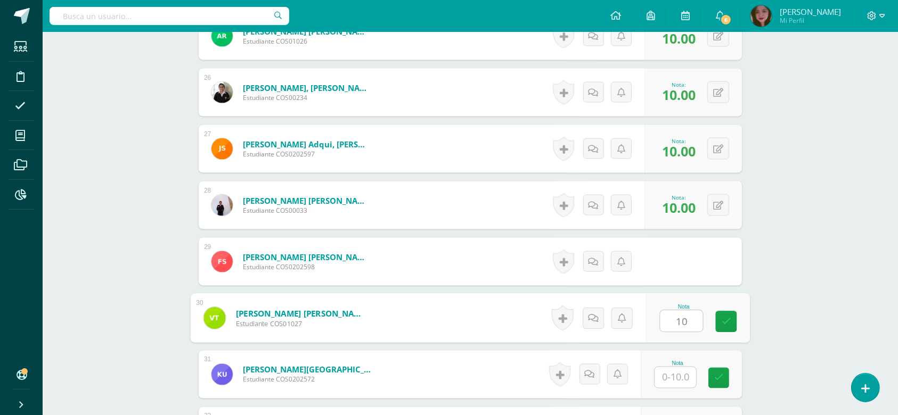
type input "10"
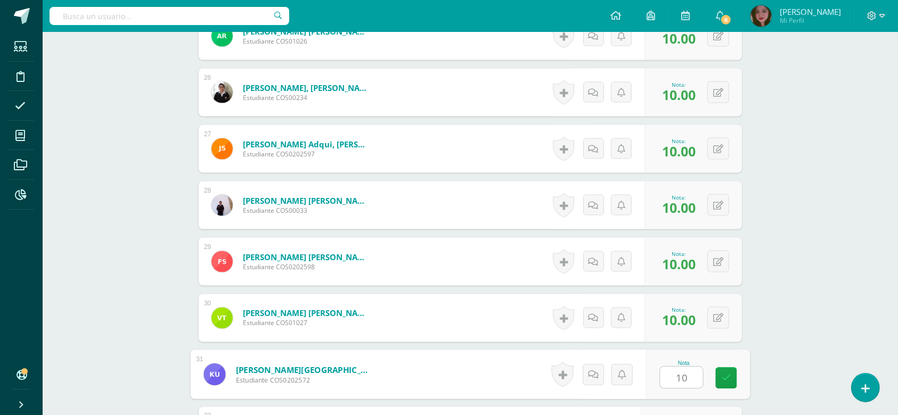
type input "10"
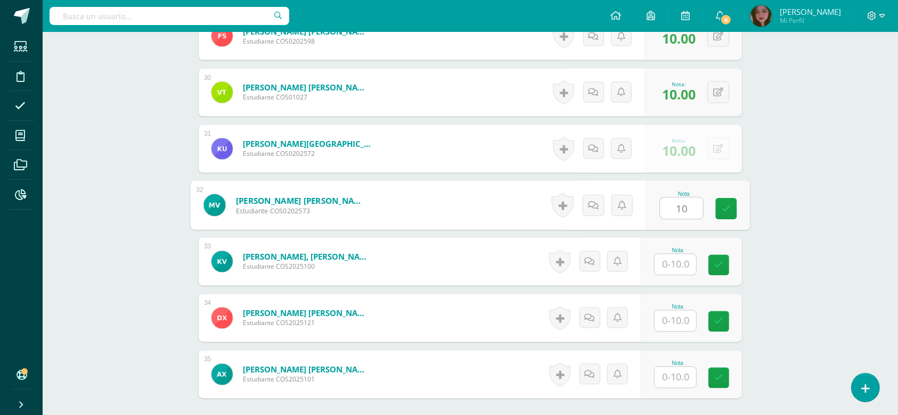
type input "10"
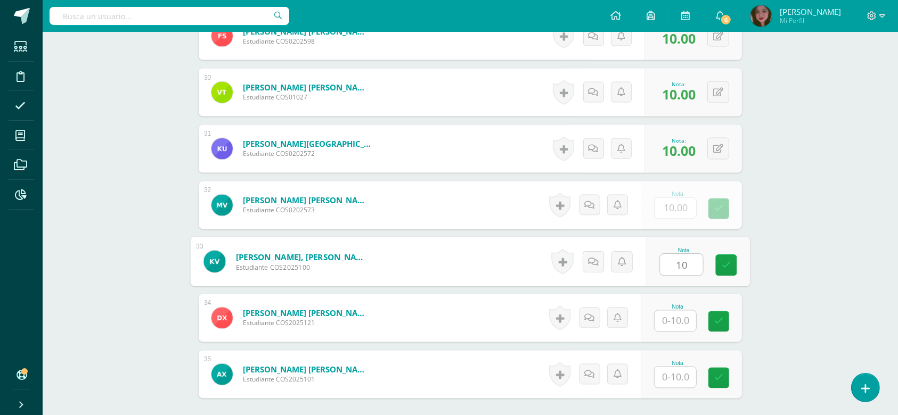
type input "10"
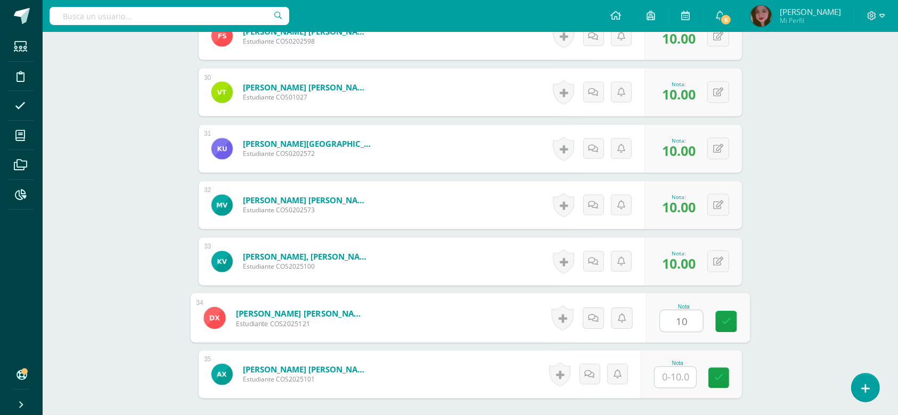
type input "10"
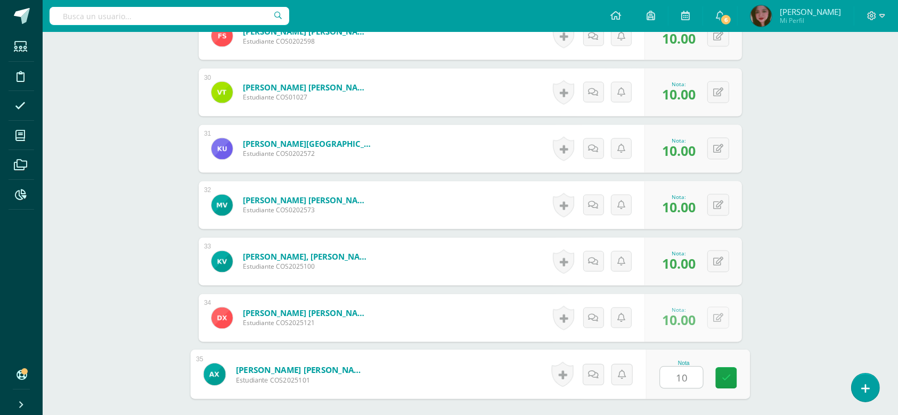
type input "10"
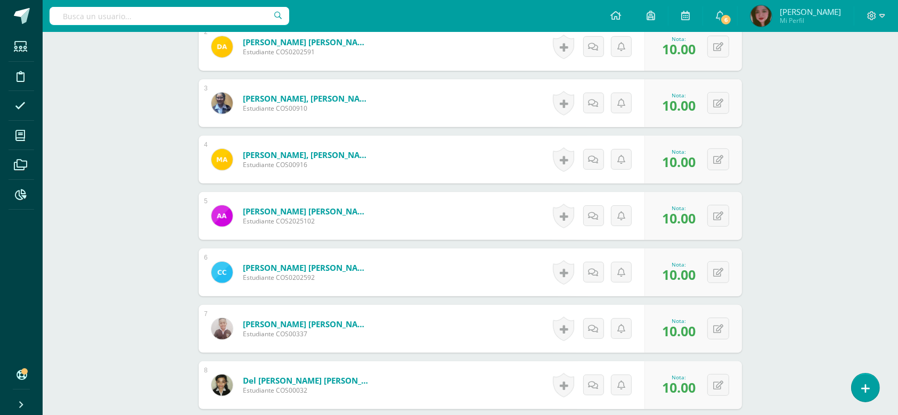
scroll to position [0, 0]
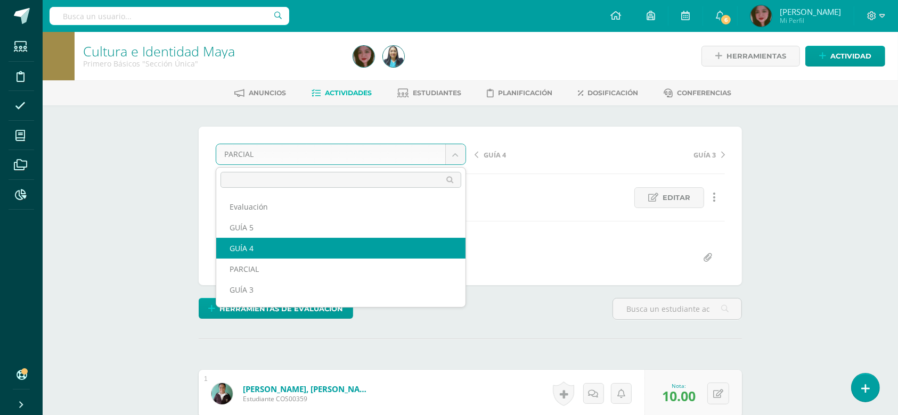
select select "/dashboard/teacher/grade-activity/124425/"
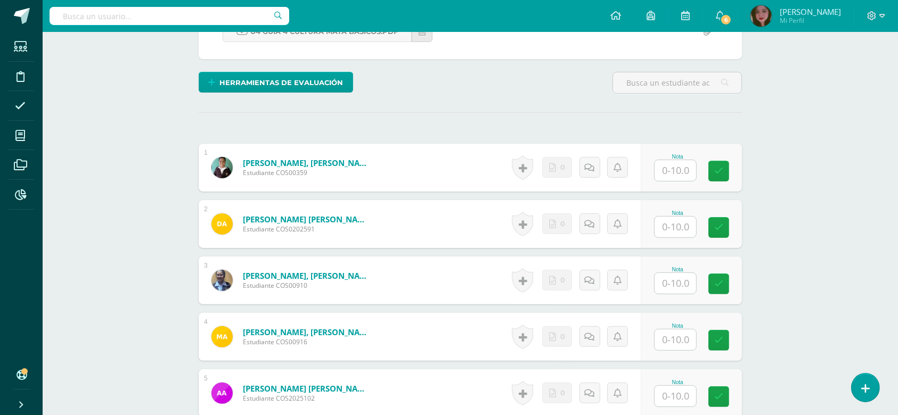
scroll to position [239, 0]
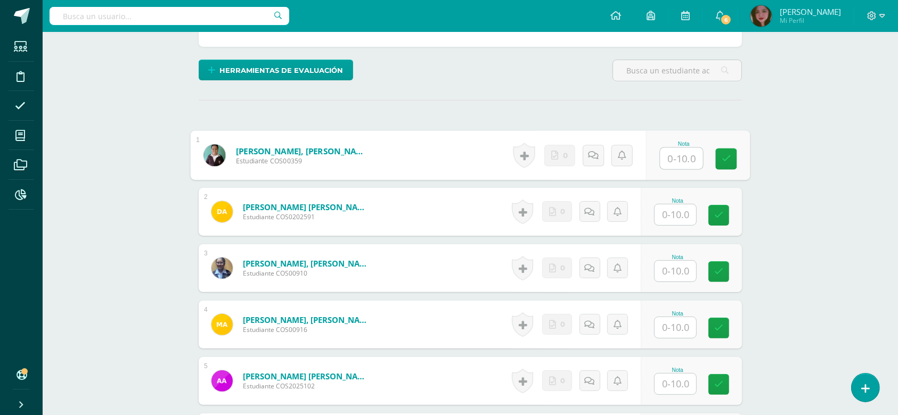
click at [675, 153] on input "text" at bounding box center [681, 158] width 43 height 21
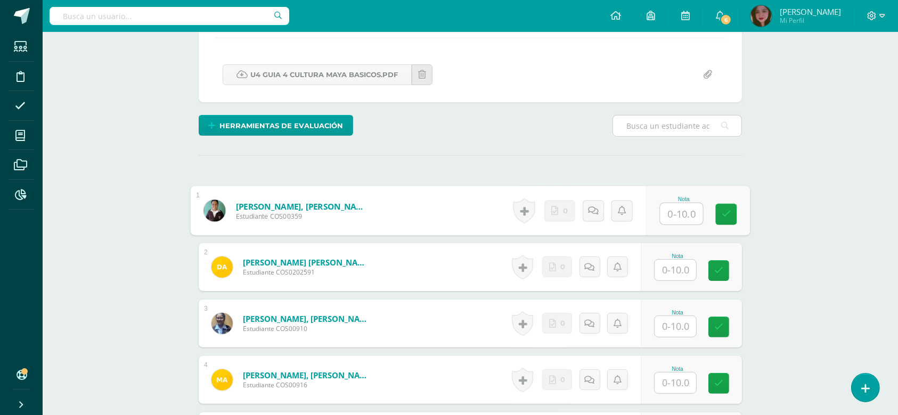
scroll to position [260, 0]
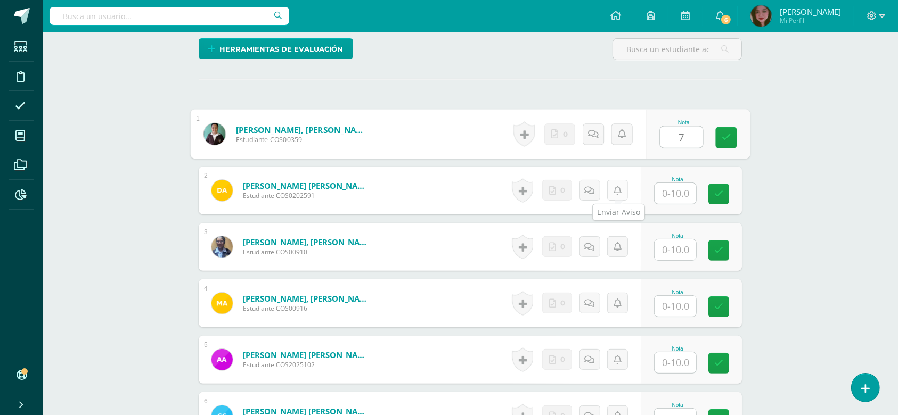
type input "7"
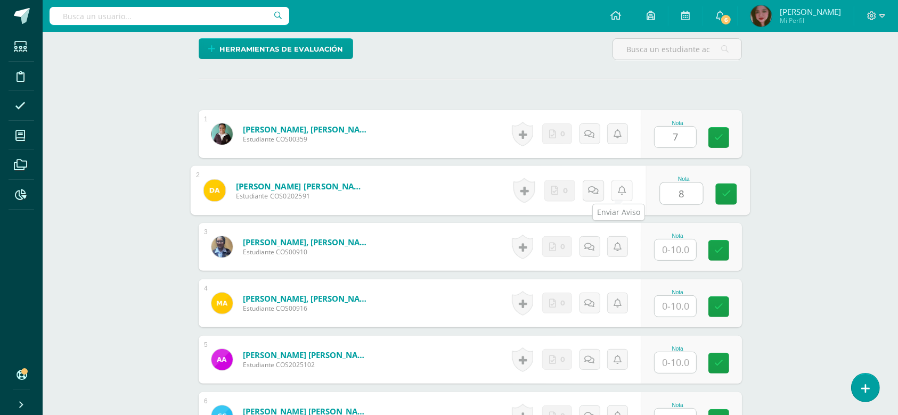
type input "8"
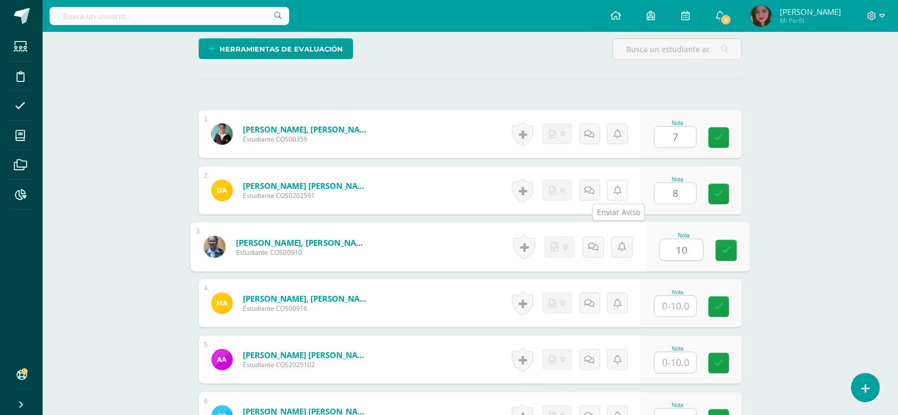
type input "10"
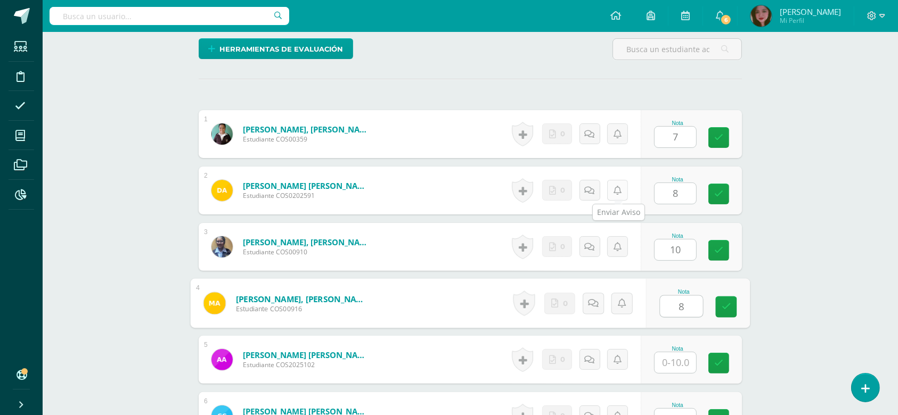
type input "8"
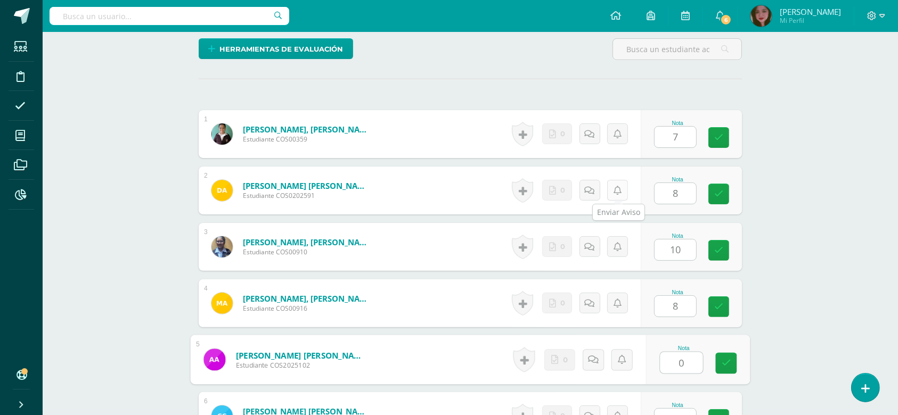
type input "0"
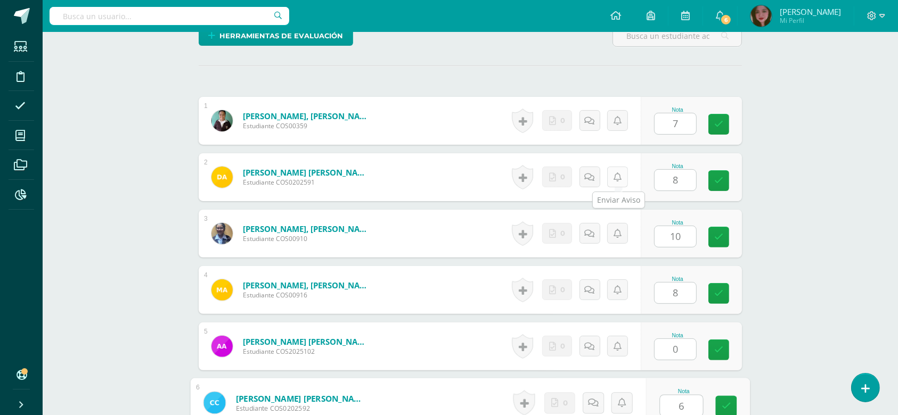
type input "6"
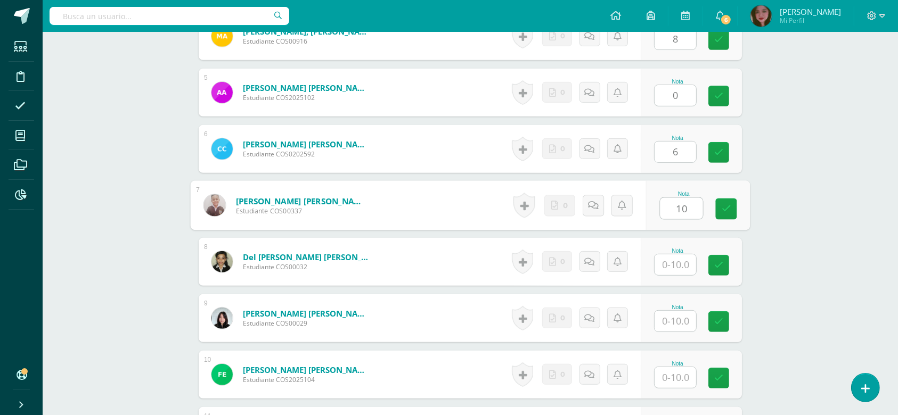
type input "10"
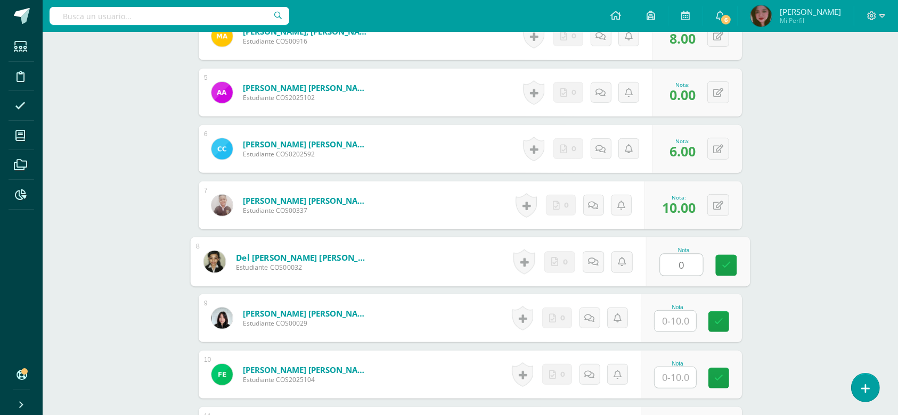
type input "0"
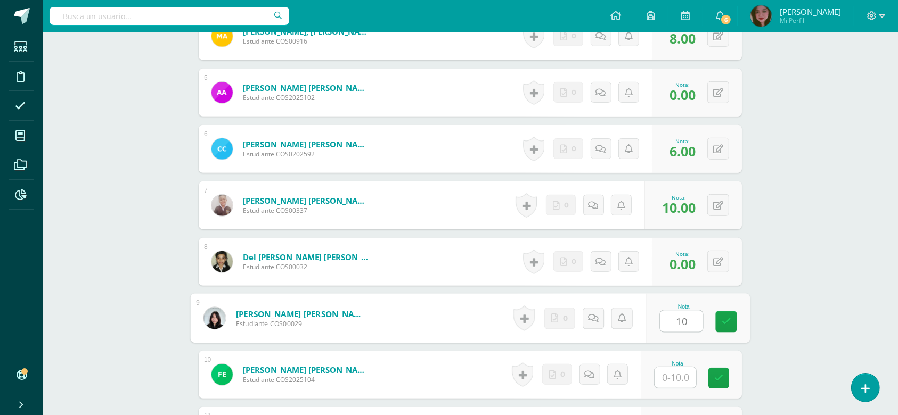
type input "10"
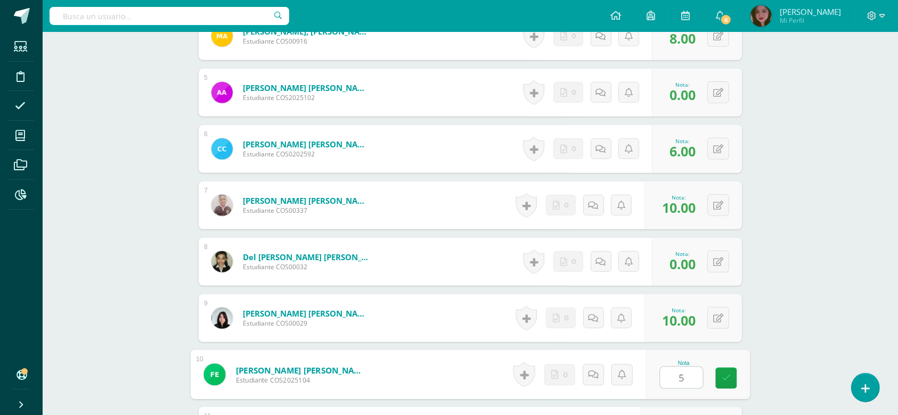
type input "5"
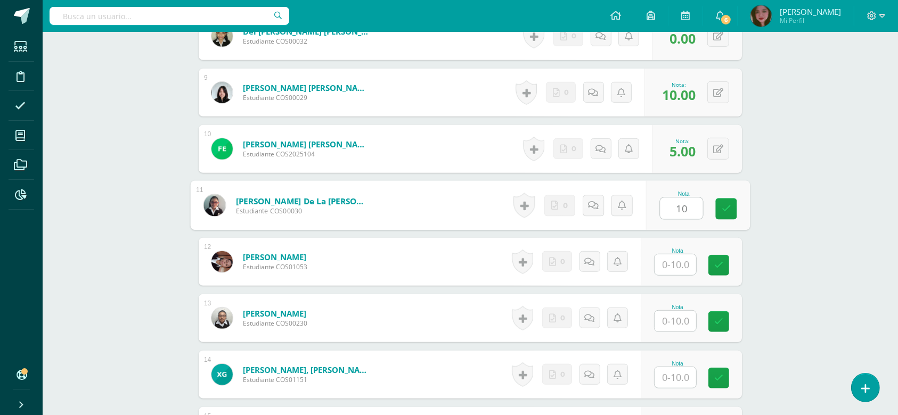
type input "10"
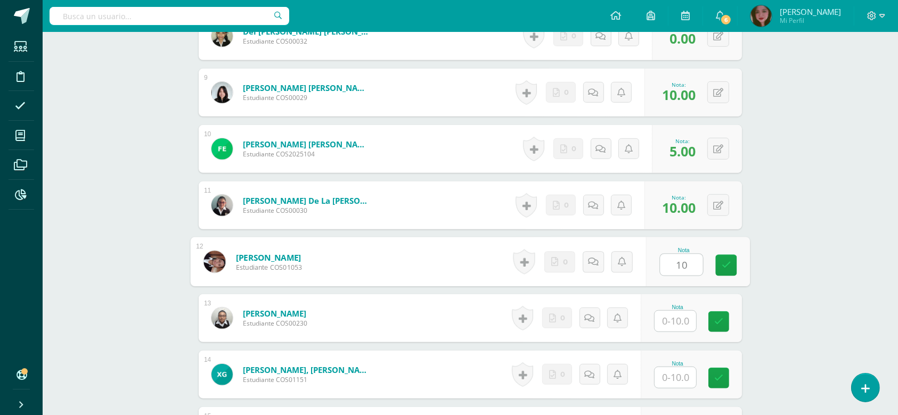
type input "10"
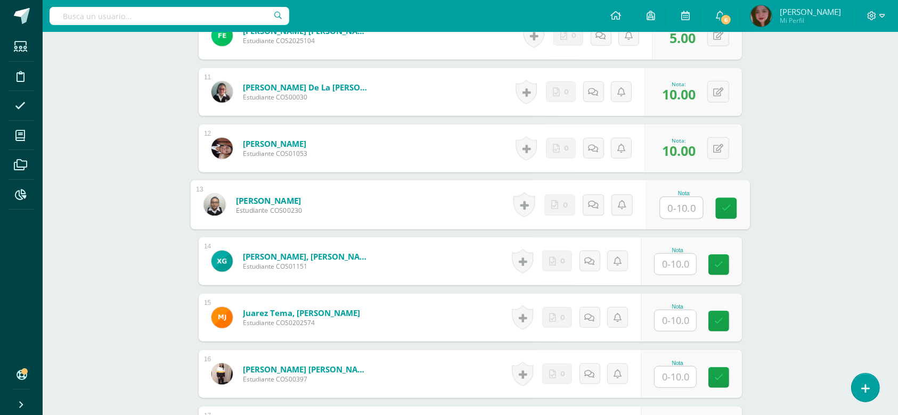
scroll to position [871, 0]
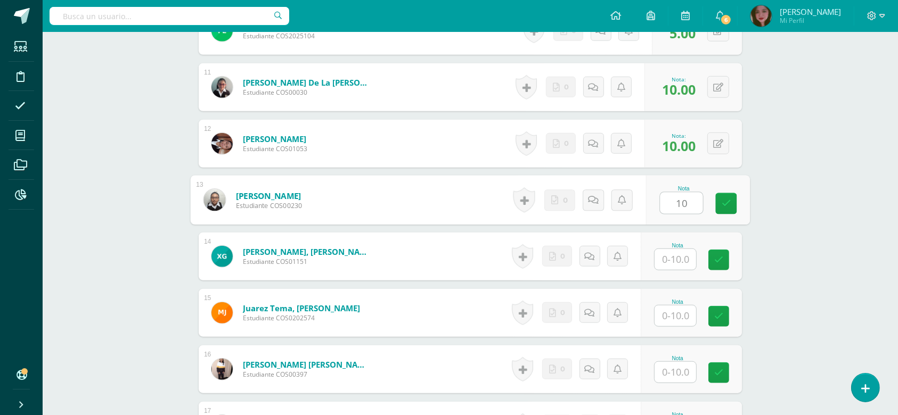
type input "10"
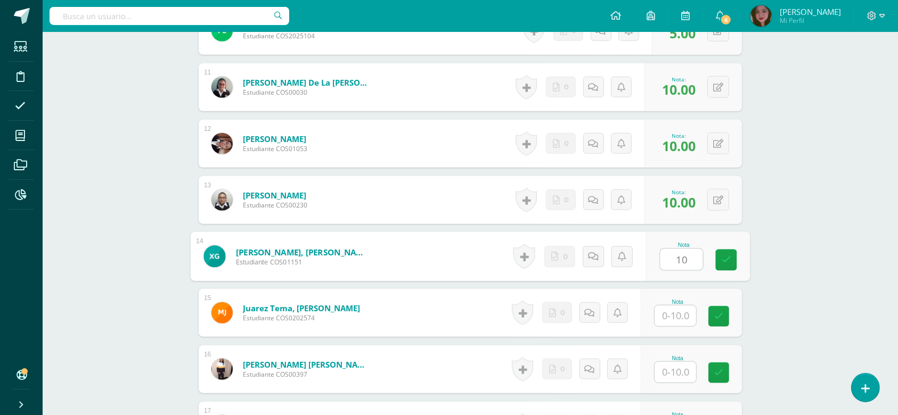
type input "10"
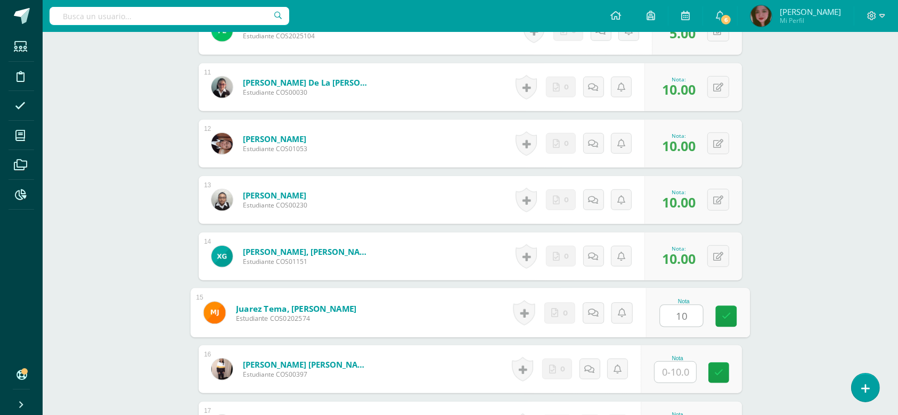
type input "10"
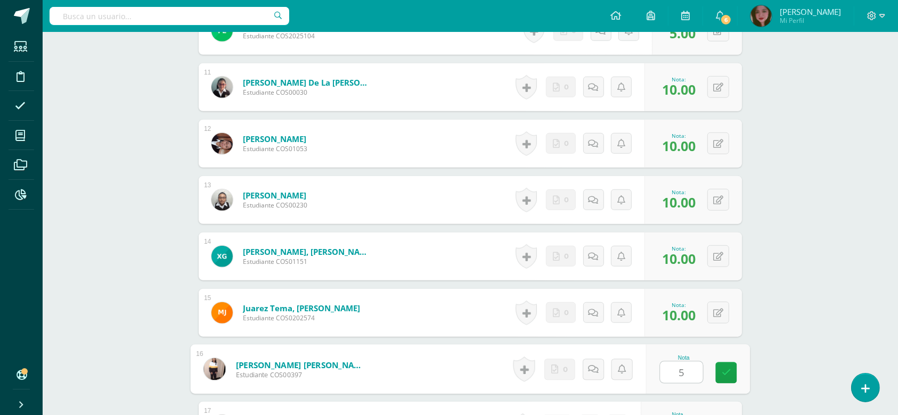
type input "5"
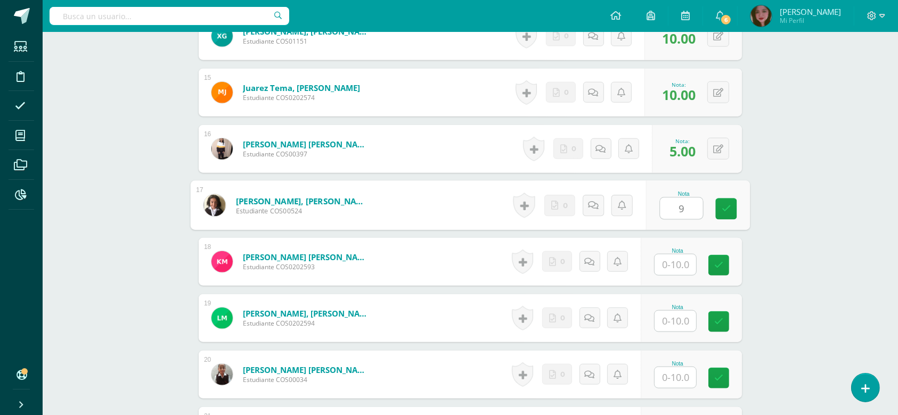
type input "9"
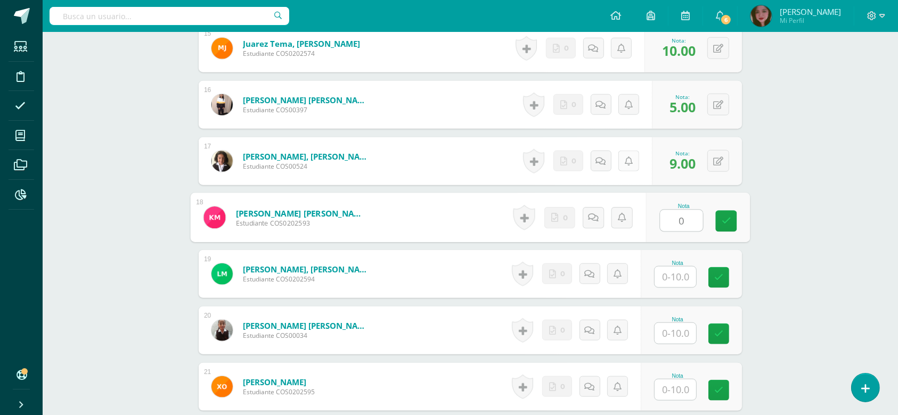
scroll to position [1210, 0]
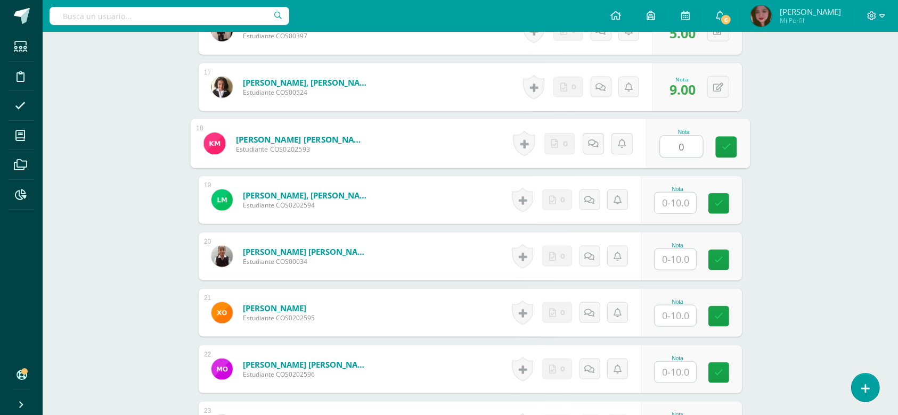
type input "0"
click at [681, 200] on input "text" at bounding box center [676, 203] width 42 height 21
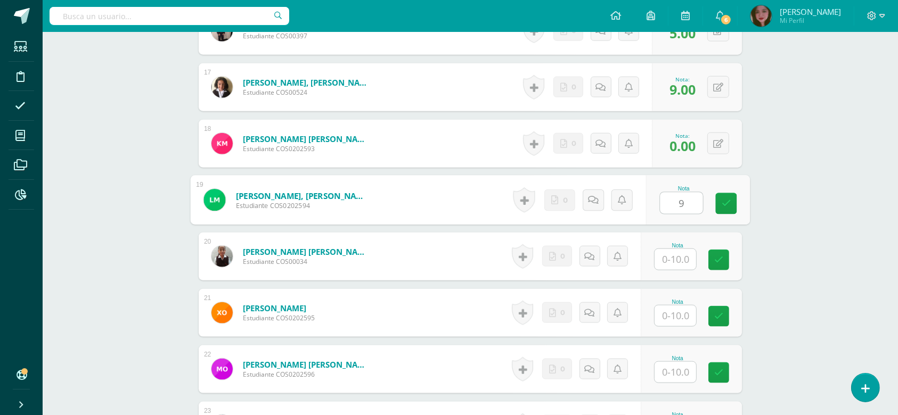
type input "9"
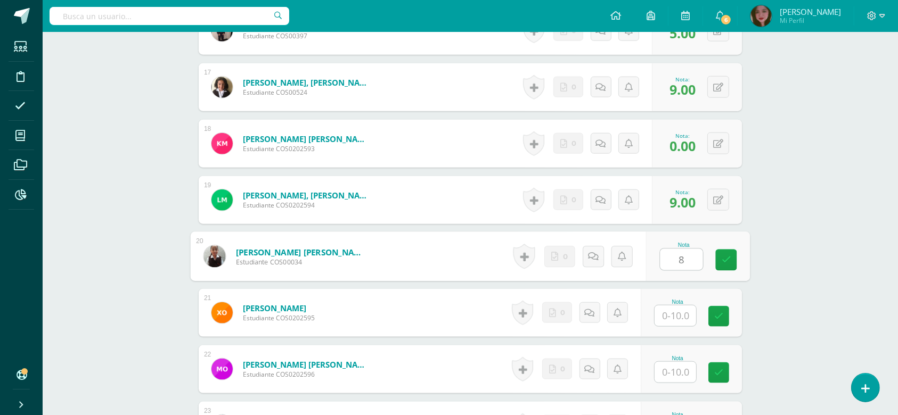
type input "8"
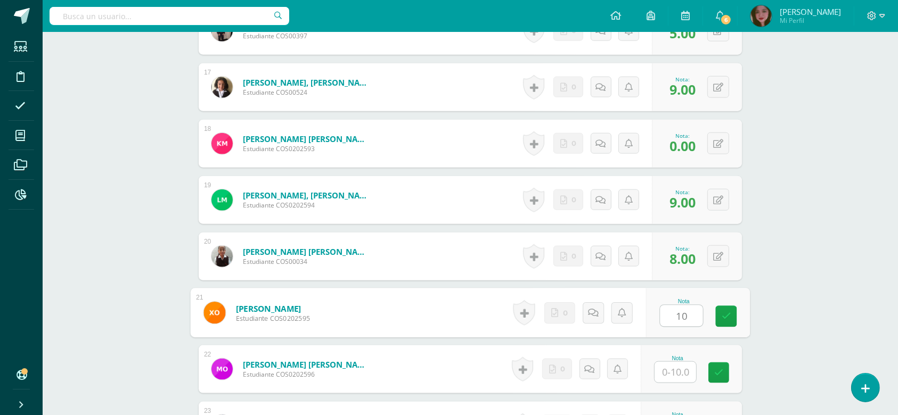
type input "10"
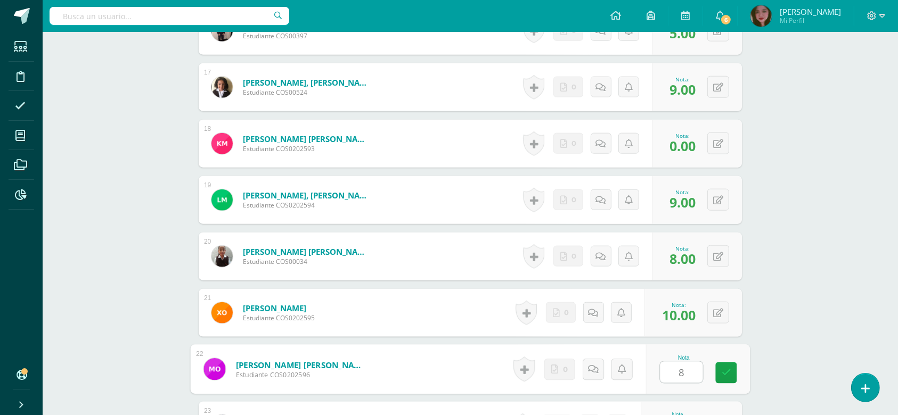
type input "8"
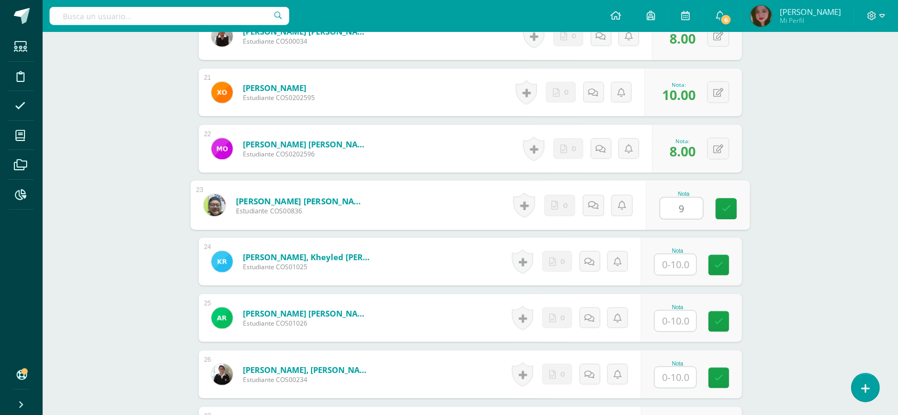
type input "9"
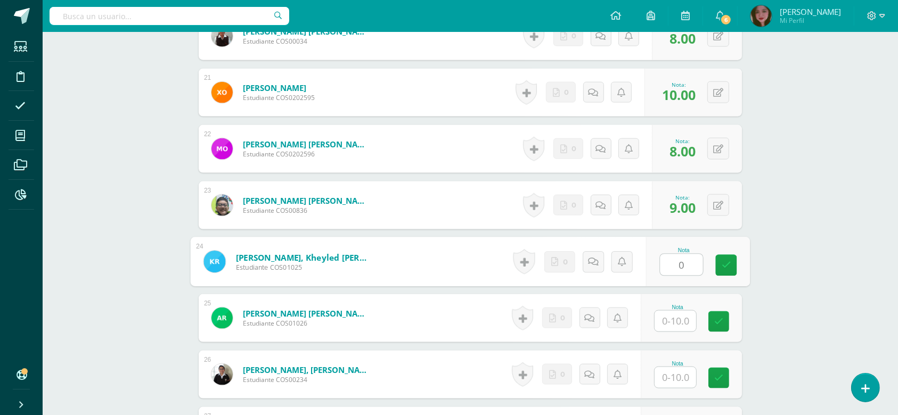
type input "0"
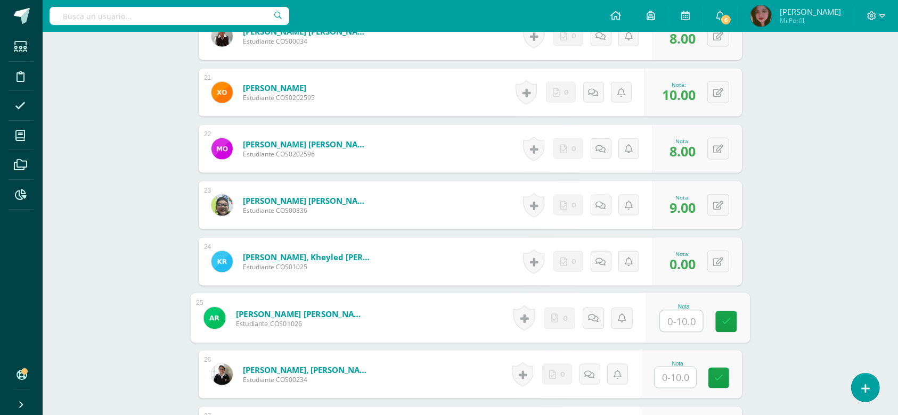
type input "6"
type input "4"
type input "5"
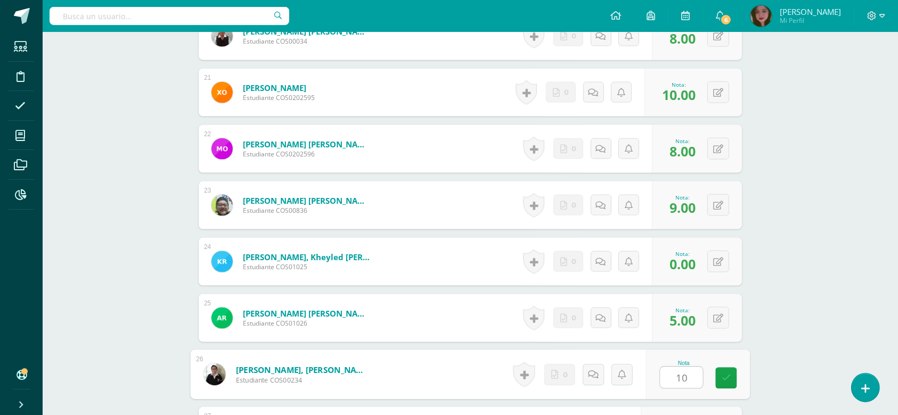
type input "10"
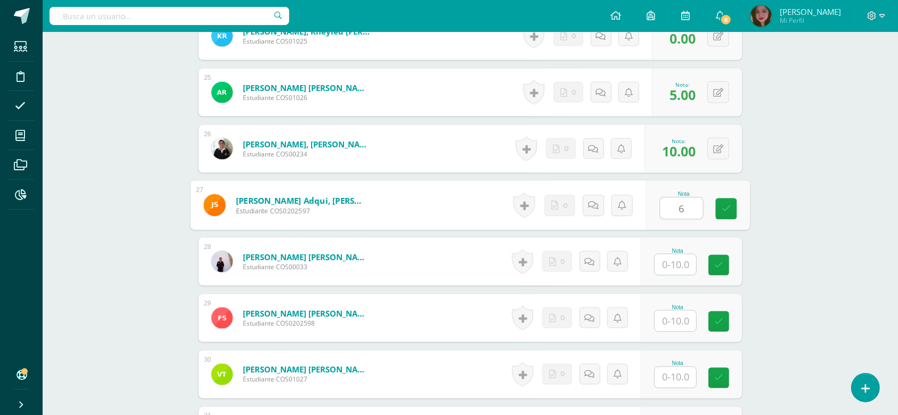
type input "6"
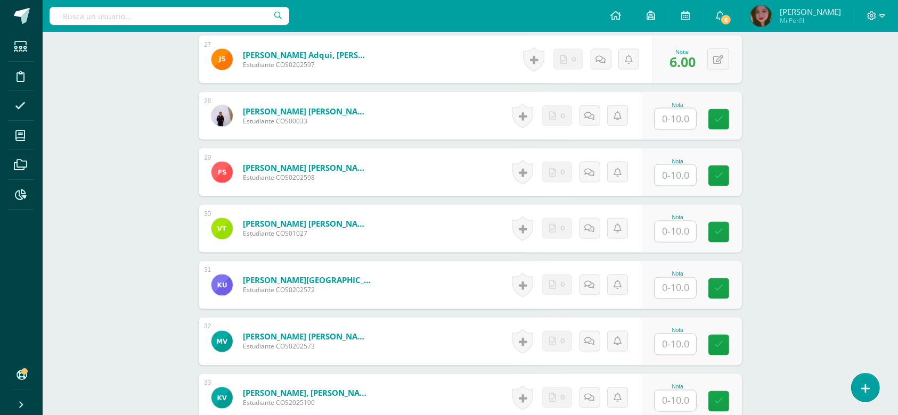
scroll to position [1725, 0]
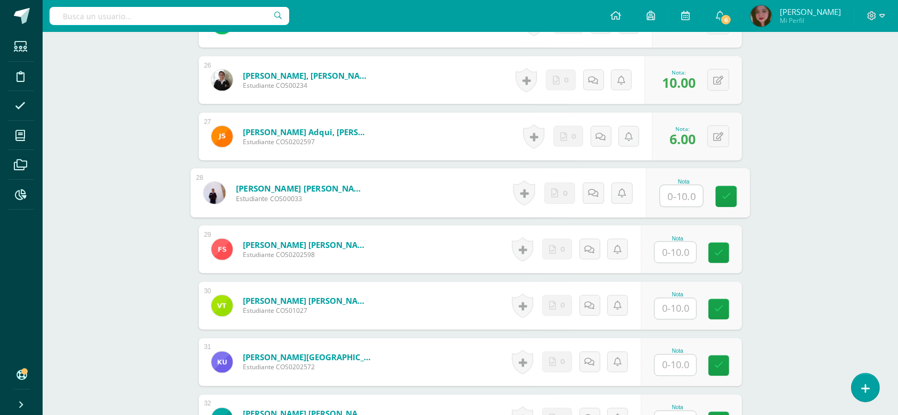
click at [686, 198] on input "text" at bounding box center [681, 196] width 43 height 21
type input "9"
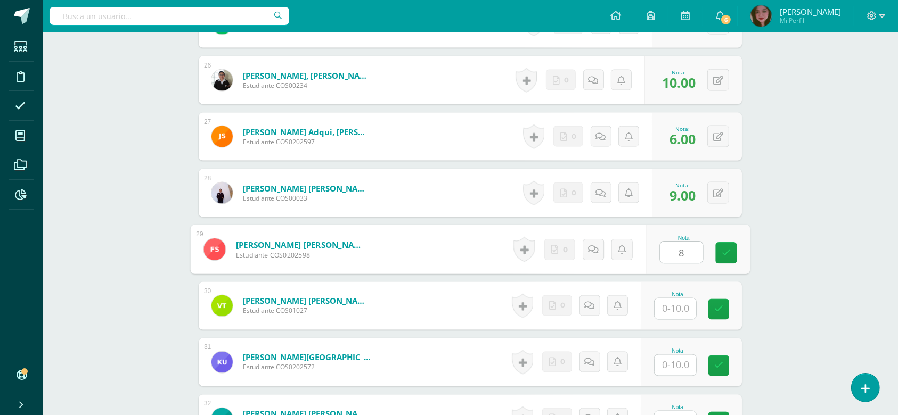
type input "8"
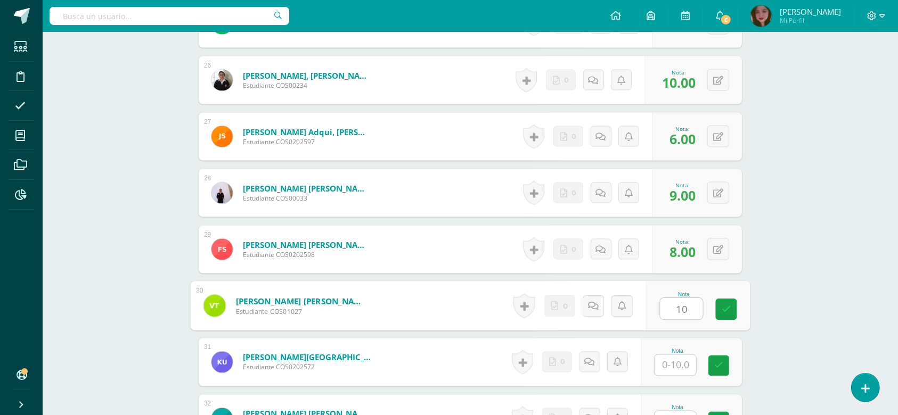
type input "10"
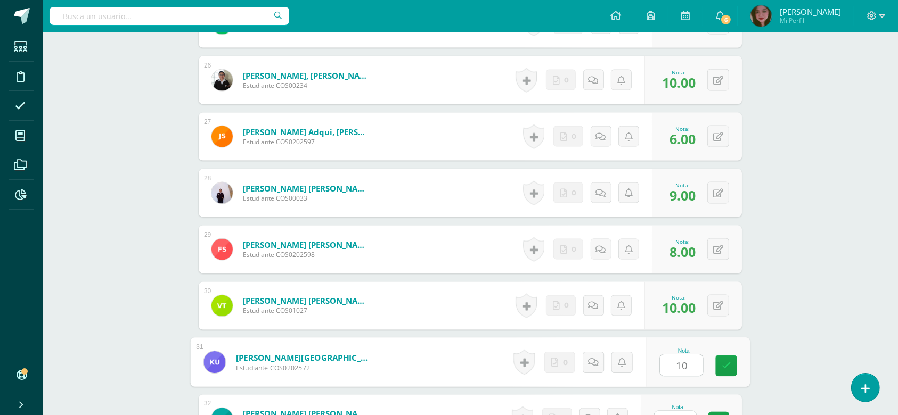
type input "10"
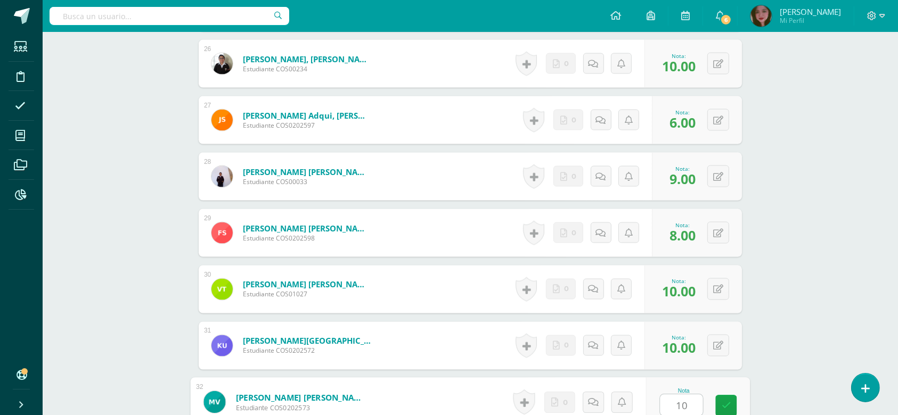
type input "10"
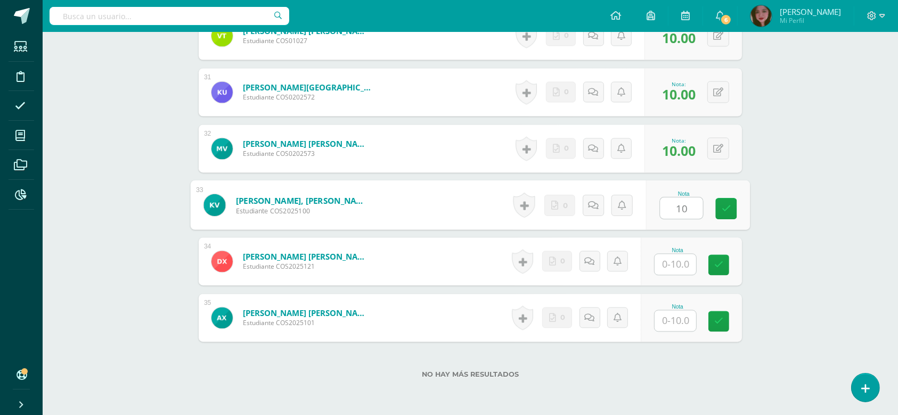
type input "10"
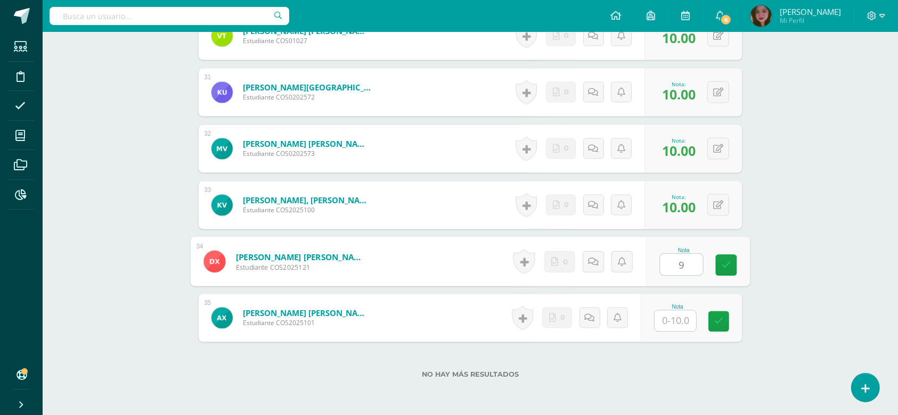
type input "9"
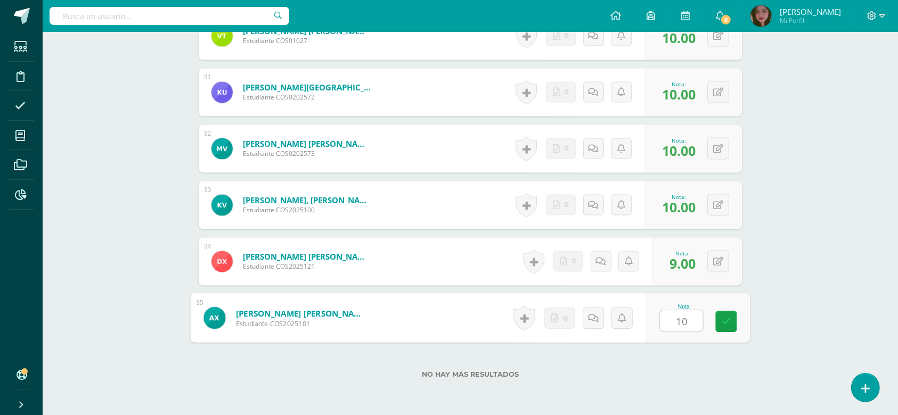
type input "10"
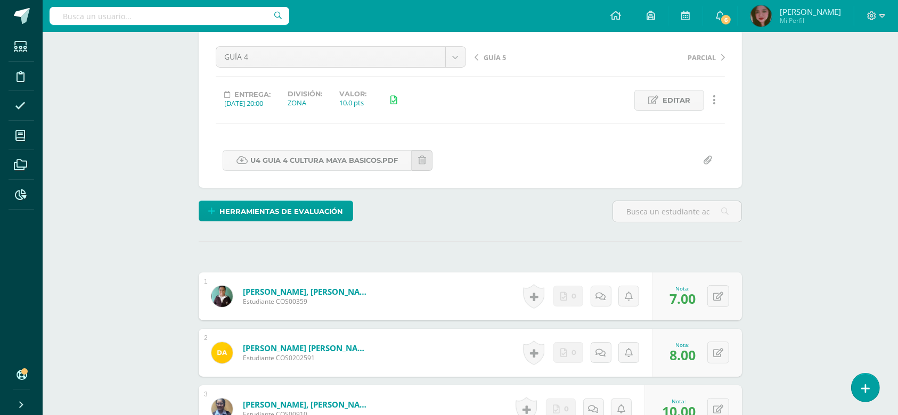
scroll to position [73, 0]
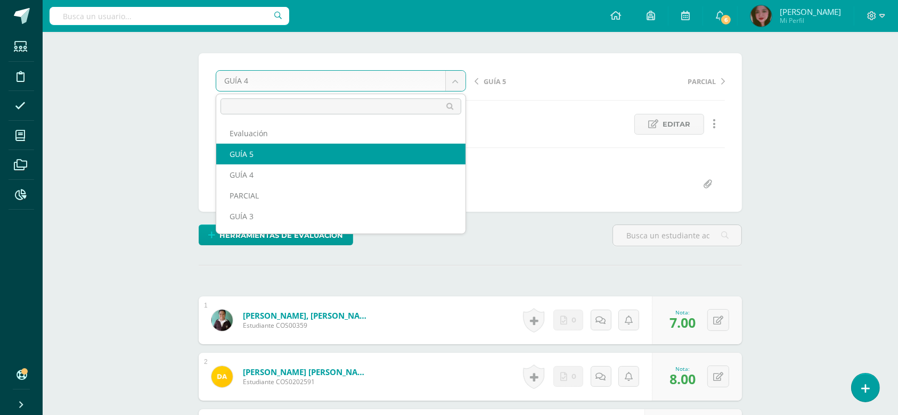
select select "/dashboard/teacher/grade-activity/124532/"
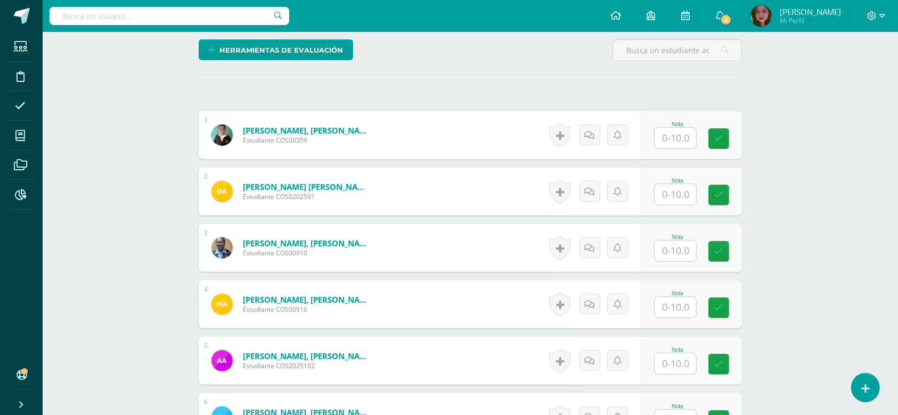
scroll to position [307, 0]
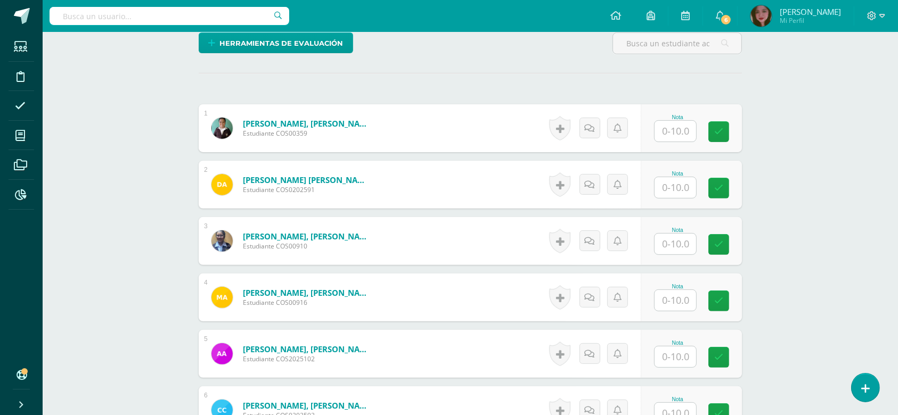
click at [673, 128] on input "text" at bounding box center [676, 131] width 42 height 21
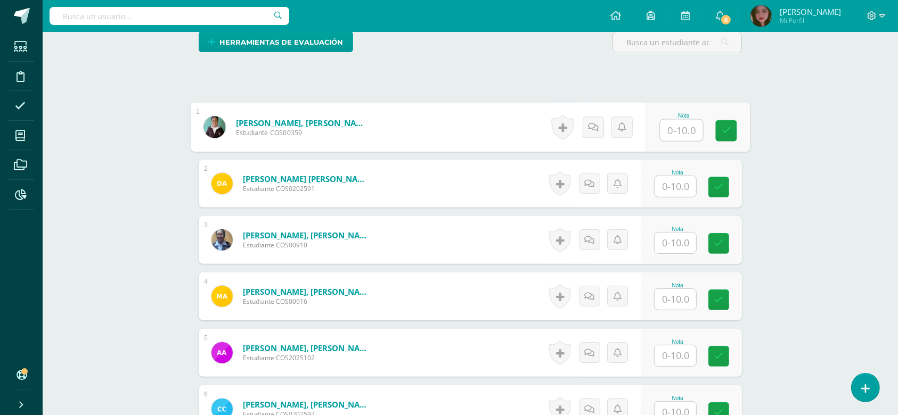
scroll to position [309, 0]
type input "6"
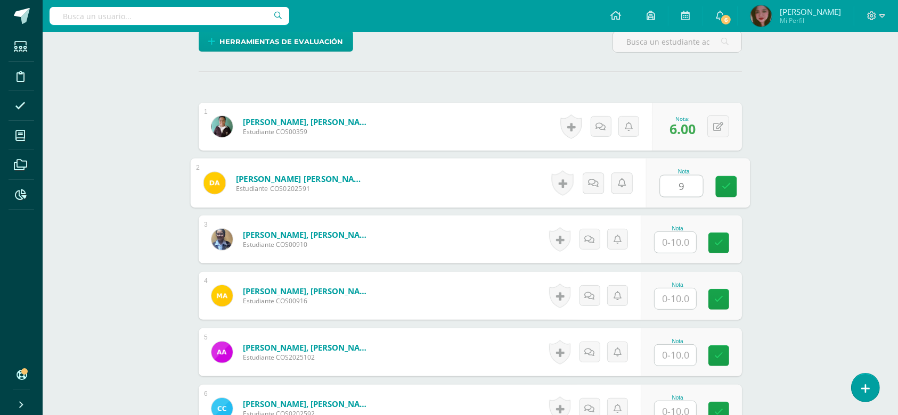
type input "9"
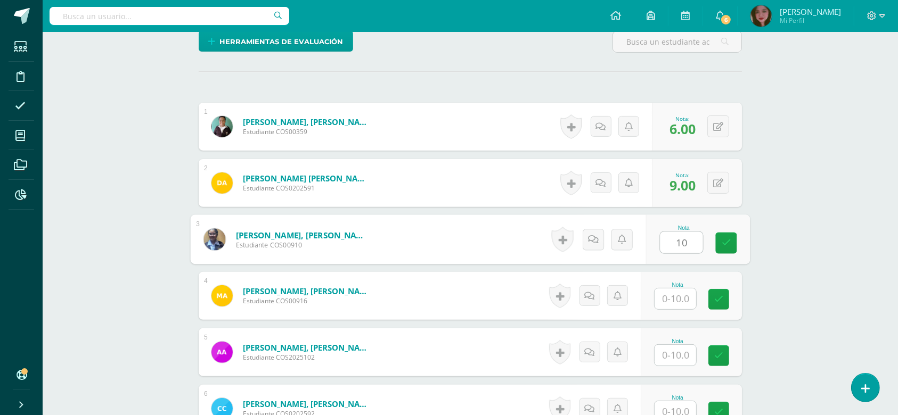
type input "10"
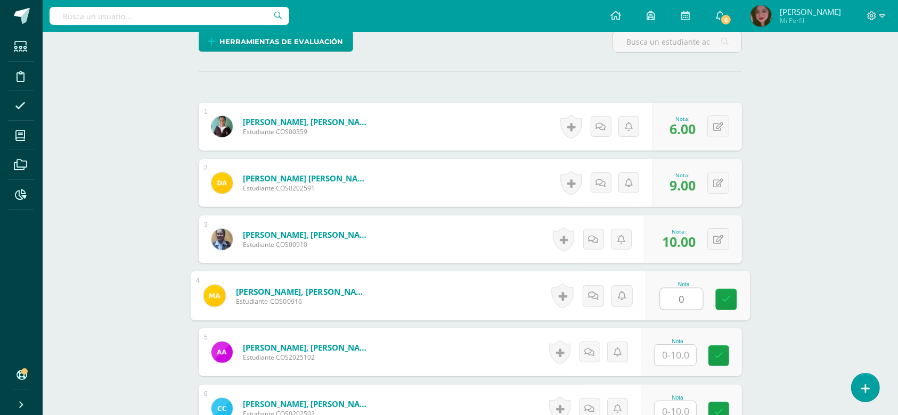
type input "0"
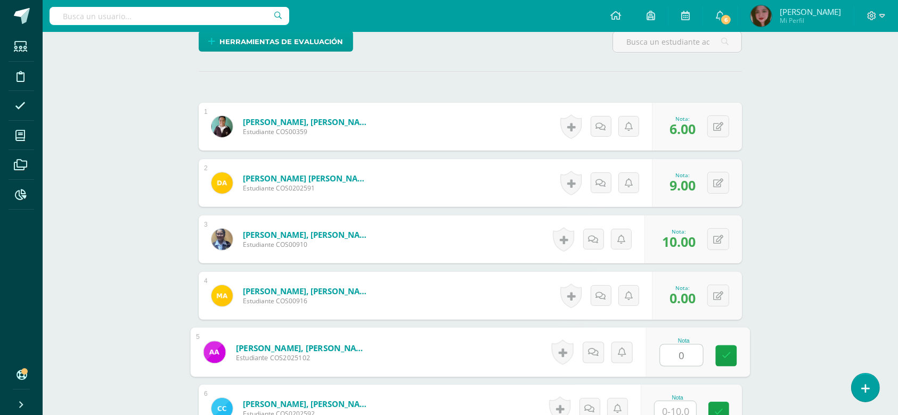
type input "0"
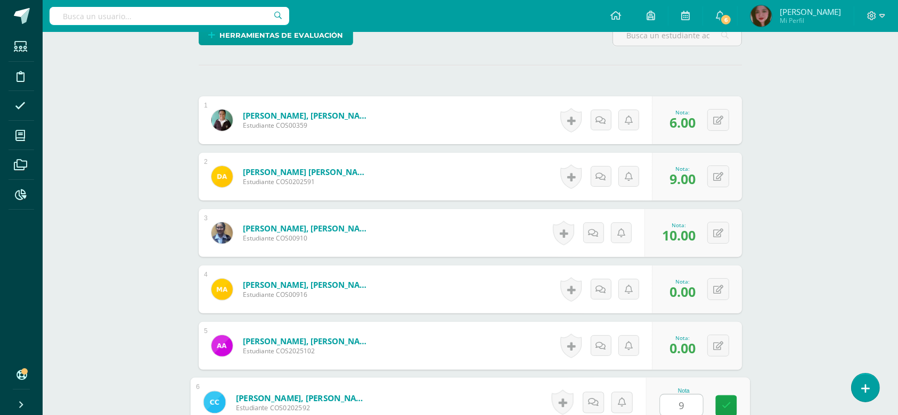
type input "9"
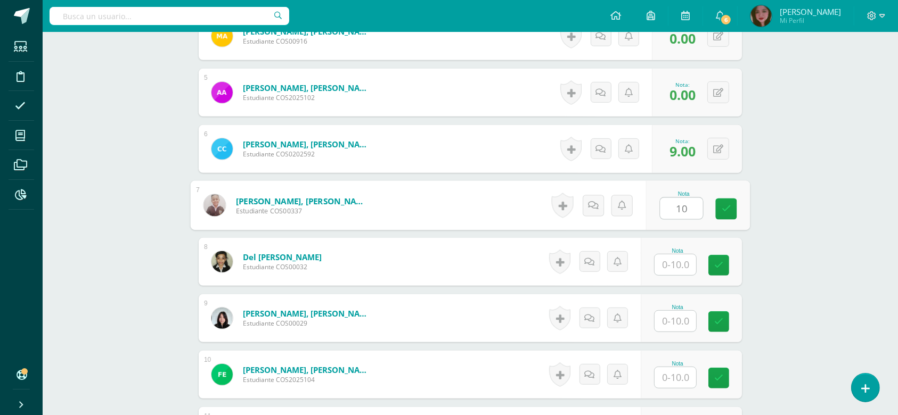
type input "10"
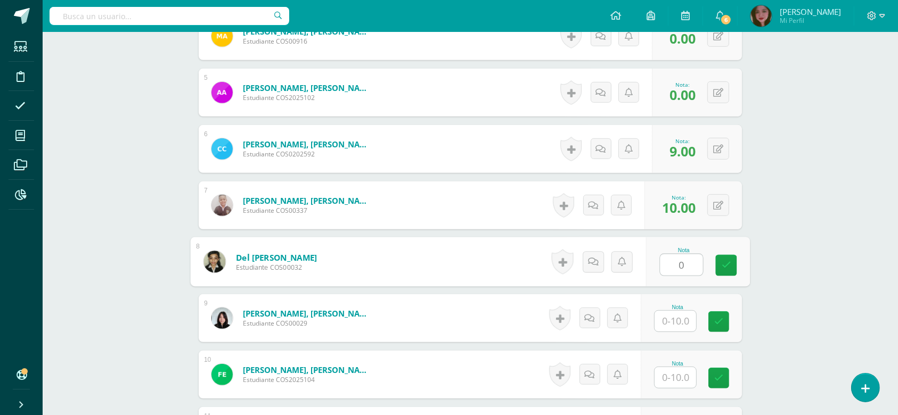
type input "0"
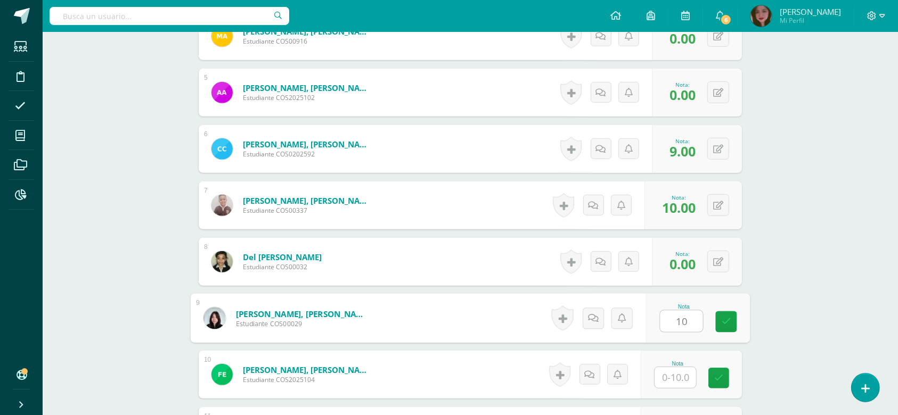
type input "10"
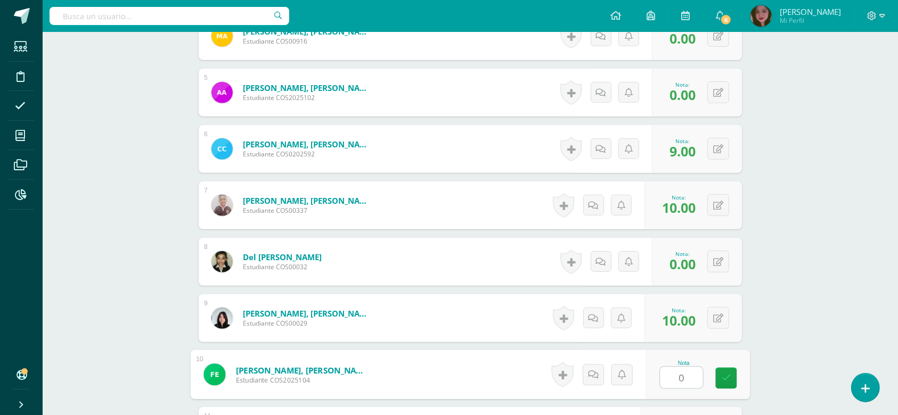
type input "0"
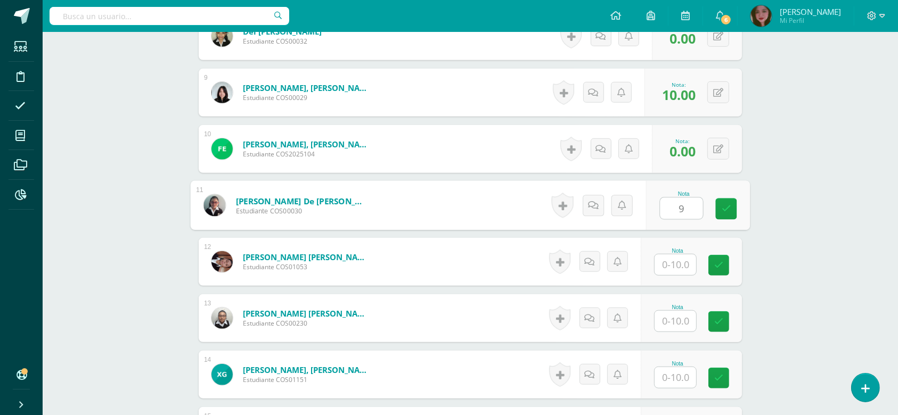
type input "9"
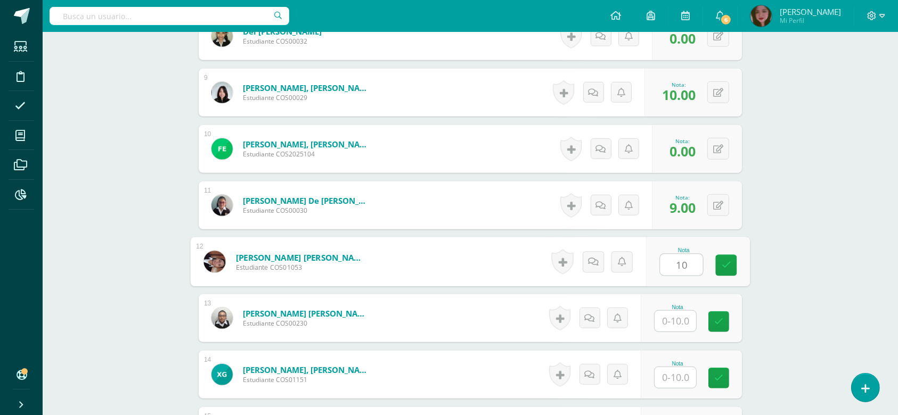
type input "10"
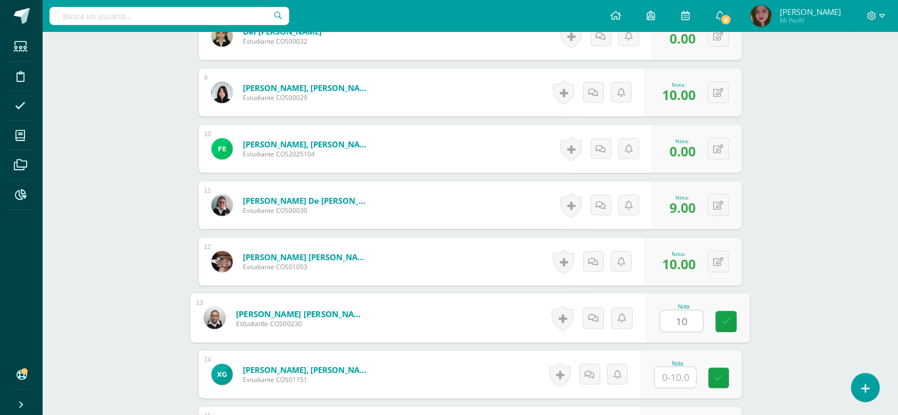
type input "10"
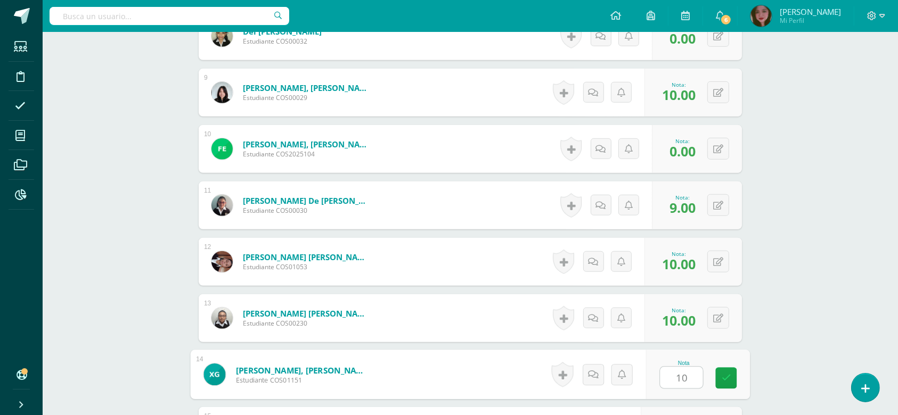
type input "10"
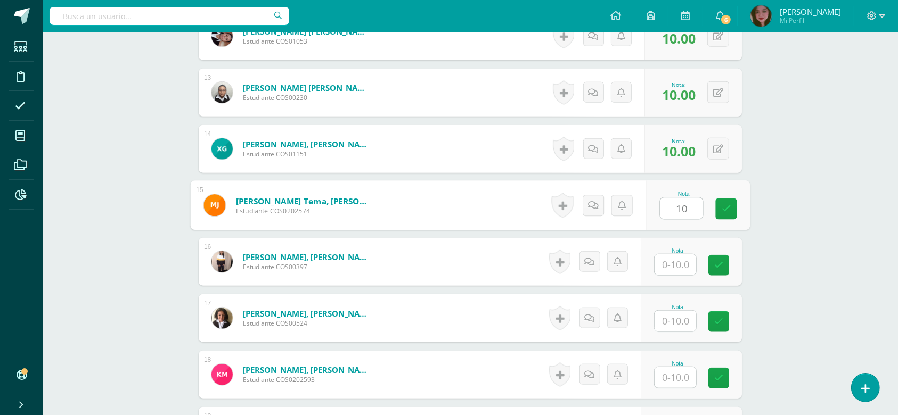
type input "10"
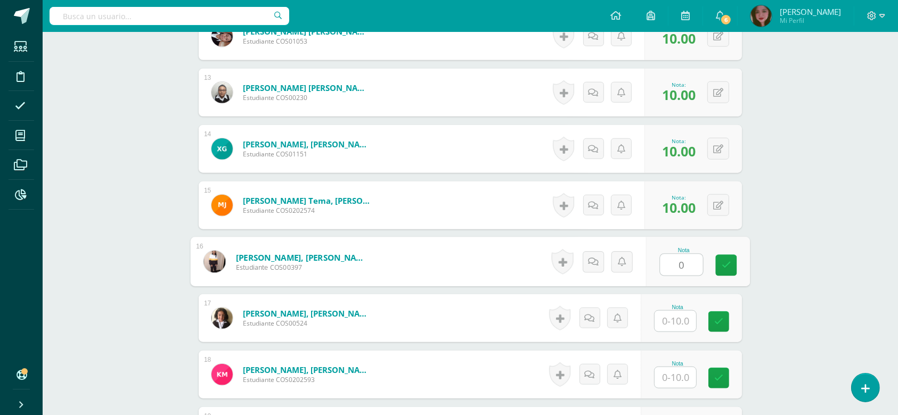
type input "0"
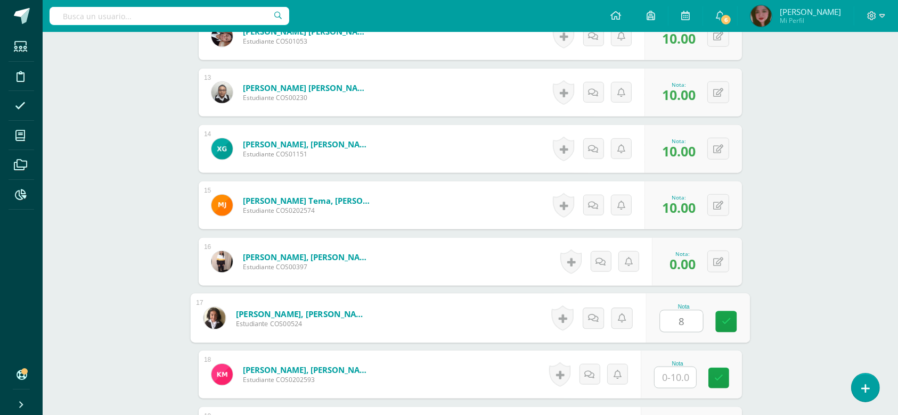
type input "8"
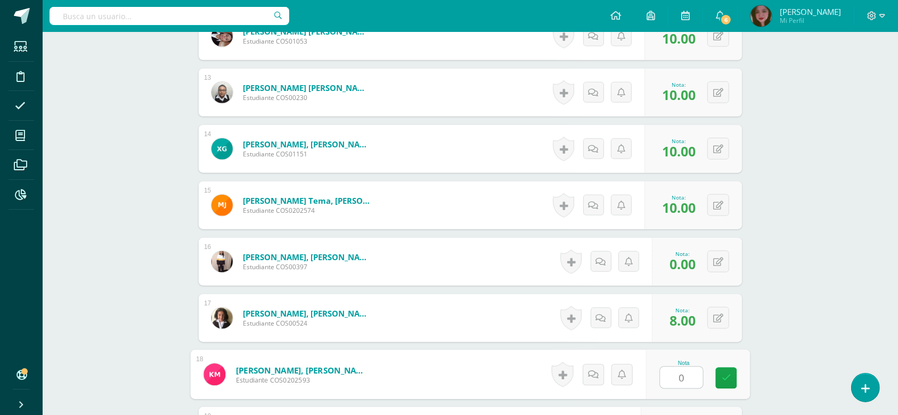
type input "0"
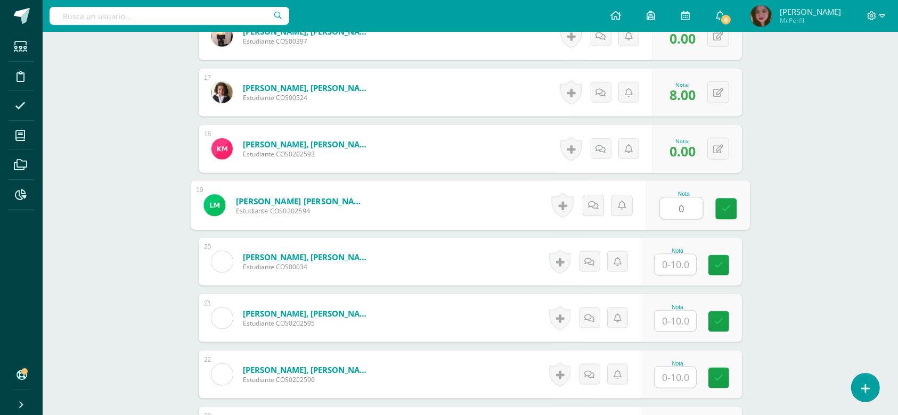
type input "0"
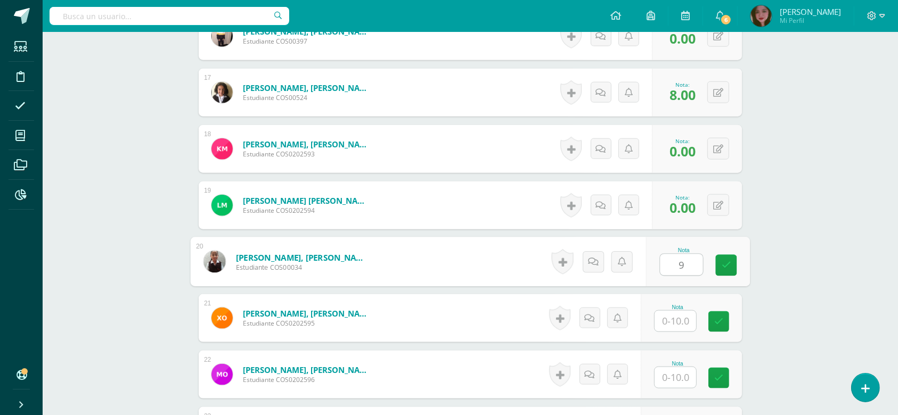
type input "9"
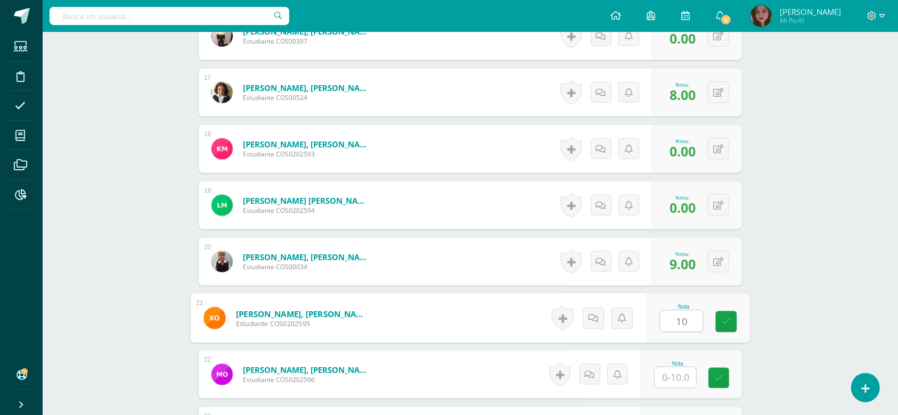
type input "10"
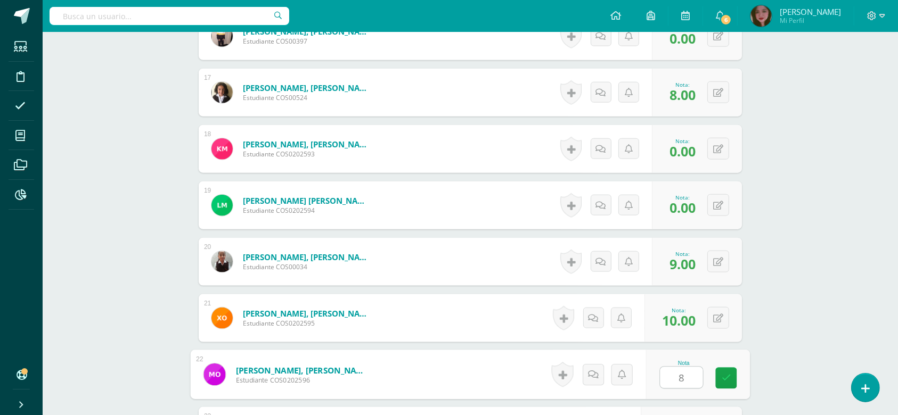
type input "8"
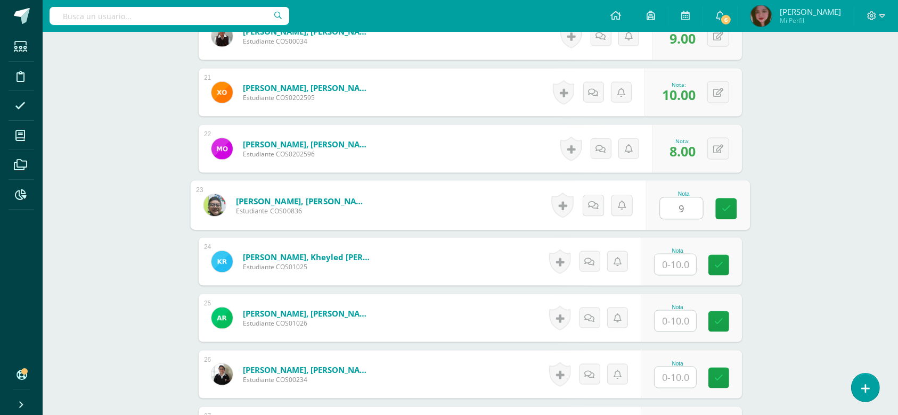
type input "9"
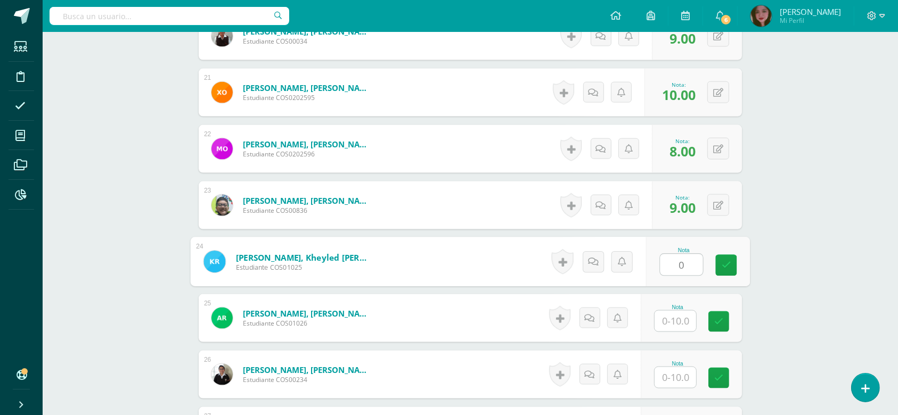
type input "0"
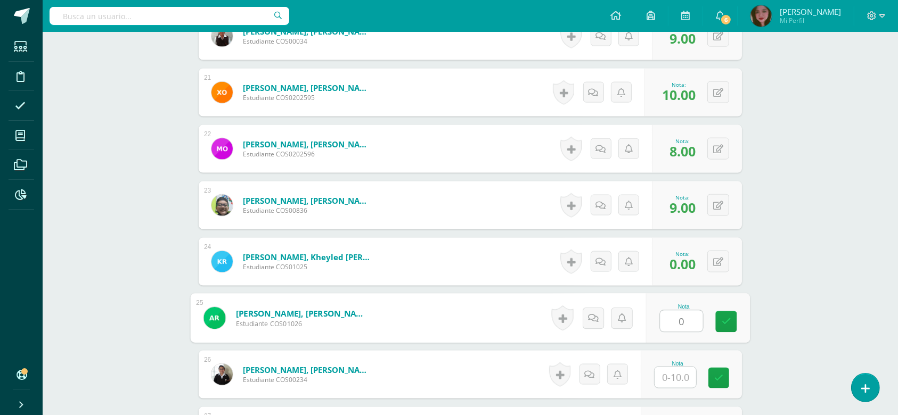
type input "0"
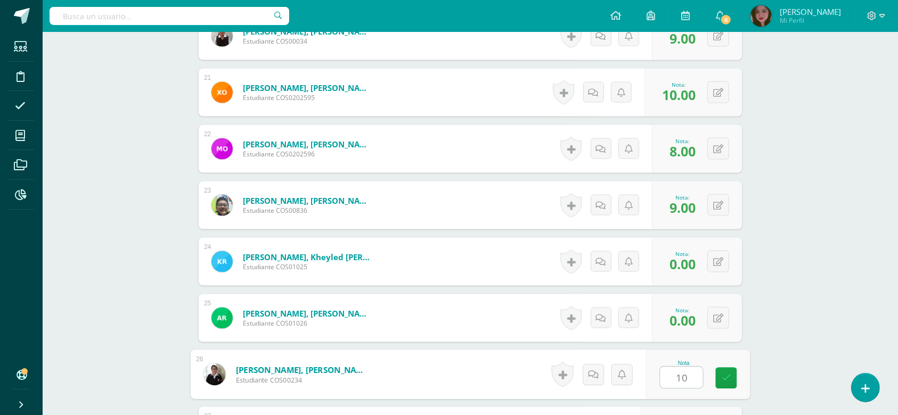
type input "10"
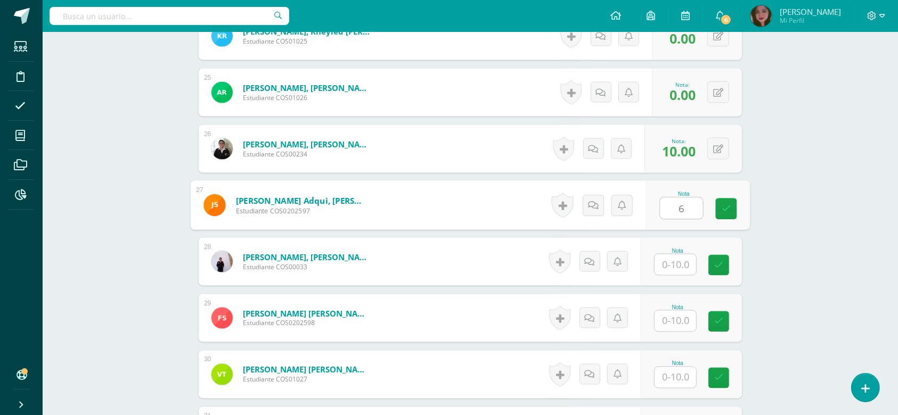
type input "6"
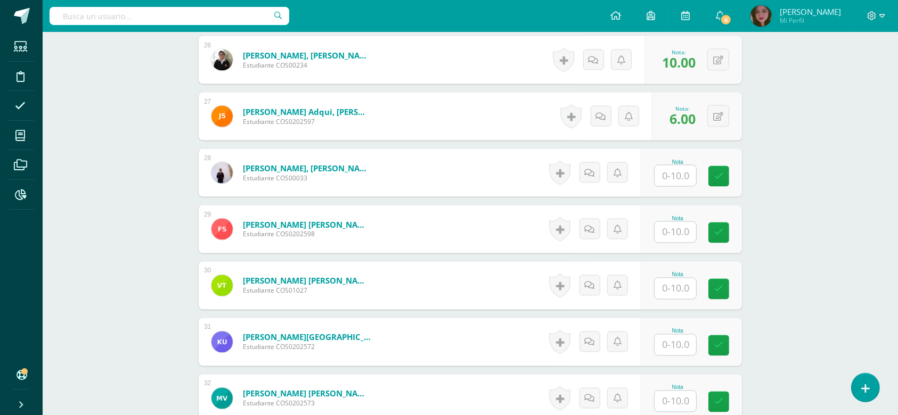
scroll to position [1799, 0]
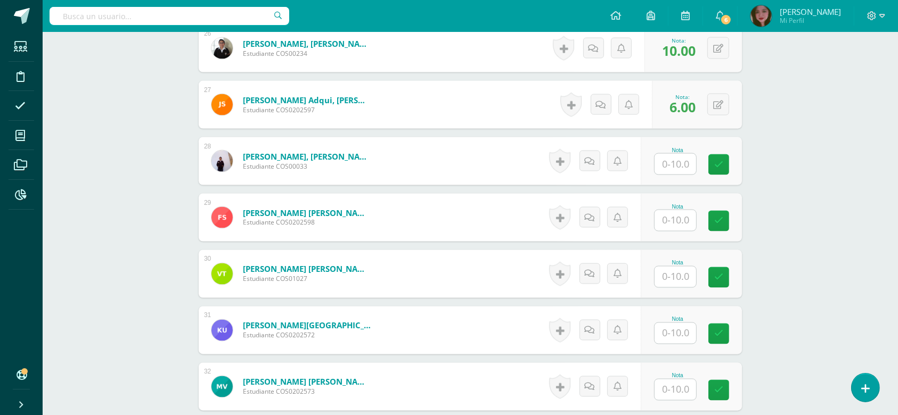
click at [687, 161] on input "text" at bounding box center [676, 164] width 42 height 21
type input "9"
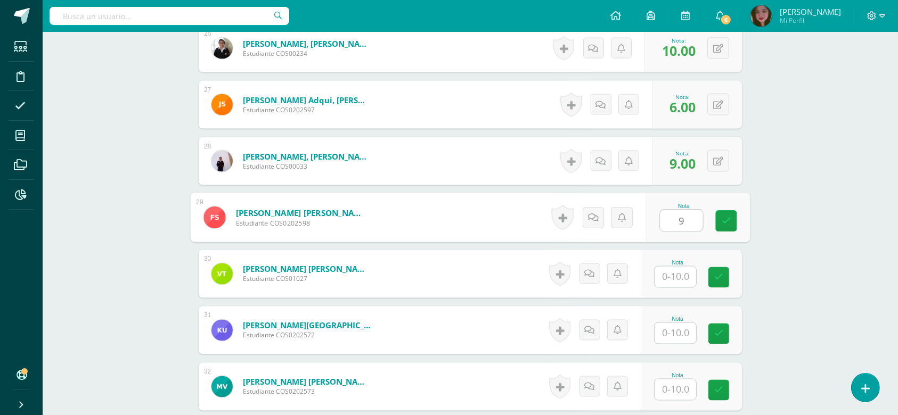
type input "9"
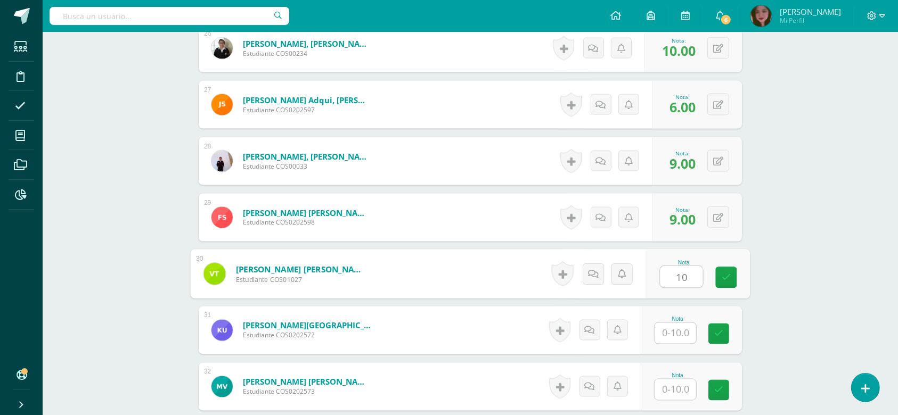
type input "10"
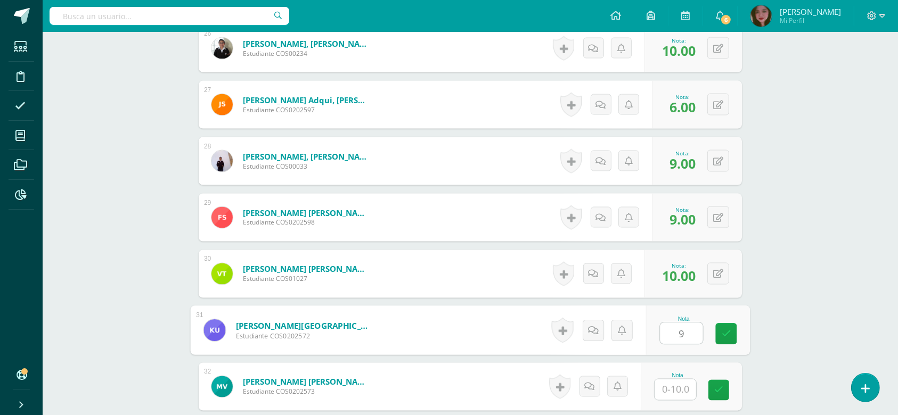
type input "9"
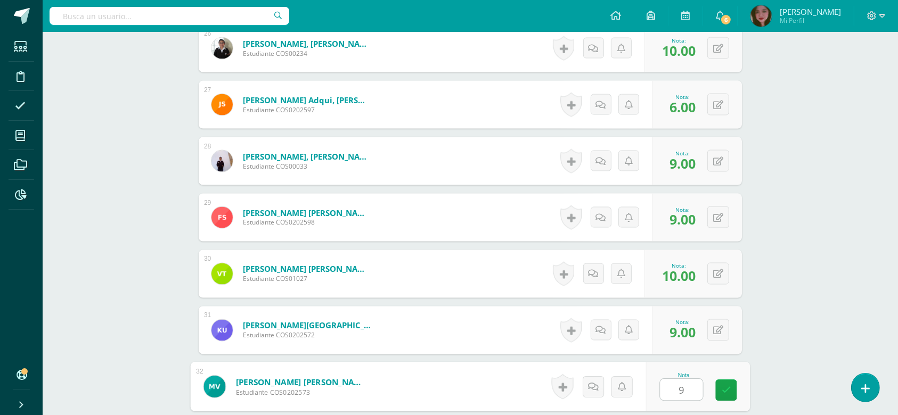
type input "9"
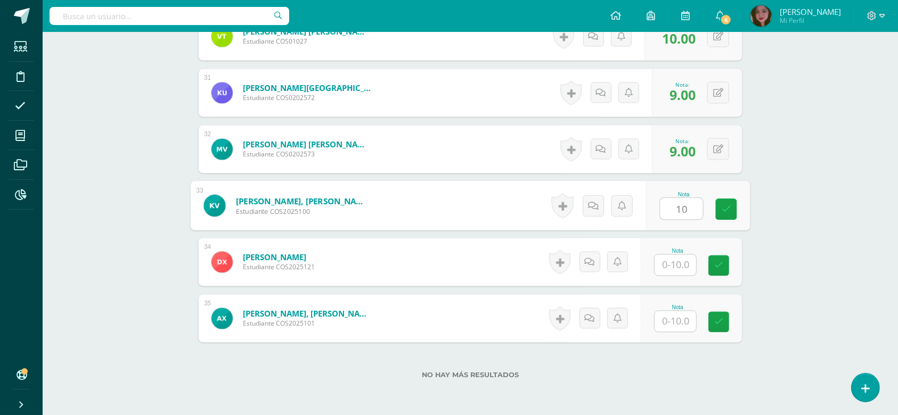
type input "10"
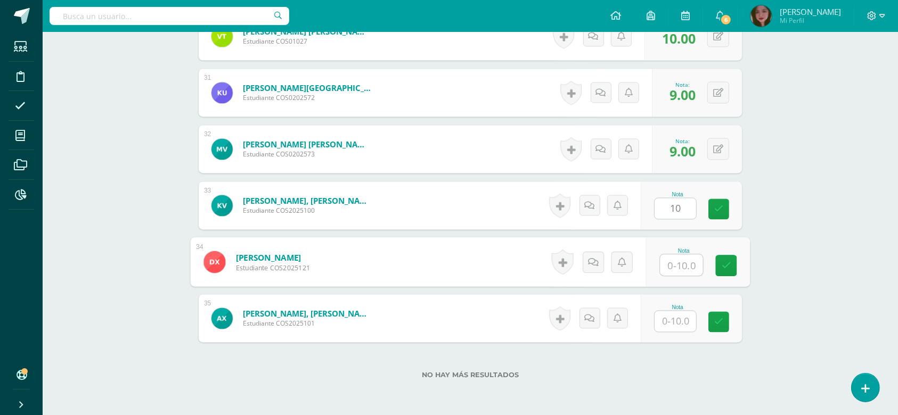
type input "1"
type input "9"
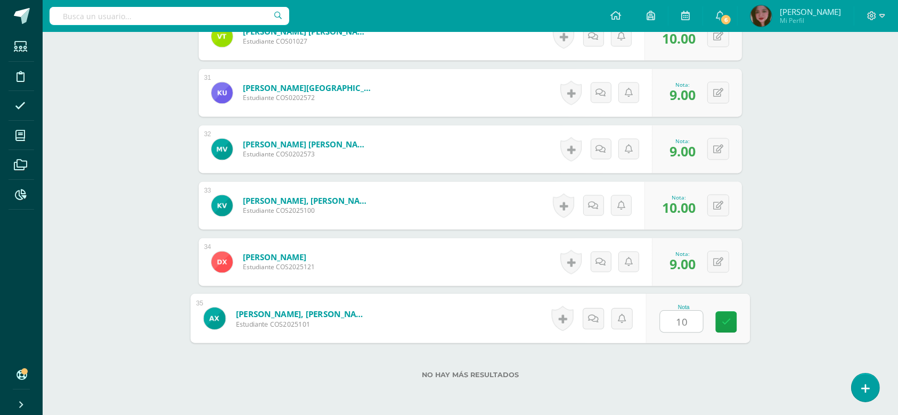
type input "10"
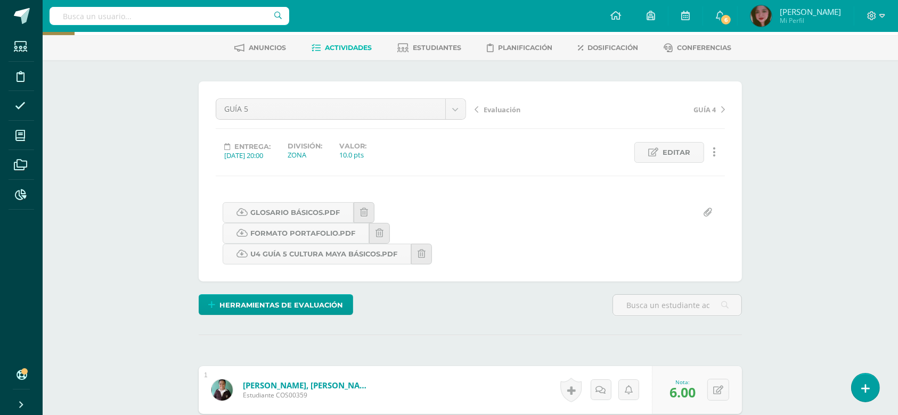
scroll to position [0, 0]
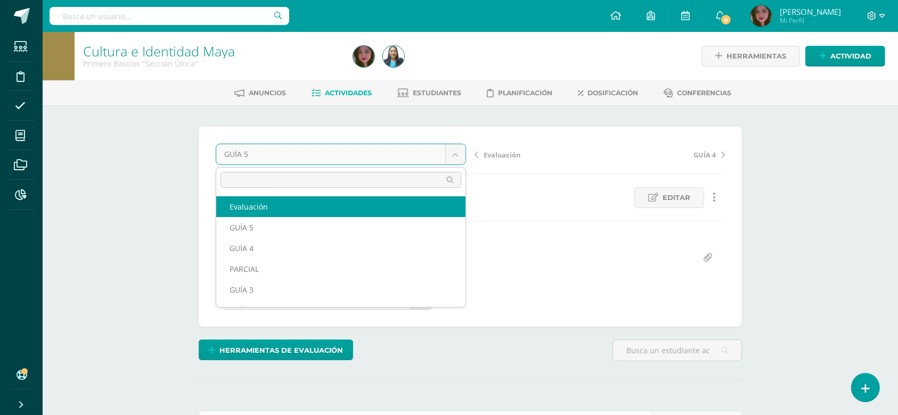
select select "/dashboard/teacher/grade-activity/124627/"
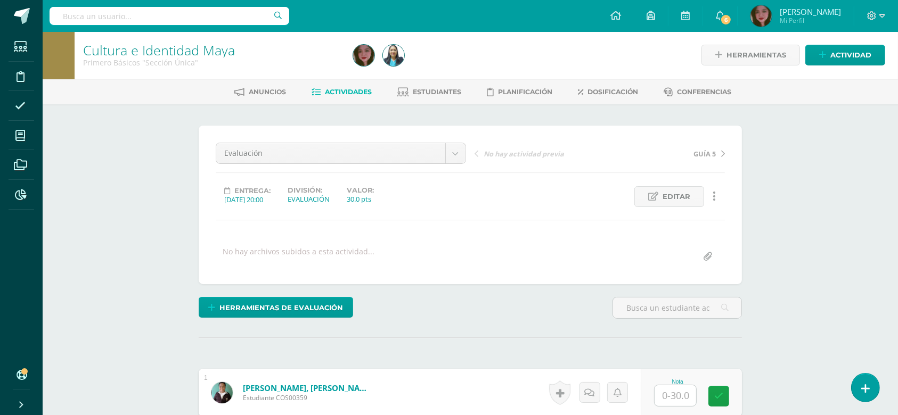
scroll to position [2, 0]
